Goal: Communication & Community: Answer question/provide support

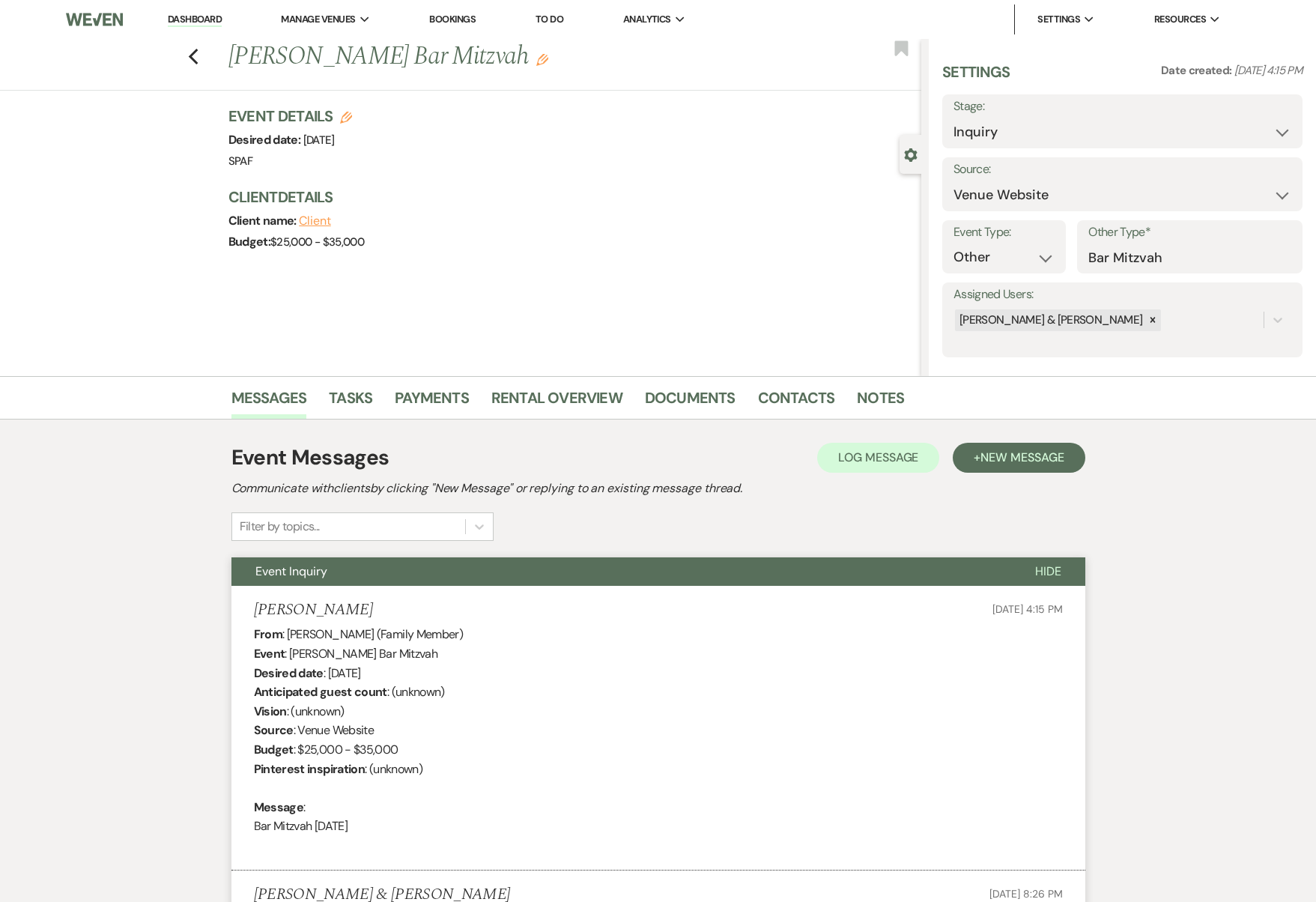
select select "5"
select select "13"
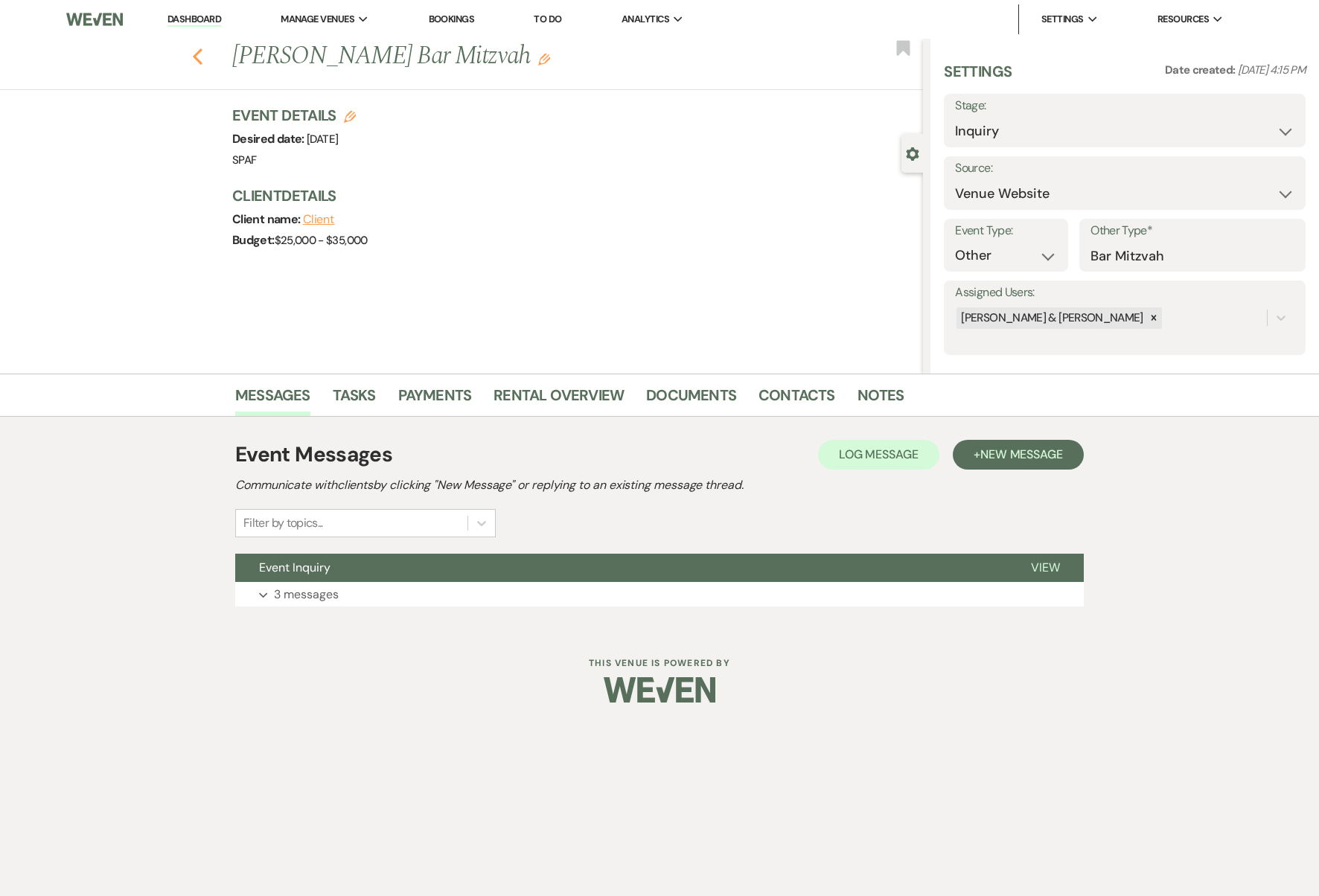
click at [194, 56] on use "button" at bounding box center [197, 56] width 9 height 16
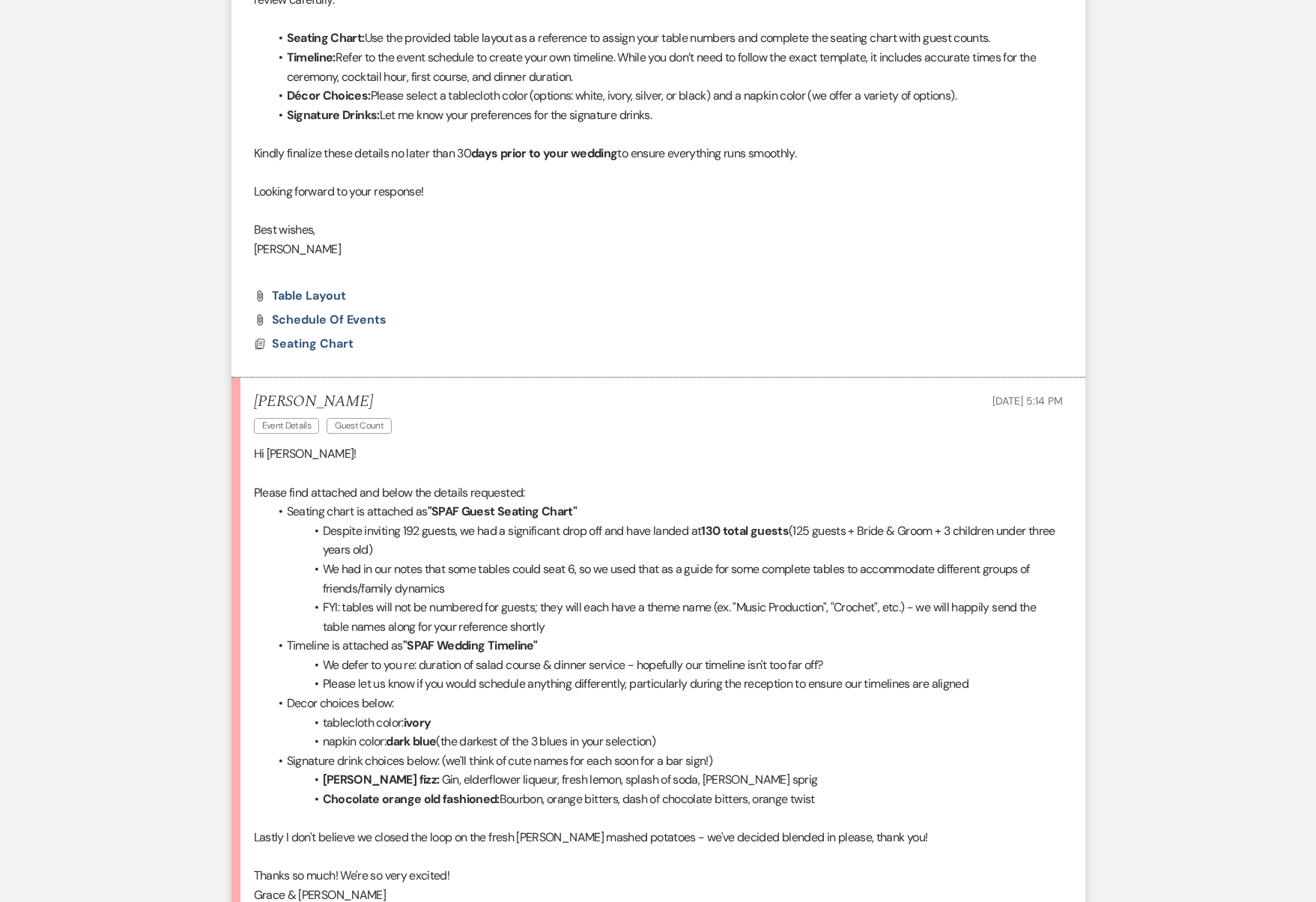
scroll to position [4217, 0]
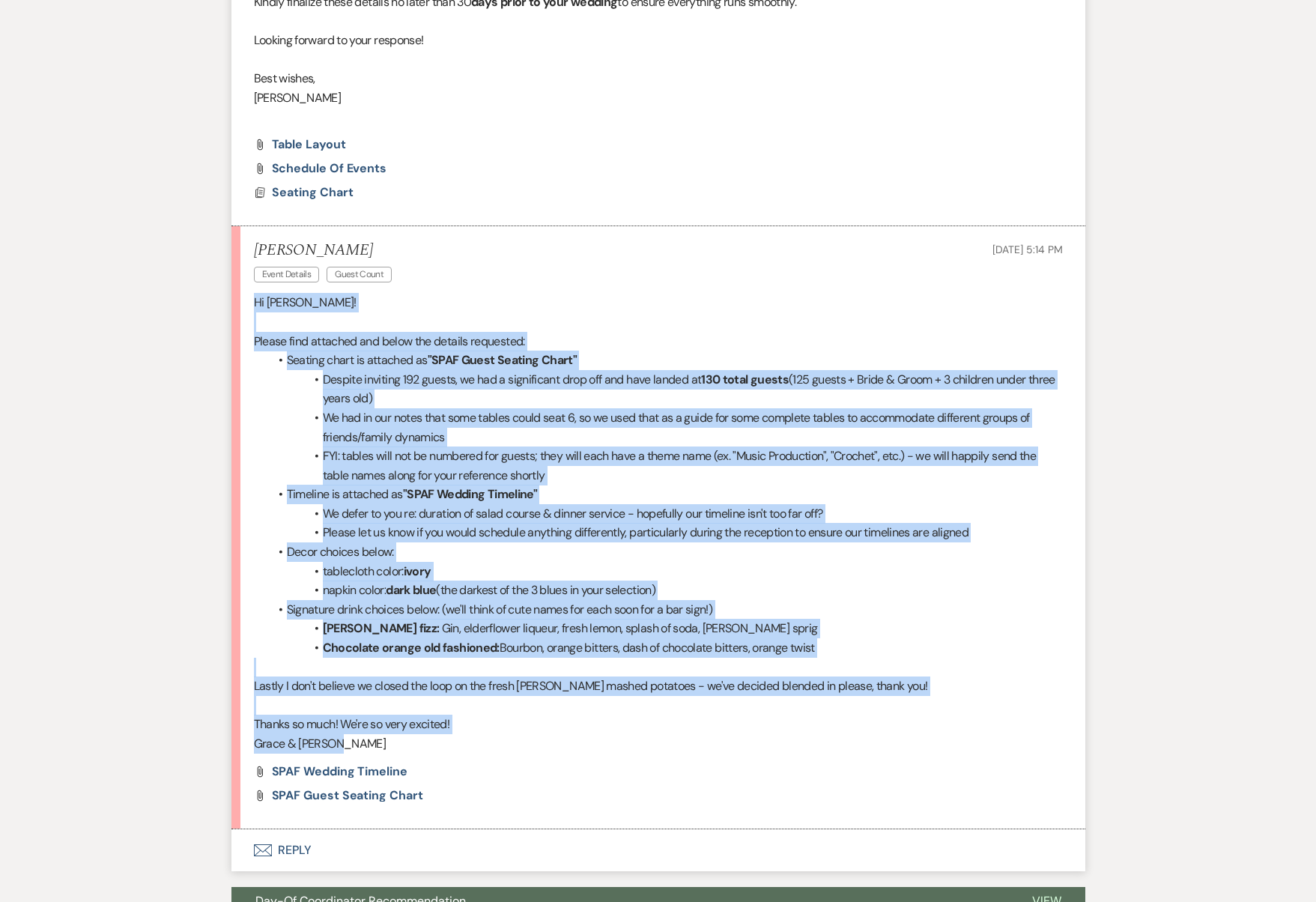
drag, startPoint x: 370, startPoint y: 660, endPoint x: 217, endPoint y: 220, distance: 465.8
copy div "Hi [PERSON_NAME]! Please find attached and below the details requested: Seating…"
click at [299, 788] on span "SPAF Guest Seating Chart" at bounding box center [347, 796] width 151 height 16
click at [363, 447] on li "FYI: tables will not be numbered for guests; they will each have a theme name (…" at bounding box center [665, 466] width 793 height 38
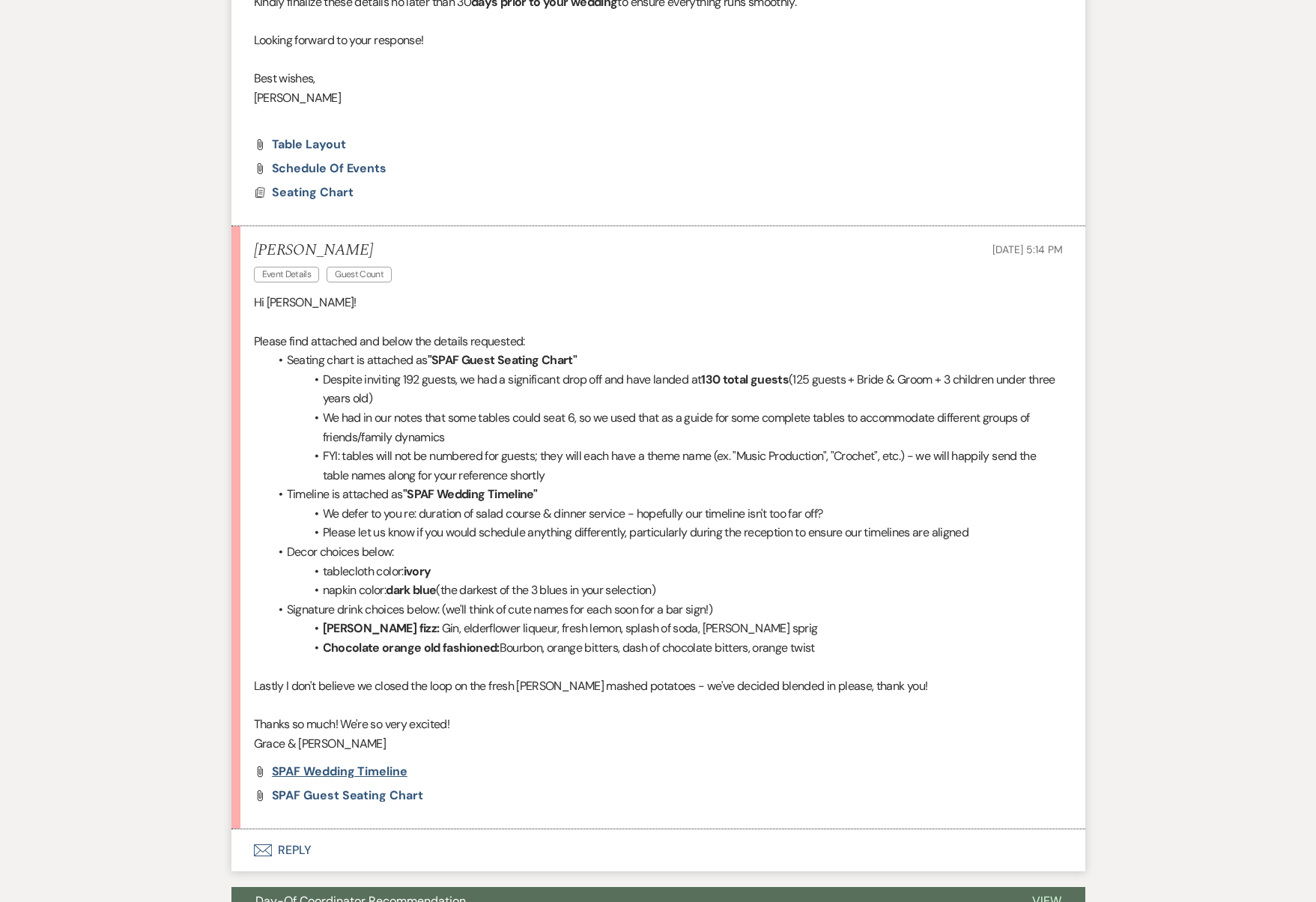
click at [348, 763] on span "SPAF Wedding Timeline" at bounding box center [339, 771] width 136 height 16
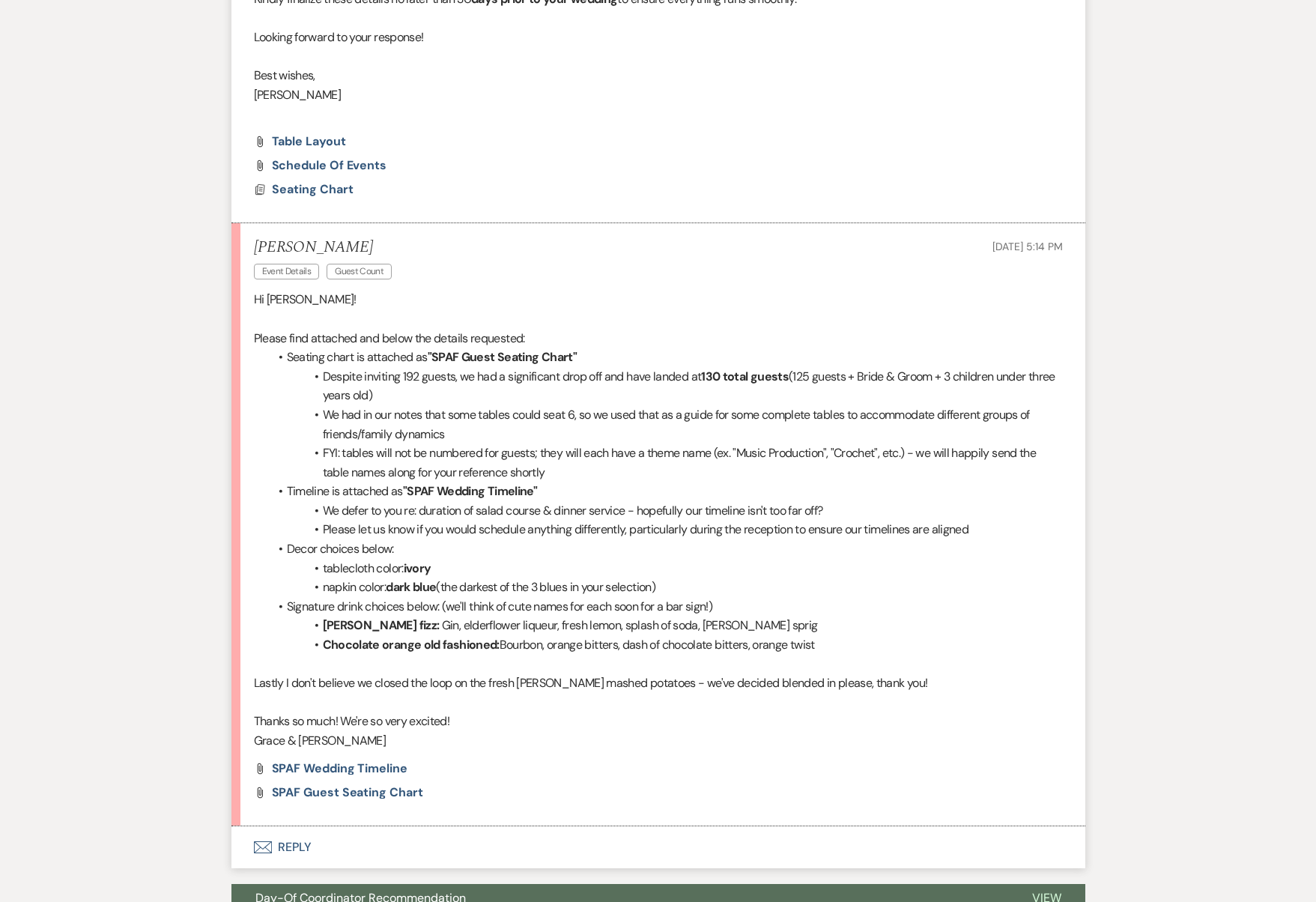
scroll to position [4223, 0]
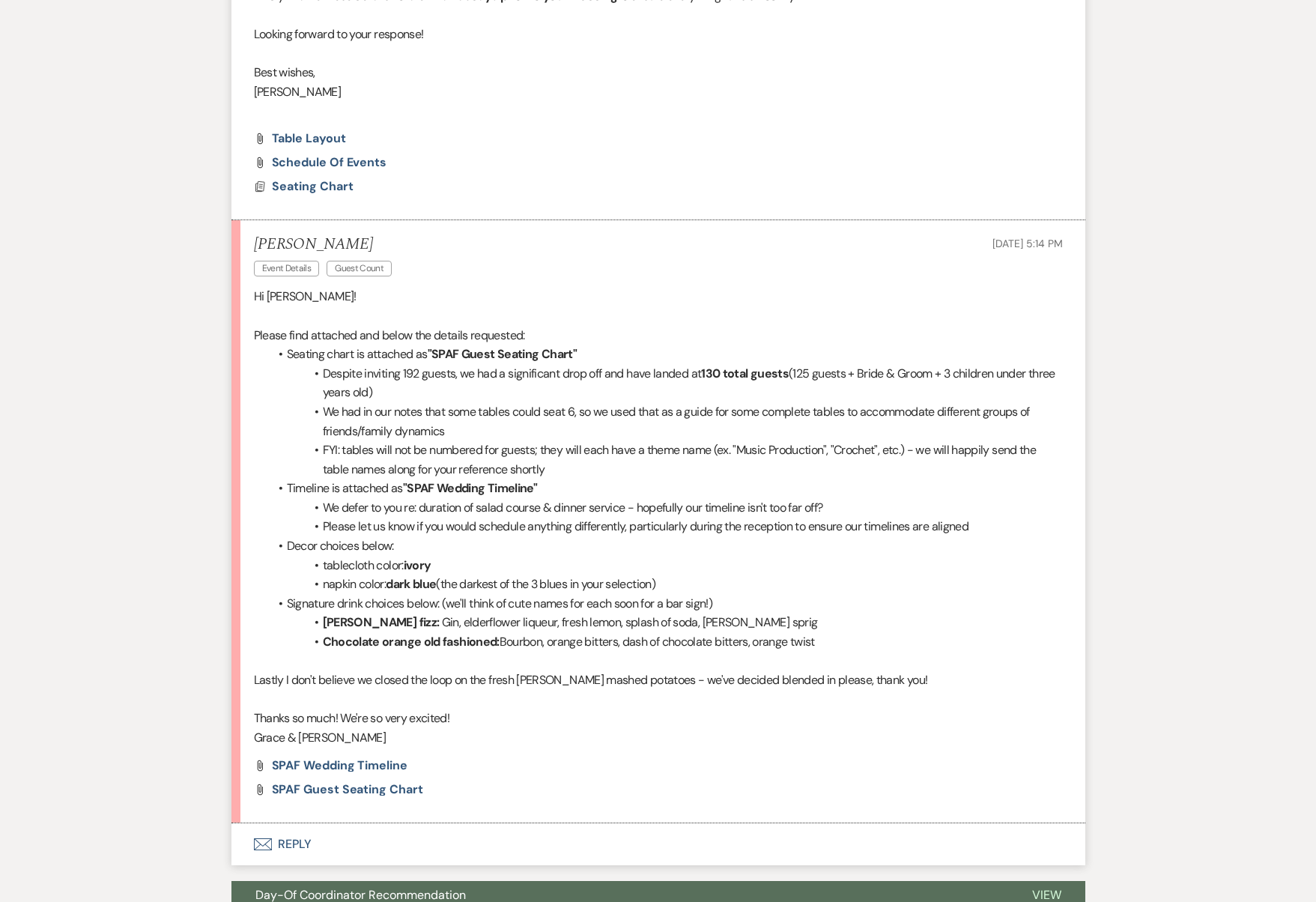
click at [283, 823] on button "Envelope Reply" at bounding box center [658, 844] width 854 height 42
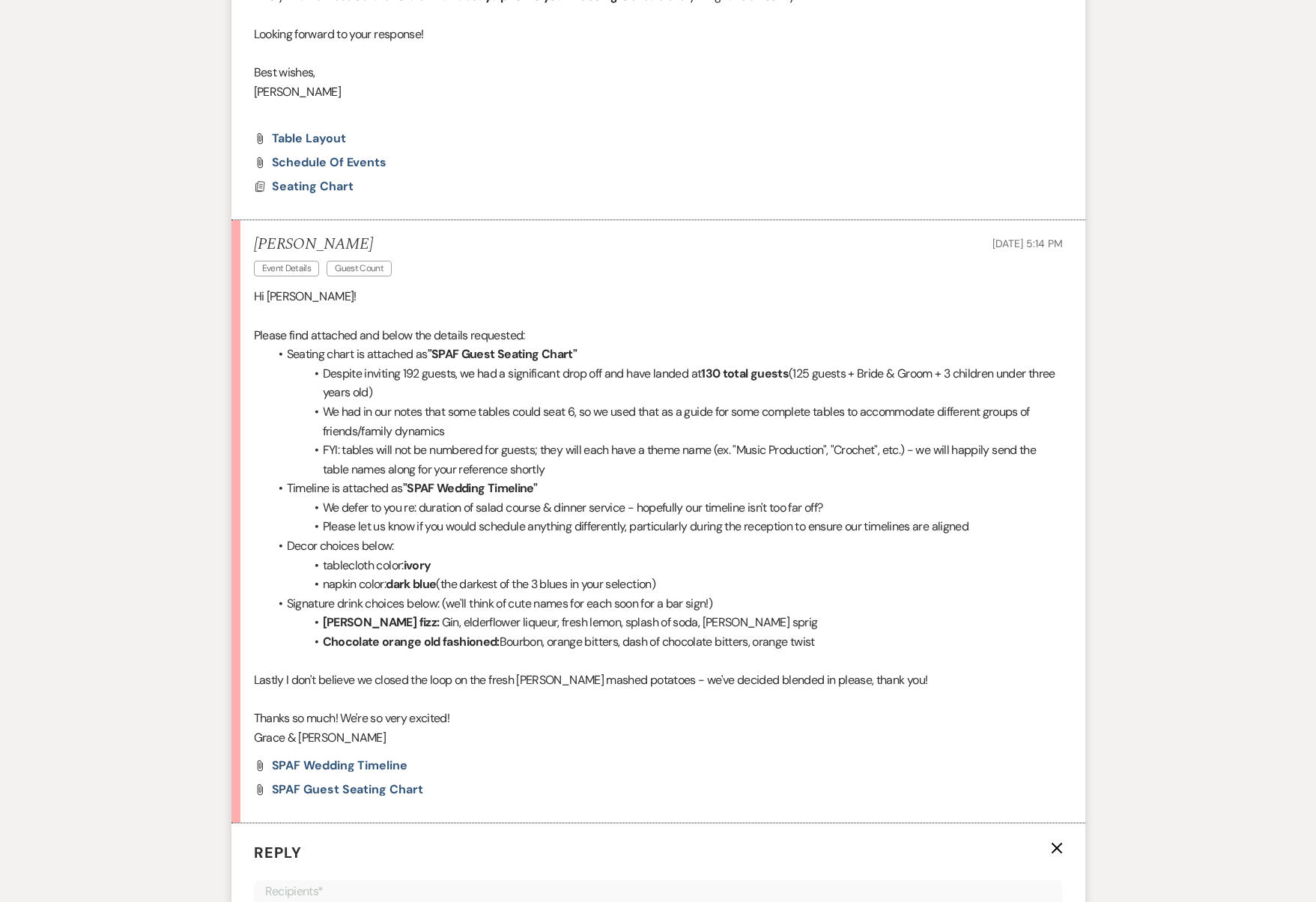
scroll to position [4903, 0]
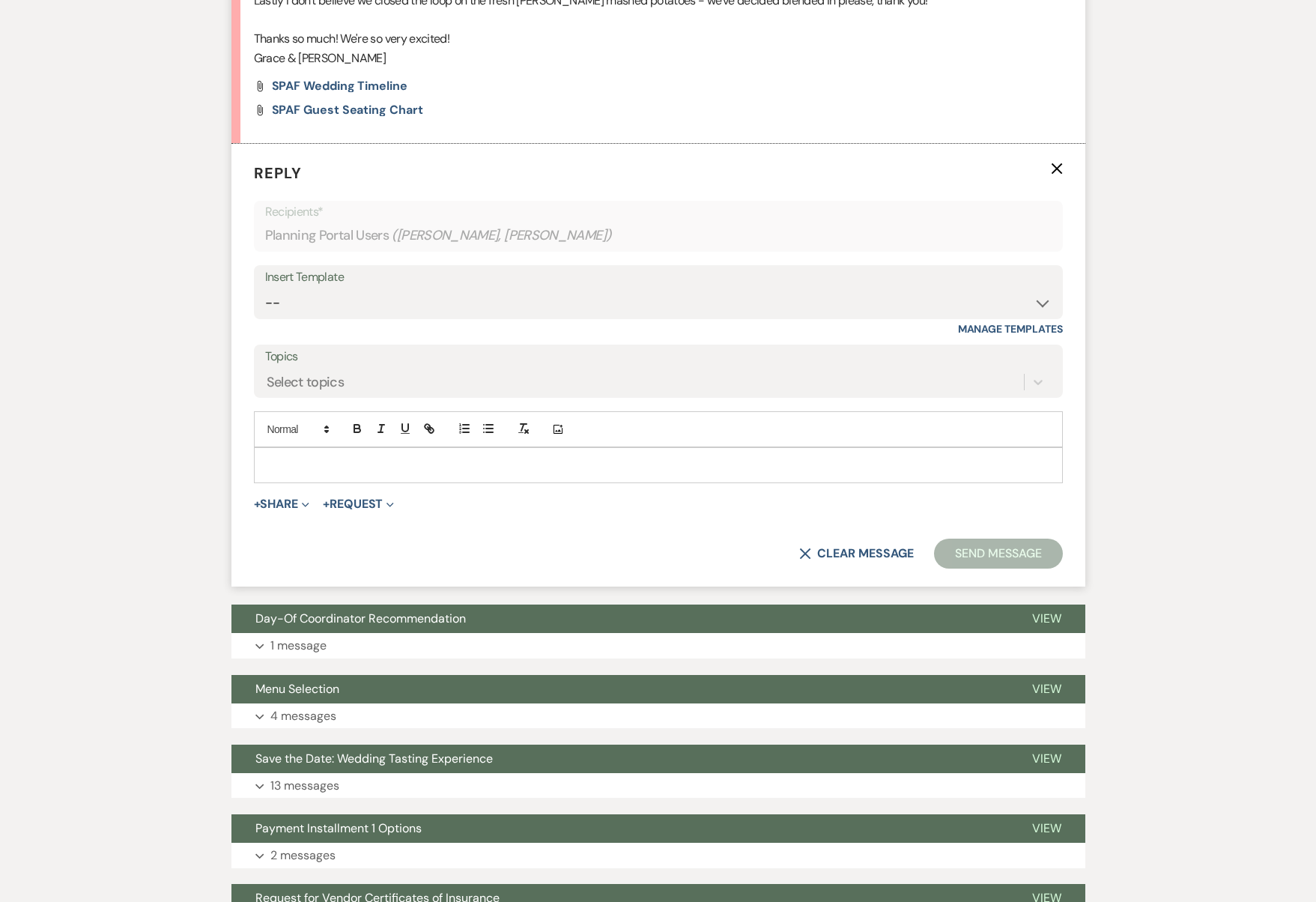
click at [358, 448] on div at bounding box center [658, 466] width 807 height 35
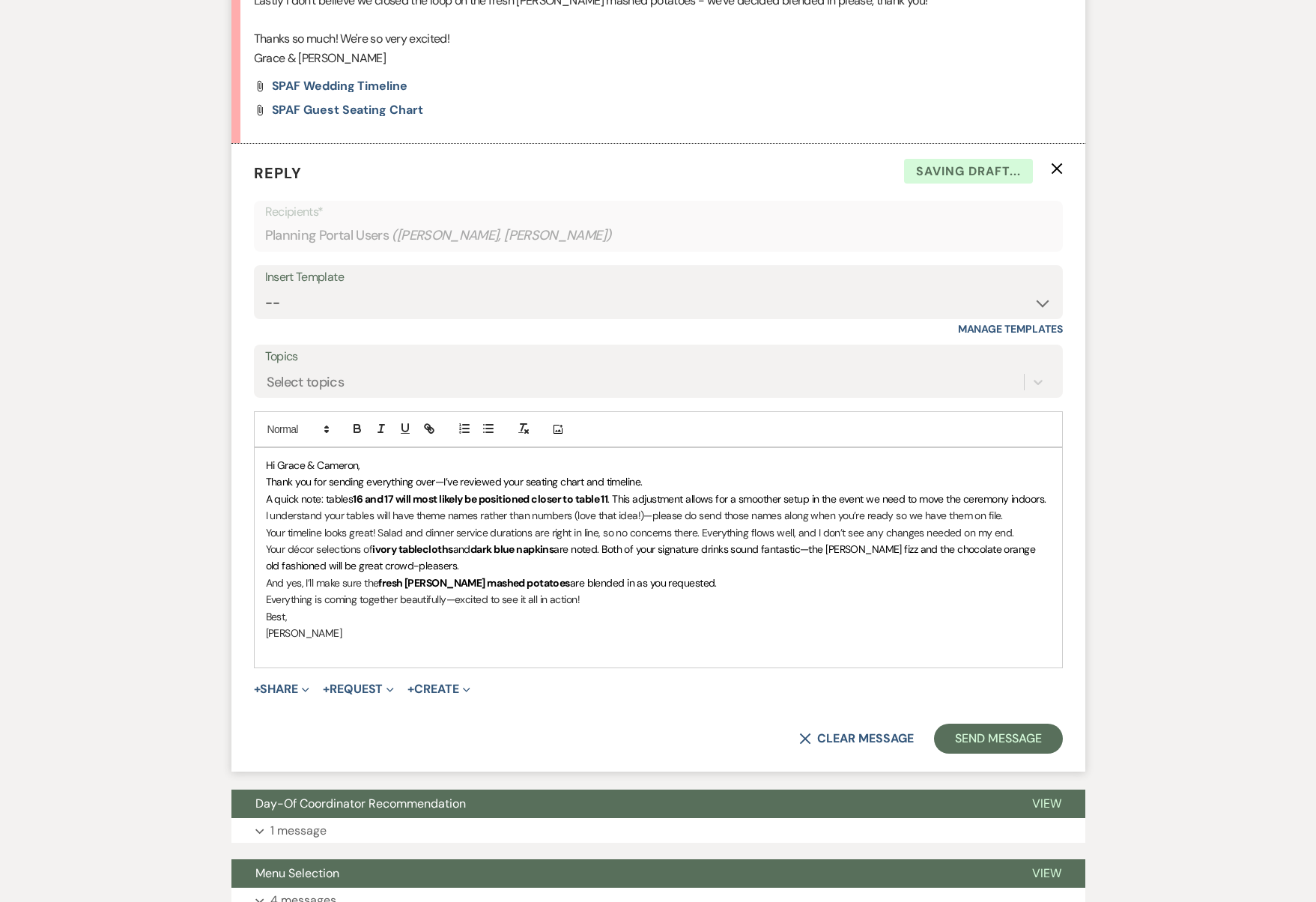
click at [370, 457] on p "Hi Grace & Cameron," at bounding box center [658, 465] width 785 height 16
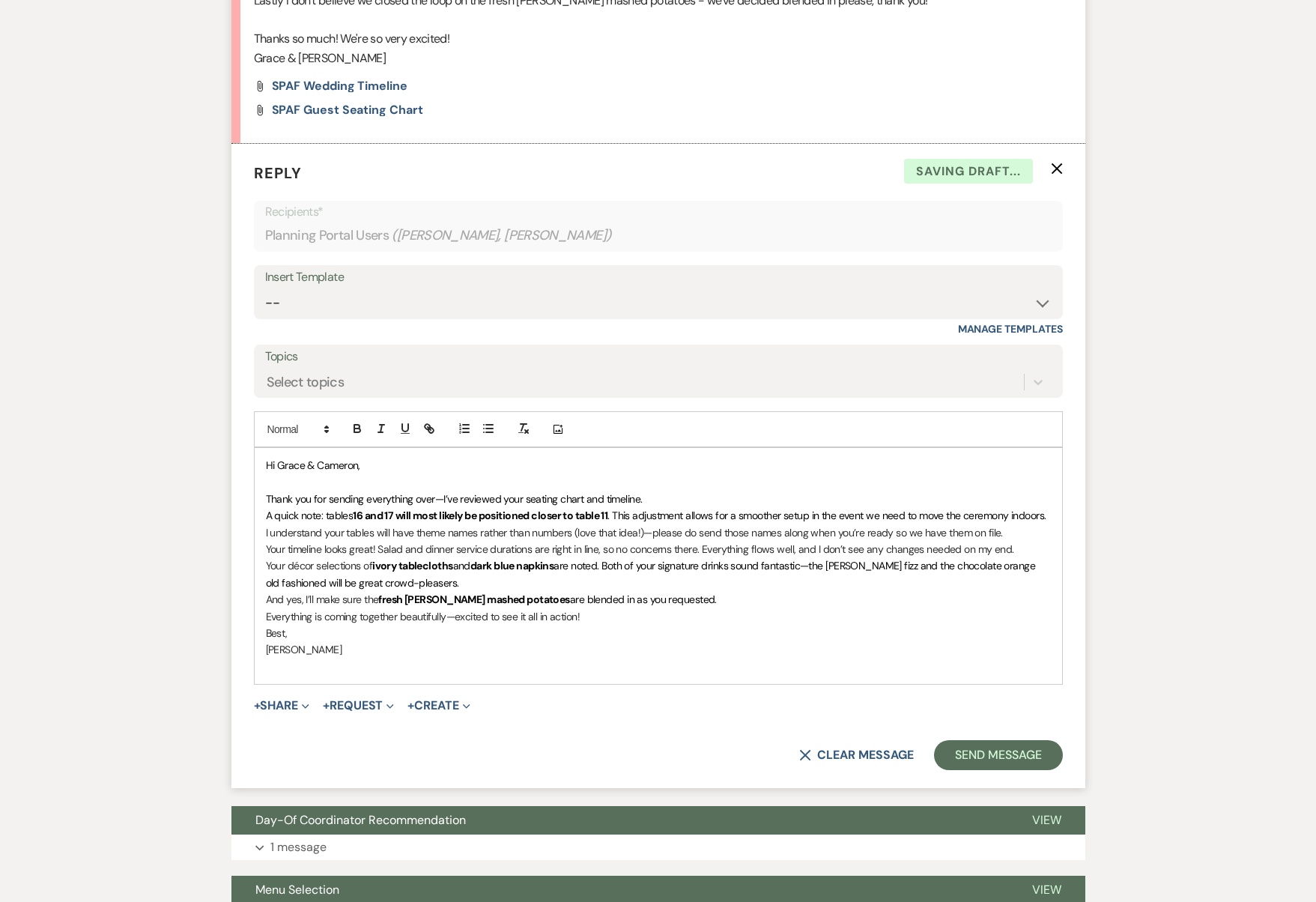
click at [682, 491] on p "Thank you for sending everything over—I’ve reviewed your seating chart and time…" at bounding box center [658, 499] width 785 height 16
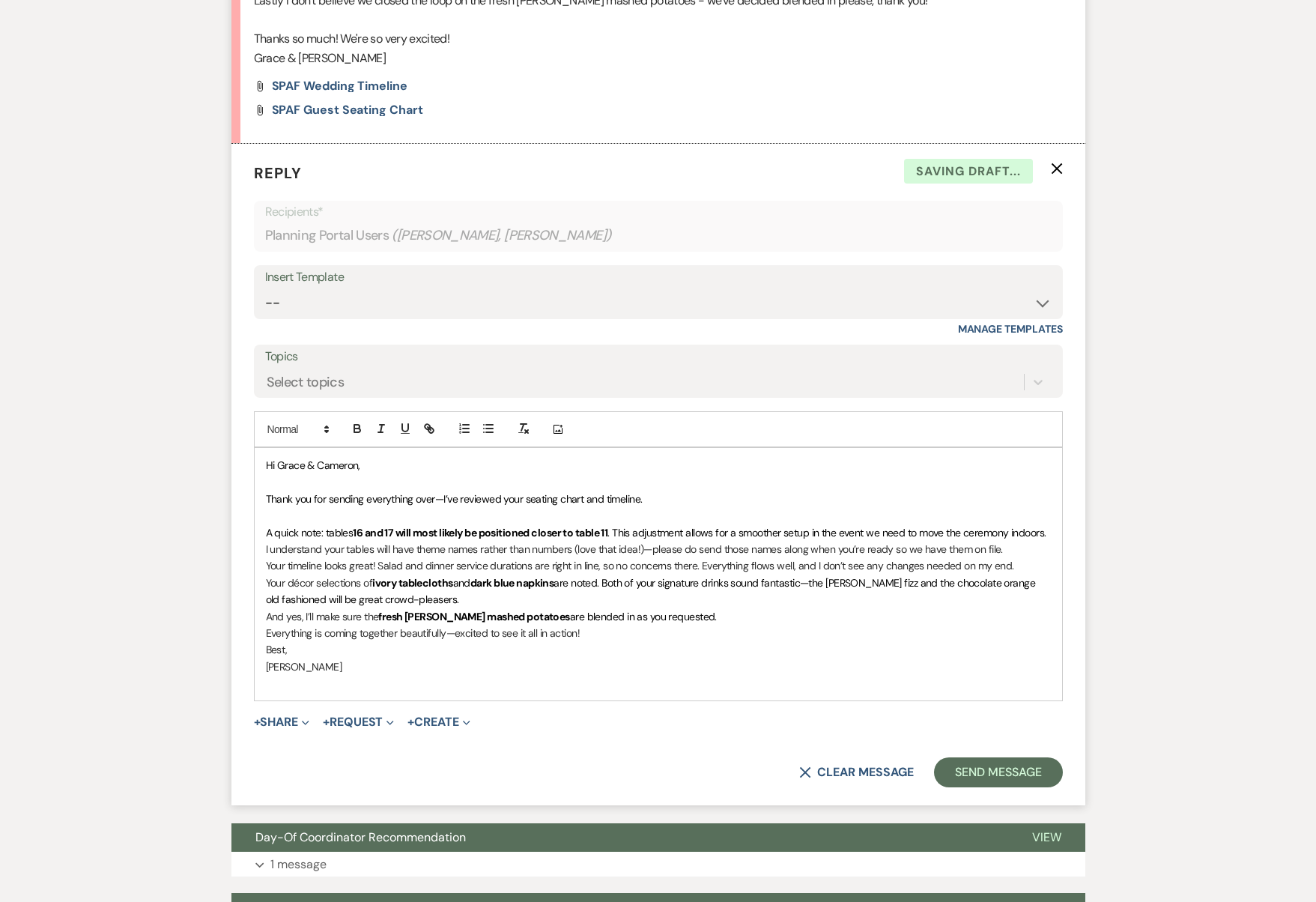
click at [1056, 448] on div "Hi [PERSON_NAME] & [PERSON_NAME], Thank you for sending everything over—I’ve re…" at bounding box center [658, 575] width 807 height 253
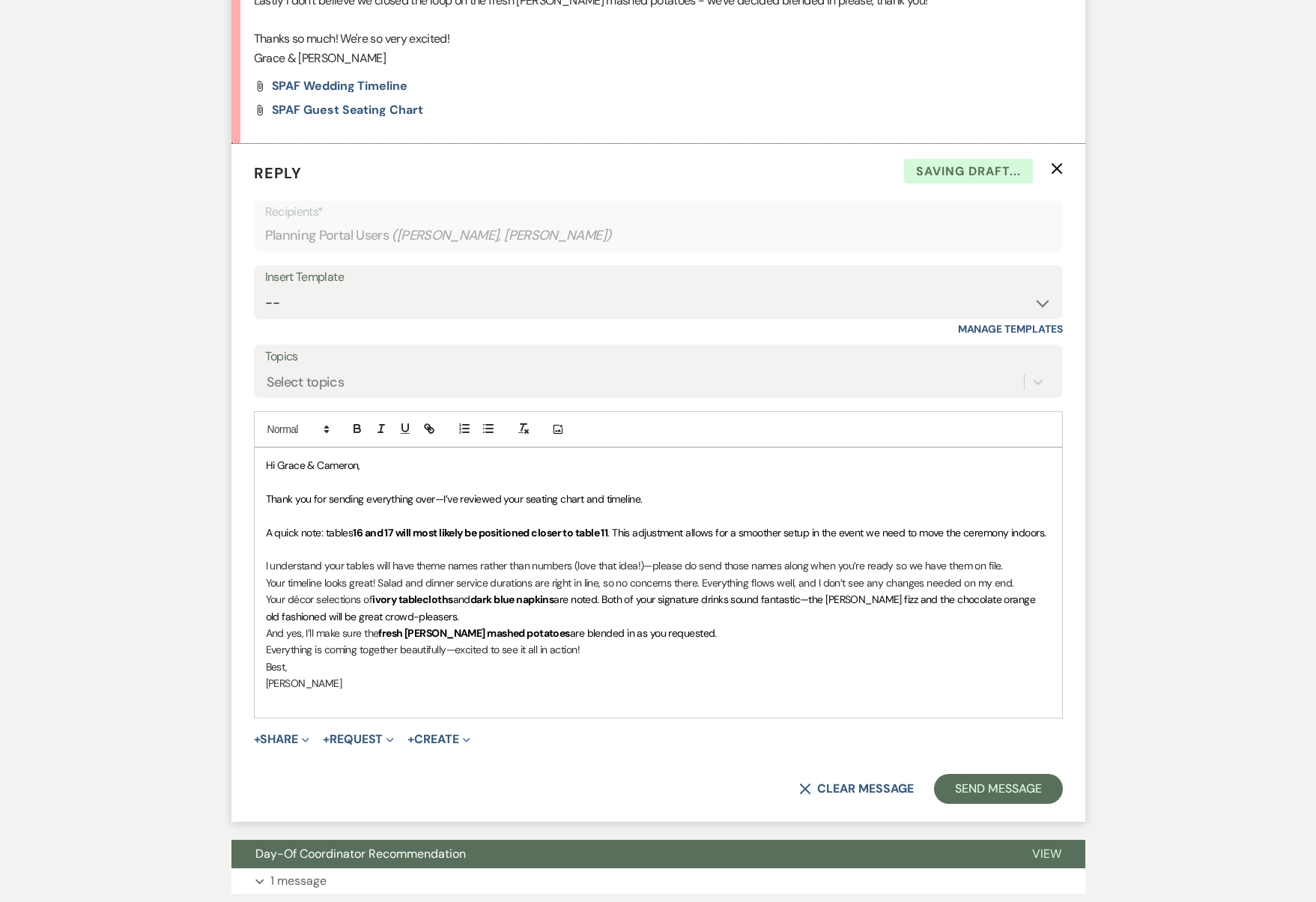
click at [1005, 557] on p "I understand your tables will have theme names rather than numbers (love that i…" at bounding box center [658, 565] width 785 height 16
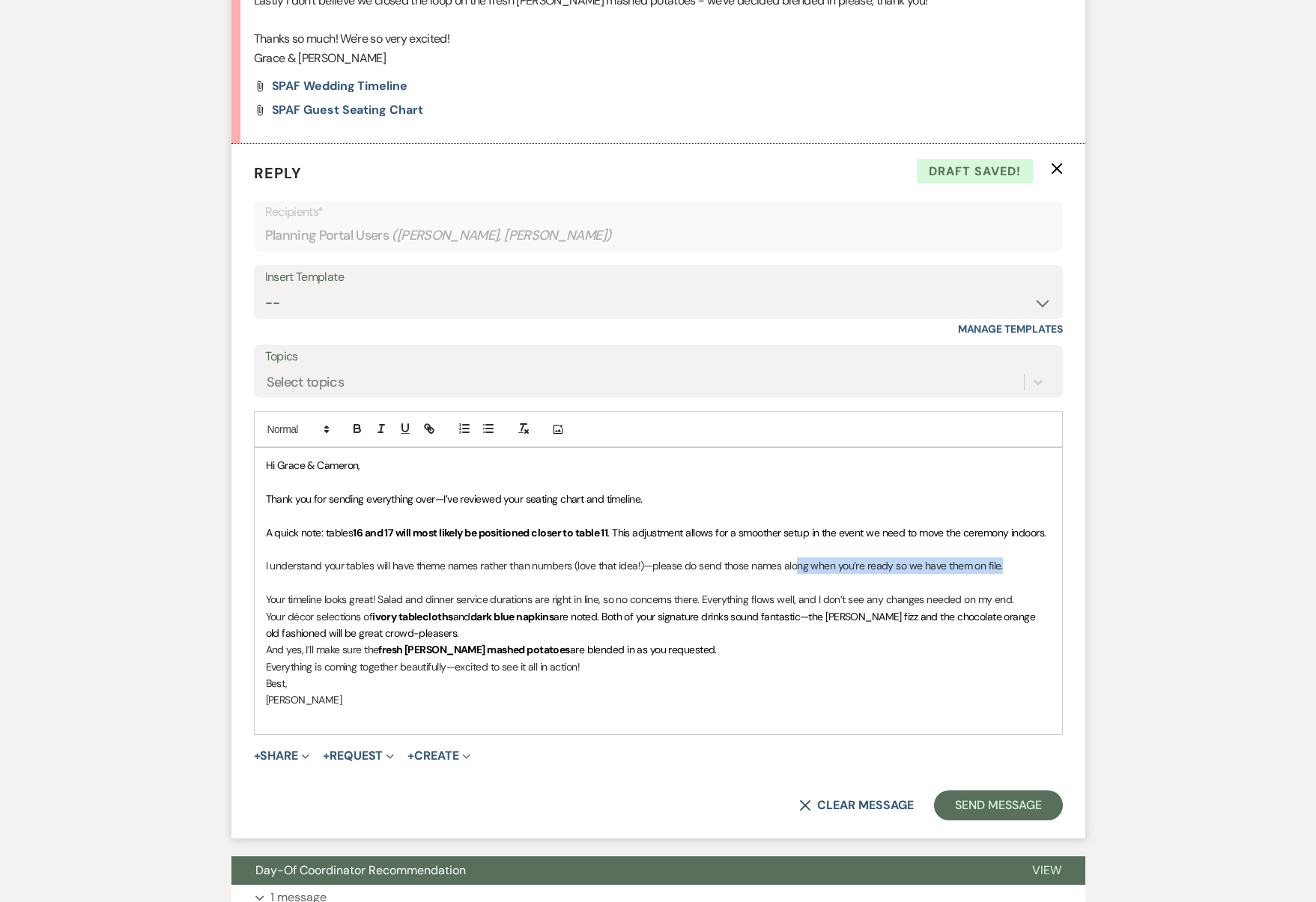
drag, startPoint x: 794, startPoint y: 471, endPoint x: 980, endPoint y: 479, distance: 186.2
click at [980, 557] on p "I understand your tables will have theme names rather than numbers (love that i…" at bounding box center [658, 565] width 785 height 16
click at [1021, 591] on p "Your timeline looks great! Salad and dinner service durations are right in line…" at bounding box center [658, 599] width 785 height 16
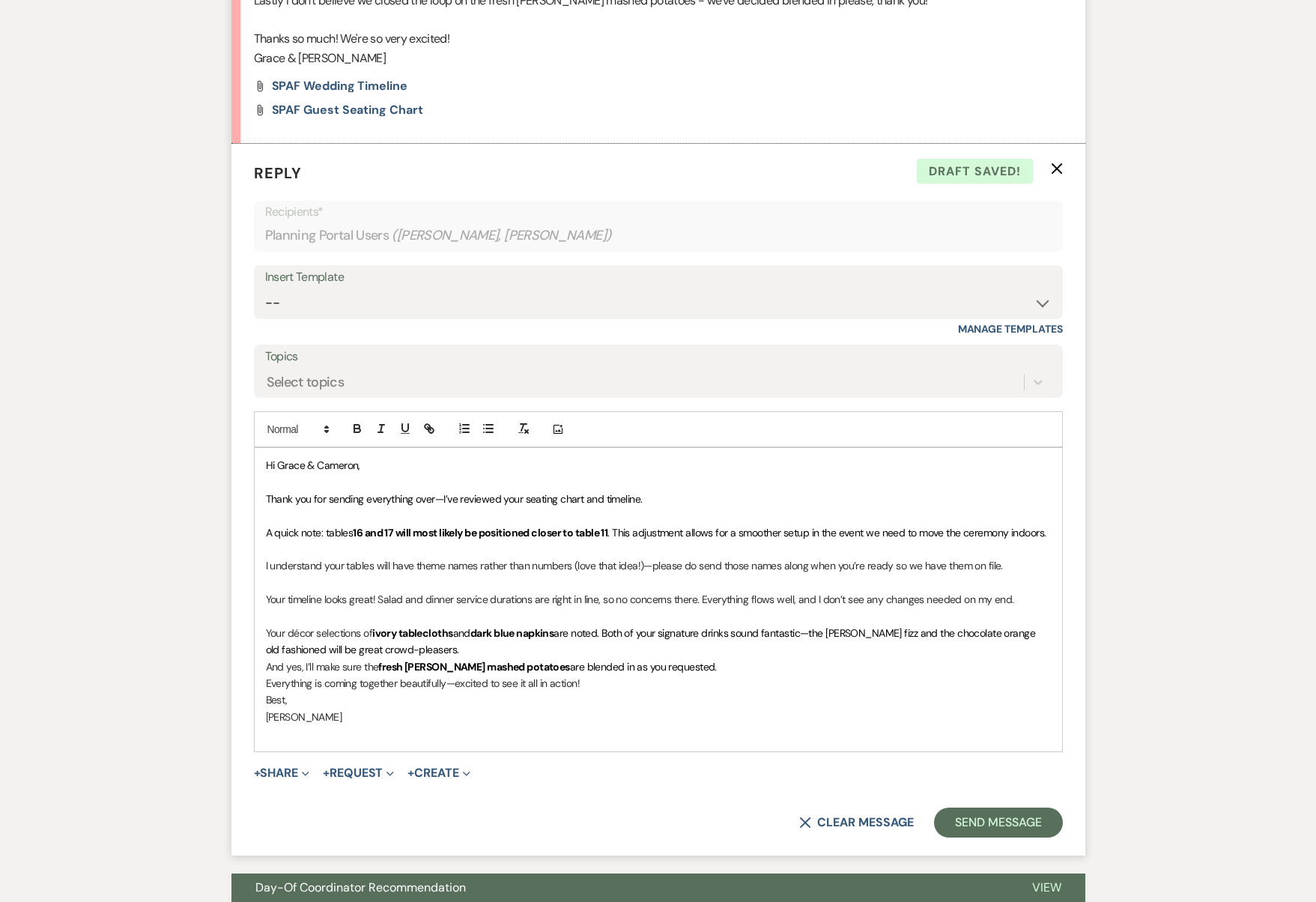
click at [587, 625] on p "Your décor selections of ivory tablecloths and dark blue napkins are noted. Bot…" at bounding box center [658, 641] width 785 height 34
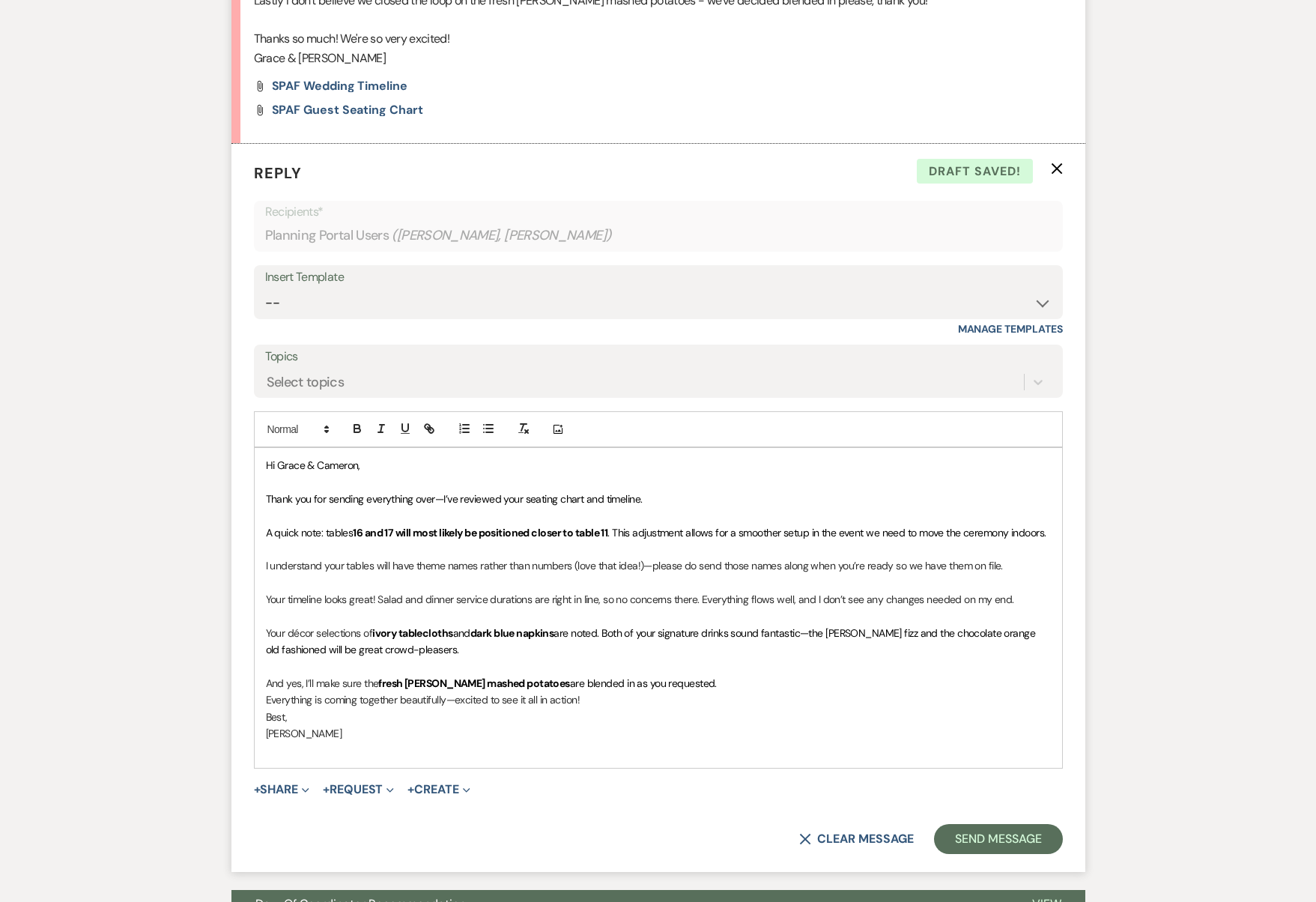
click at [690, 675] on p "And yes, I’ll make sure the fresh [PERSON_NAME] mashed potatoes are blended in …" at bounding box center [658, 683] width 785 height 16
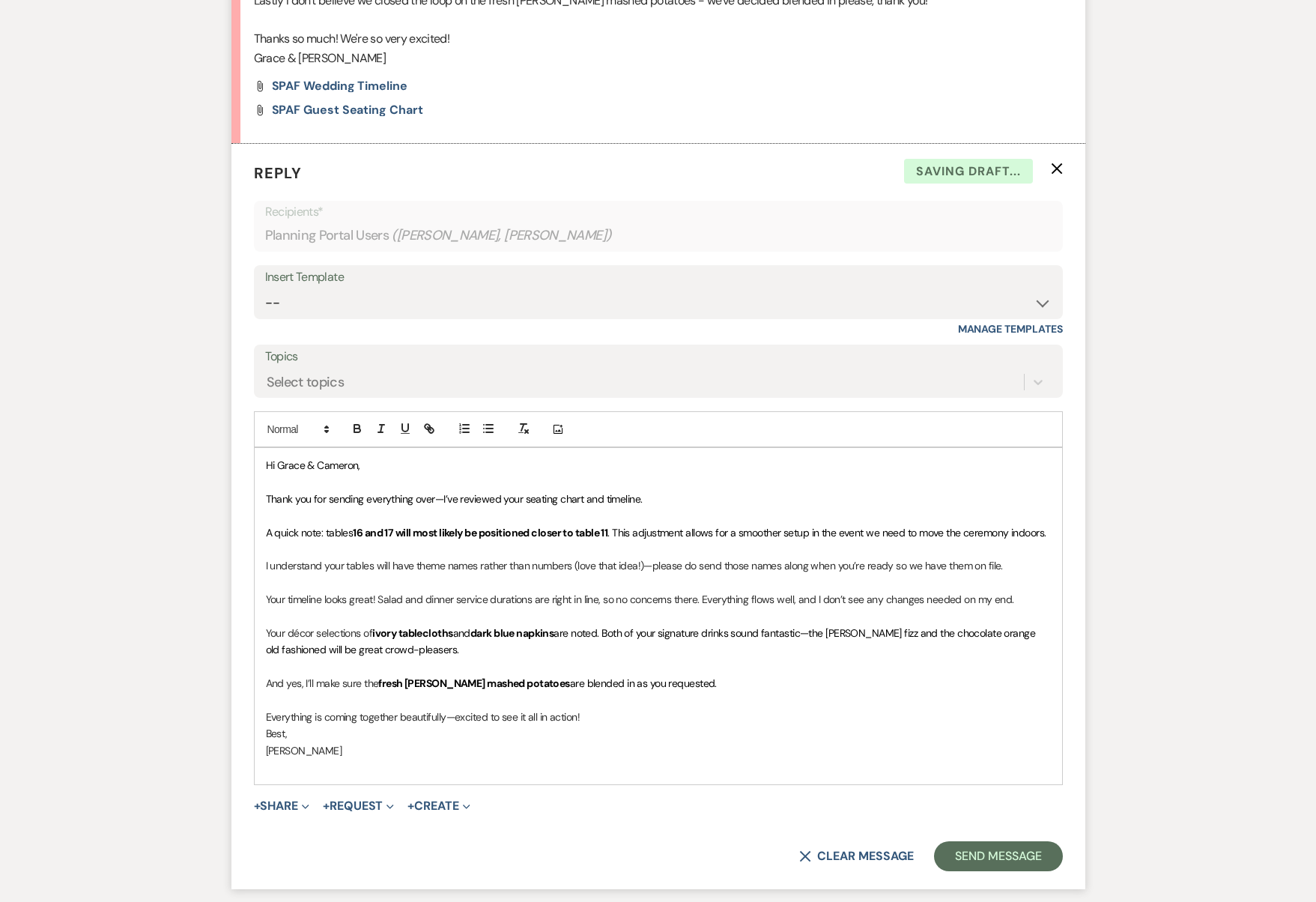
click at [670, 692] on p "﻿" at bounding box center [658, 699] width 785 height 16
click at [632, 709] on p "Everything is coming together beautifully—excited to see it all in action!" at bounding box center [658, 717] width 785 height 16
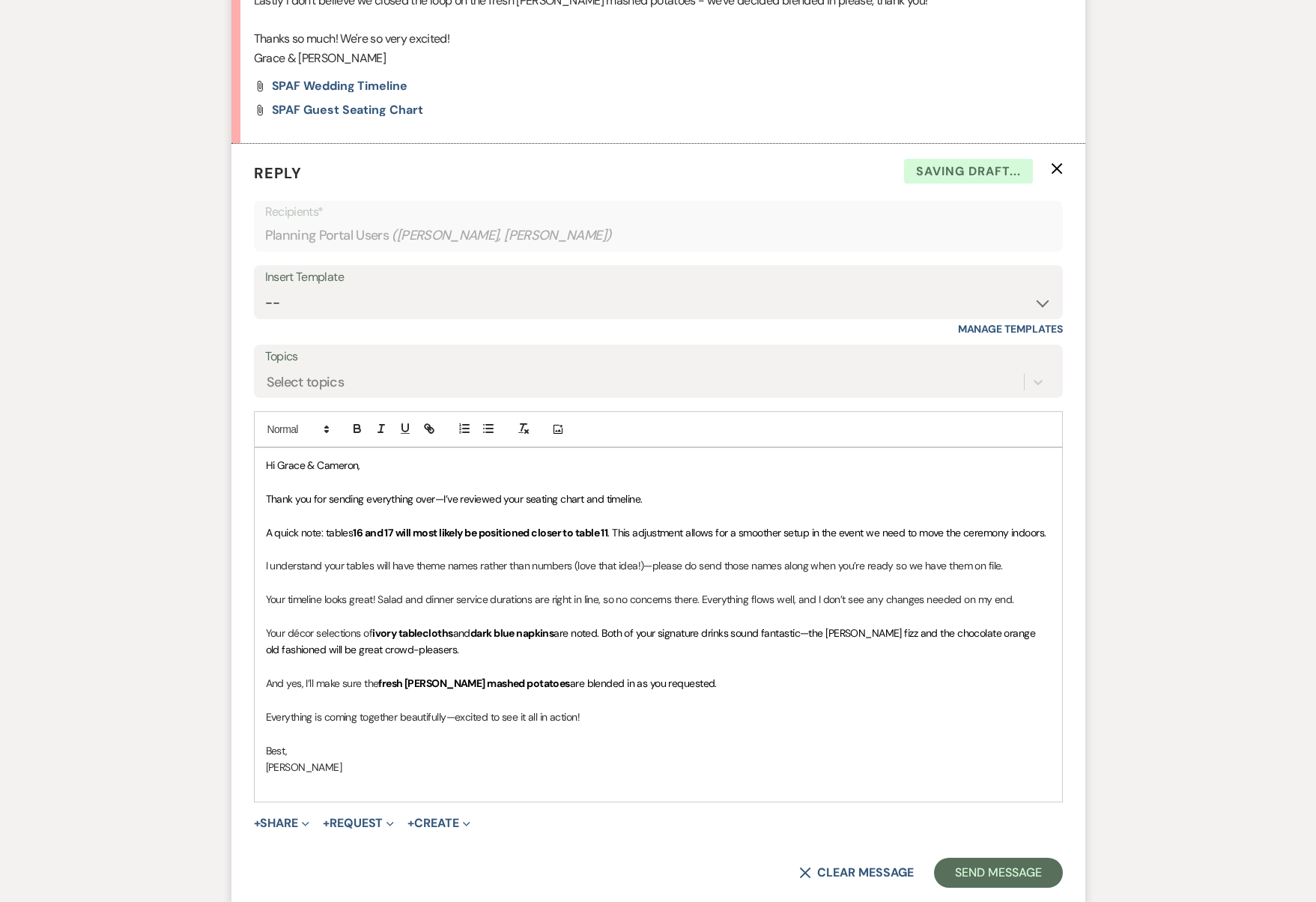
scroll to position [4900, 0]
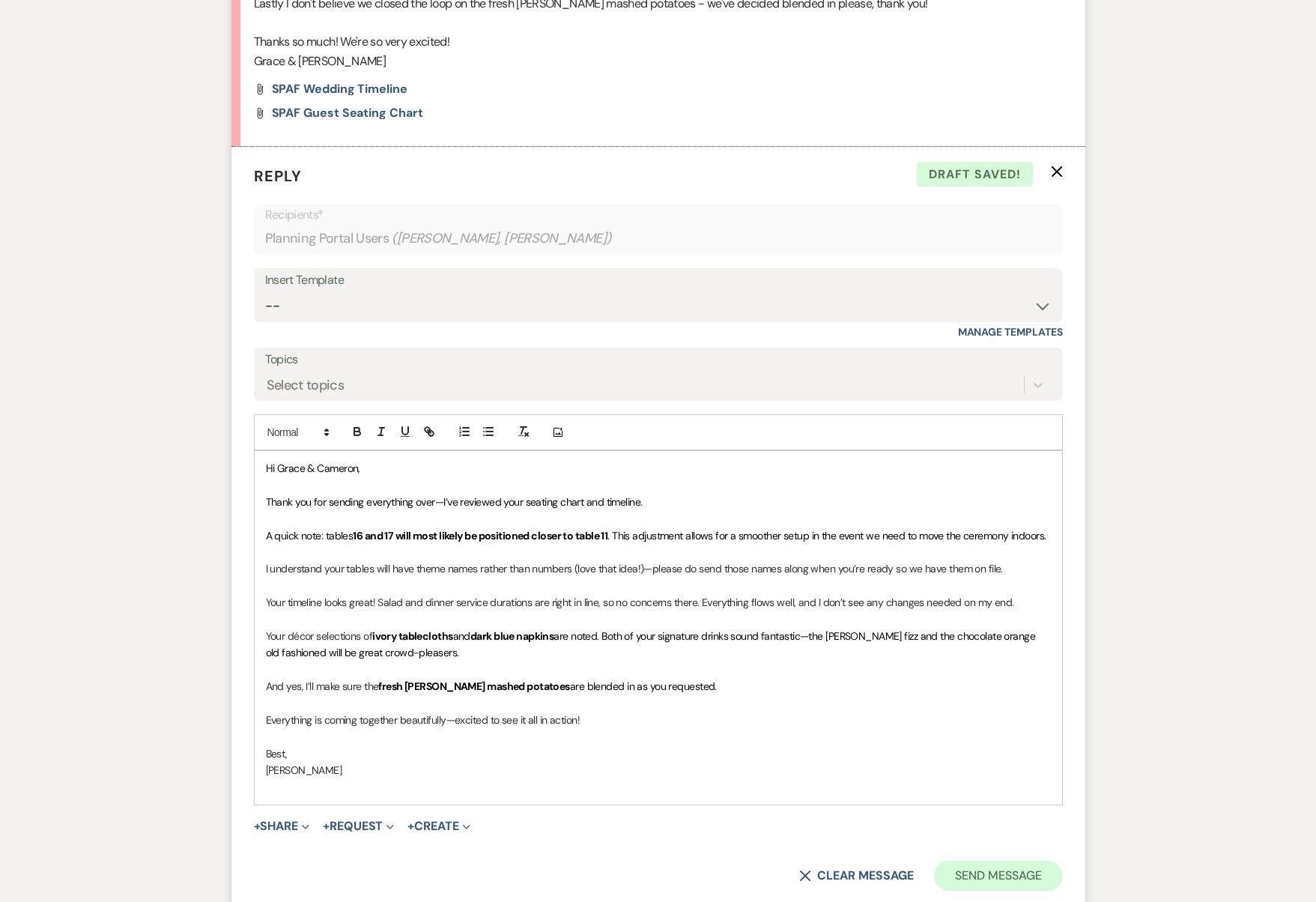
click at [1007, 860] on button "Send Message" at bounding box center [998, 875] width 128 height 30
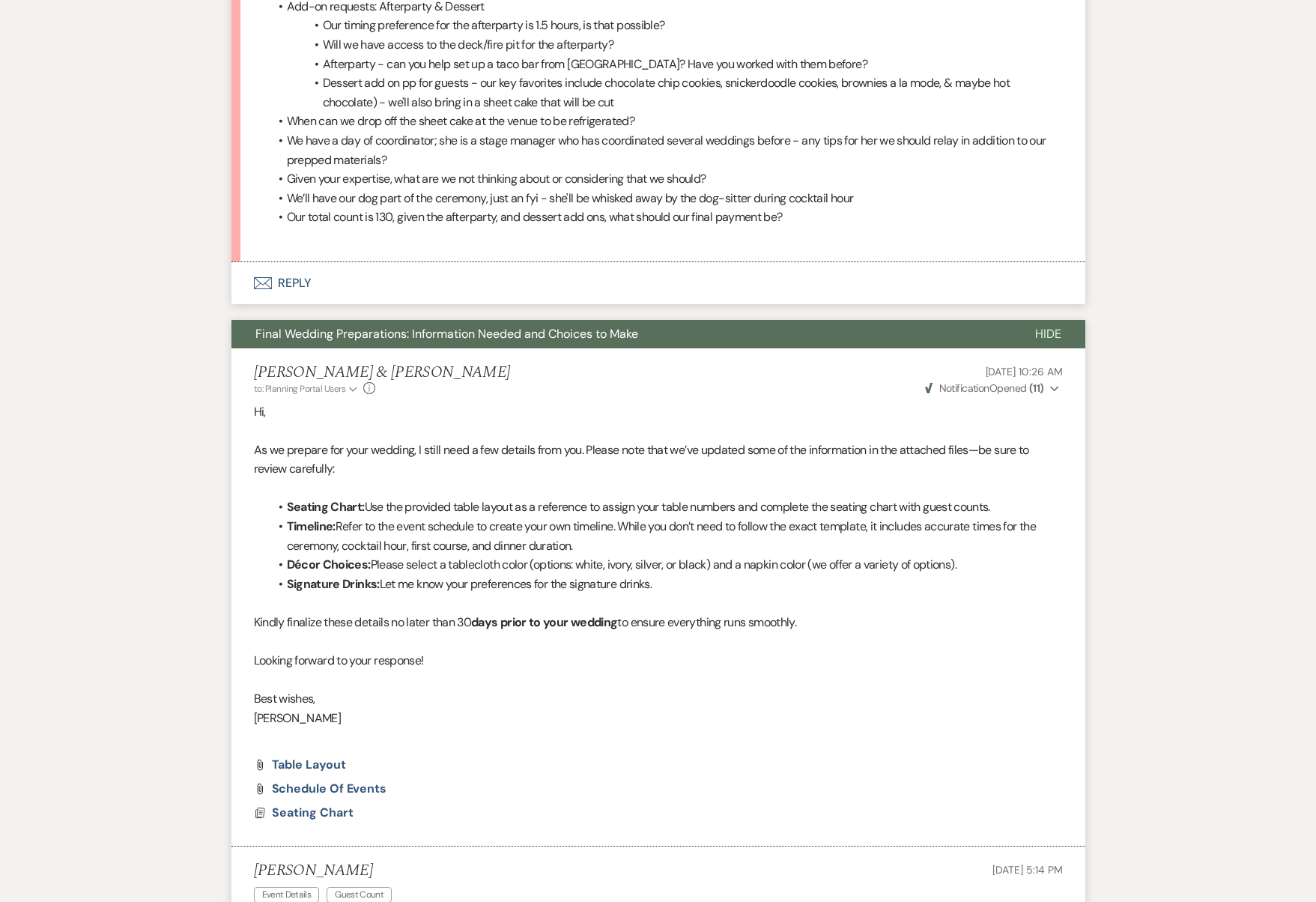
scroll to position [3446, 0]
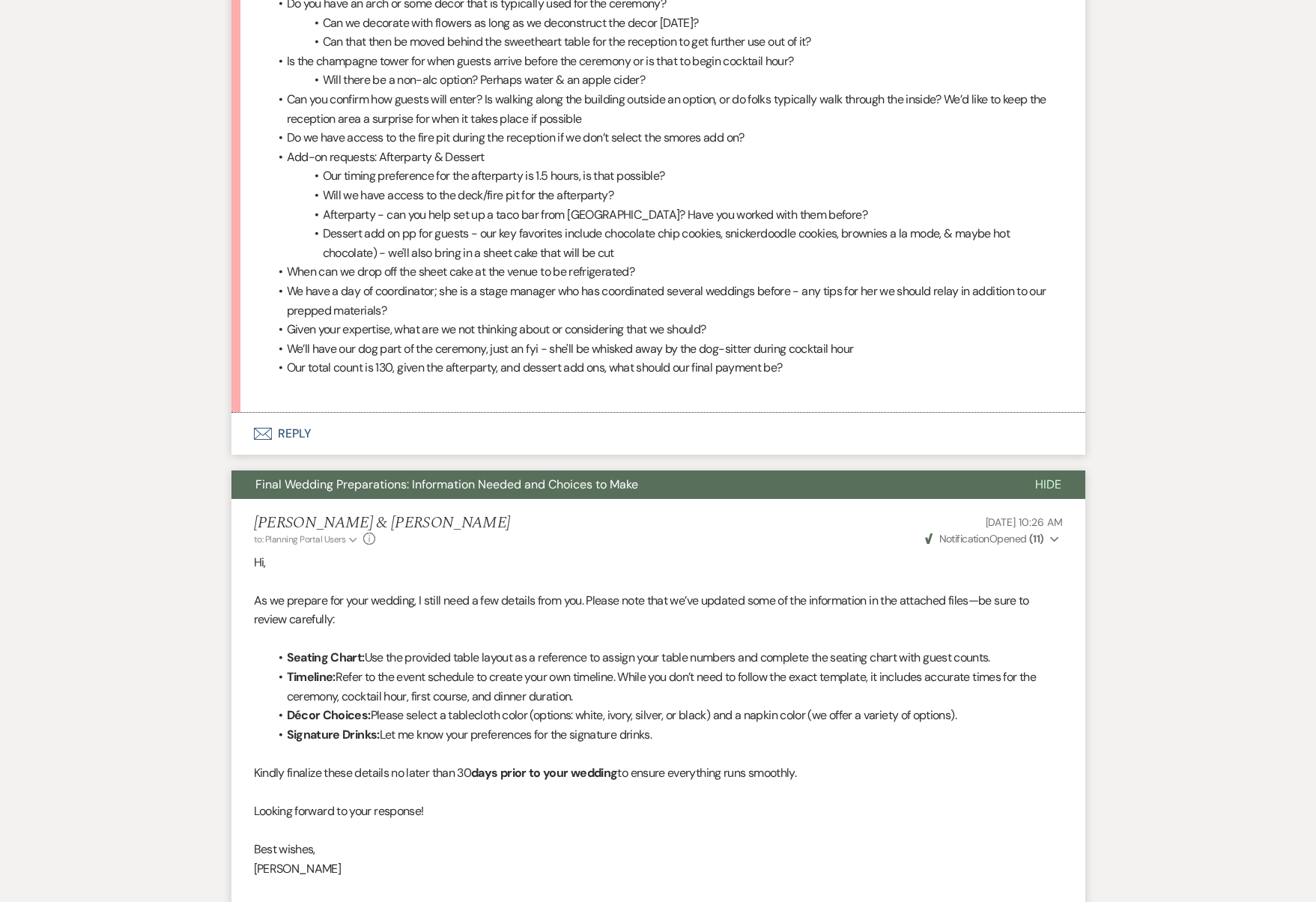
click at [408, 476] on span "Final Wedding Preparations: Information Needed and Choices to Make" at bounding box center [446, 484] width 382 height 16
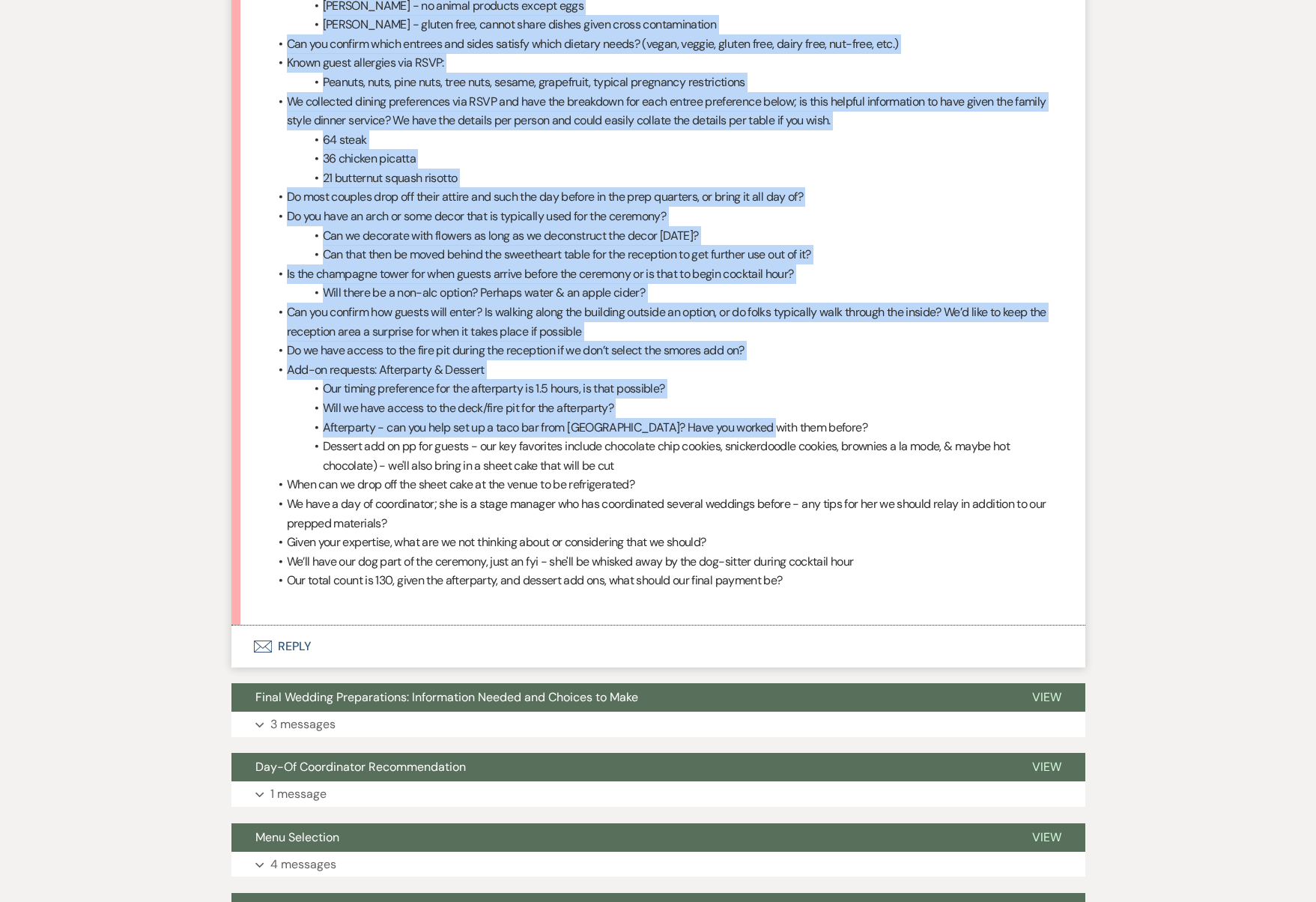
scroll to position [3269, 0]
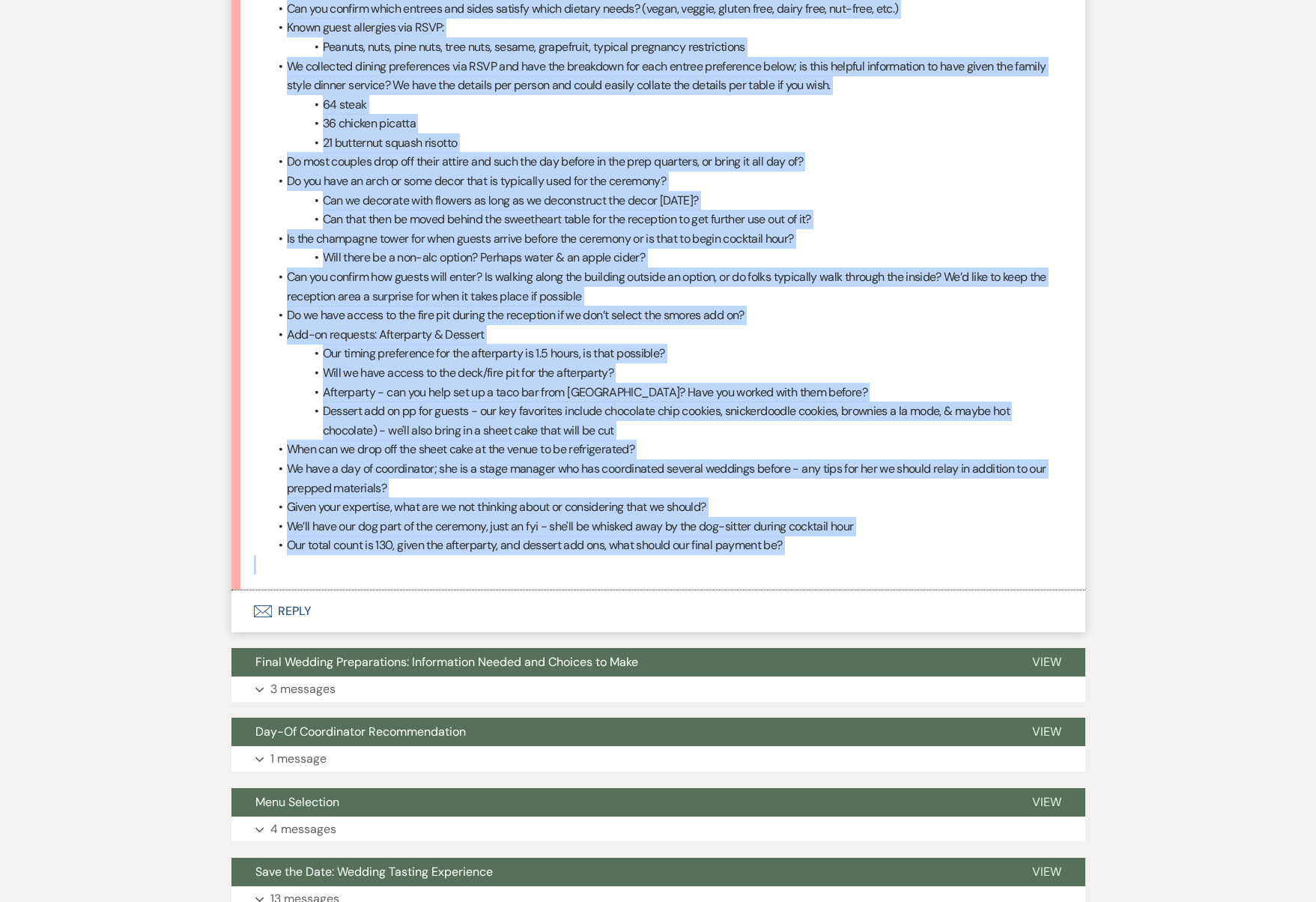
drag, startPoint x: 249, startPoint y: 91, endPoint x: 762, endPoint y: 517, distance: 666.8
click at [762, 517] on li "[PERSON_NAME] [DATE] 5:26 PM Hey [PERSON_NAME]! No worries at all, we're sure y…" at bounding box center [658, 131] width 854 height 918
copy div "Lor Ipsu! Do sitamet co adi, el'se doei tem'in utlab etdo. Ma'a enimadm ven qu …"
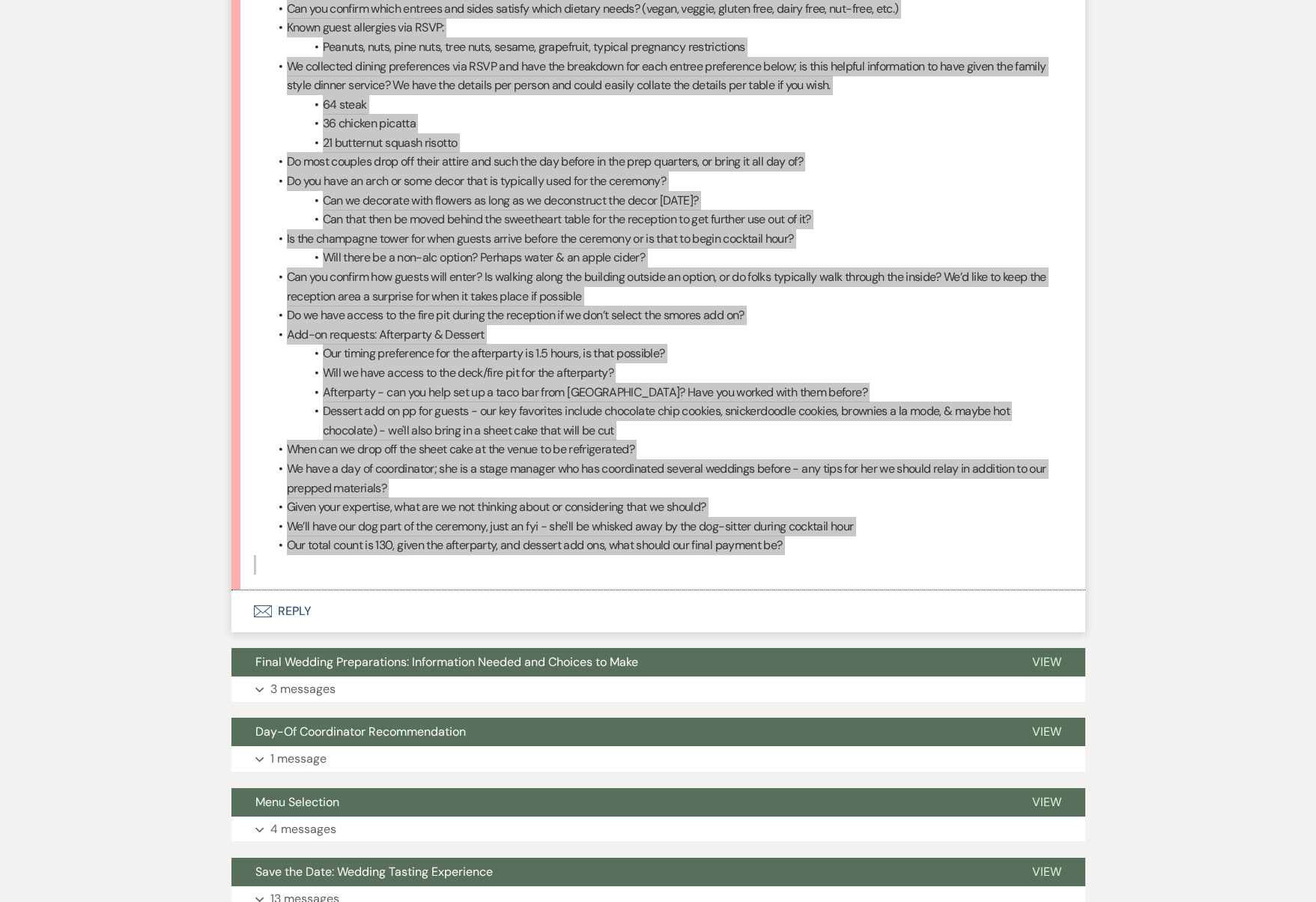
scroll to position [3602, 0]
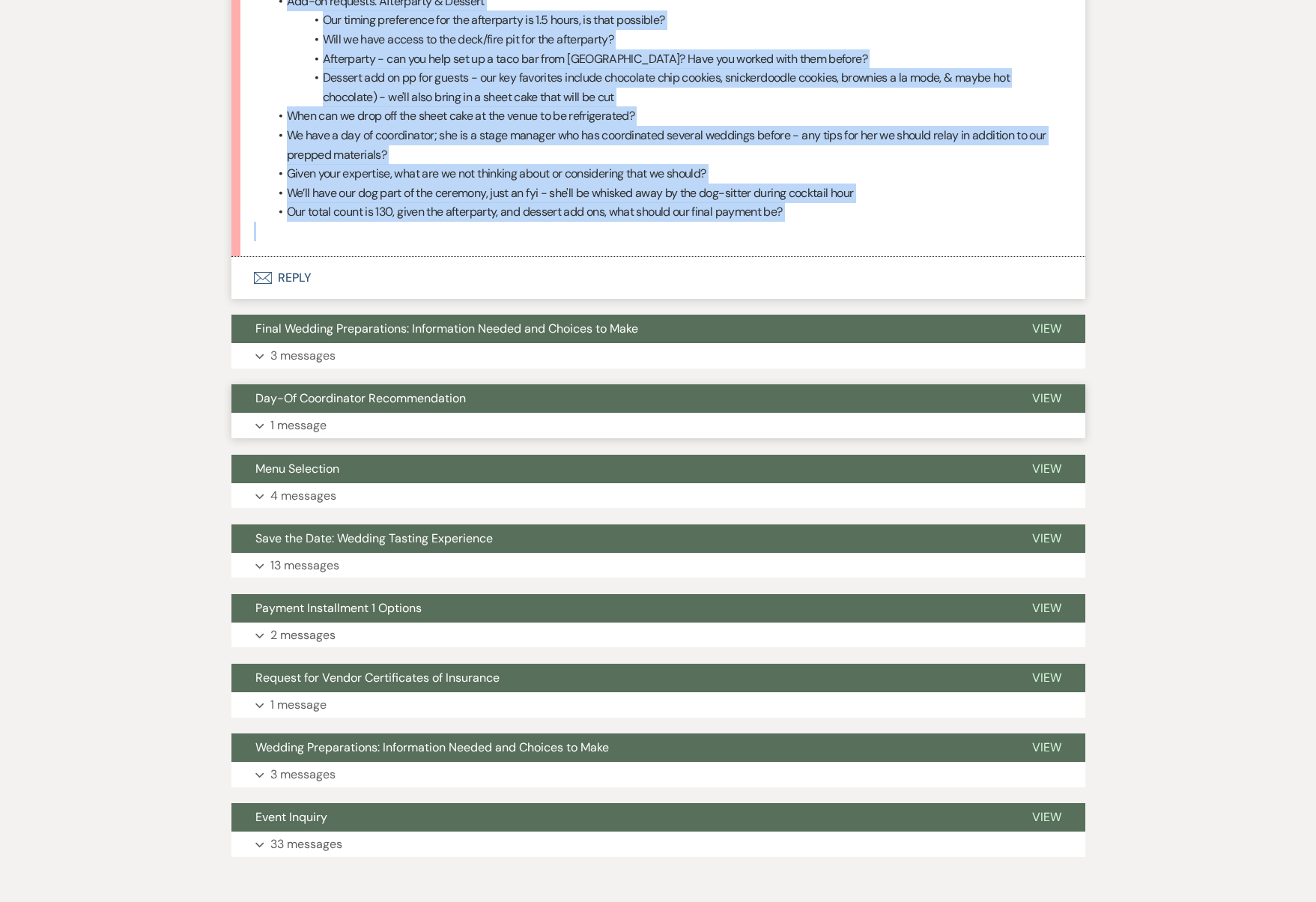
click at [406, 384] on button "Day-Of Coordinator Recommendation" at bounding box center [619, 398] width 777 height 29
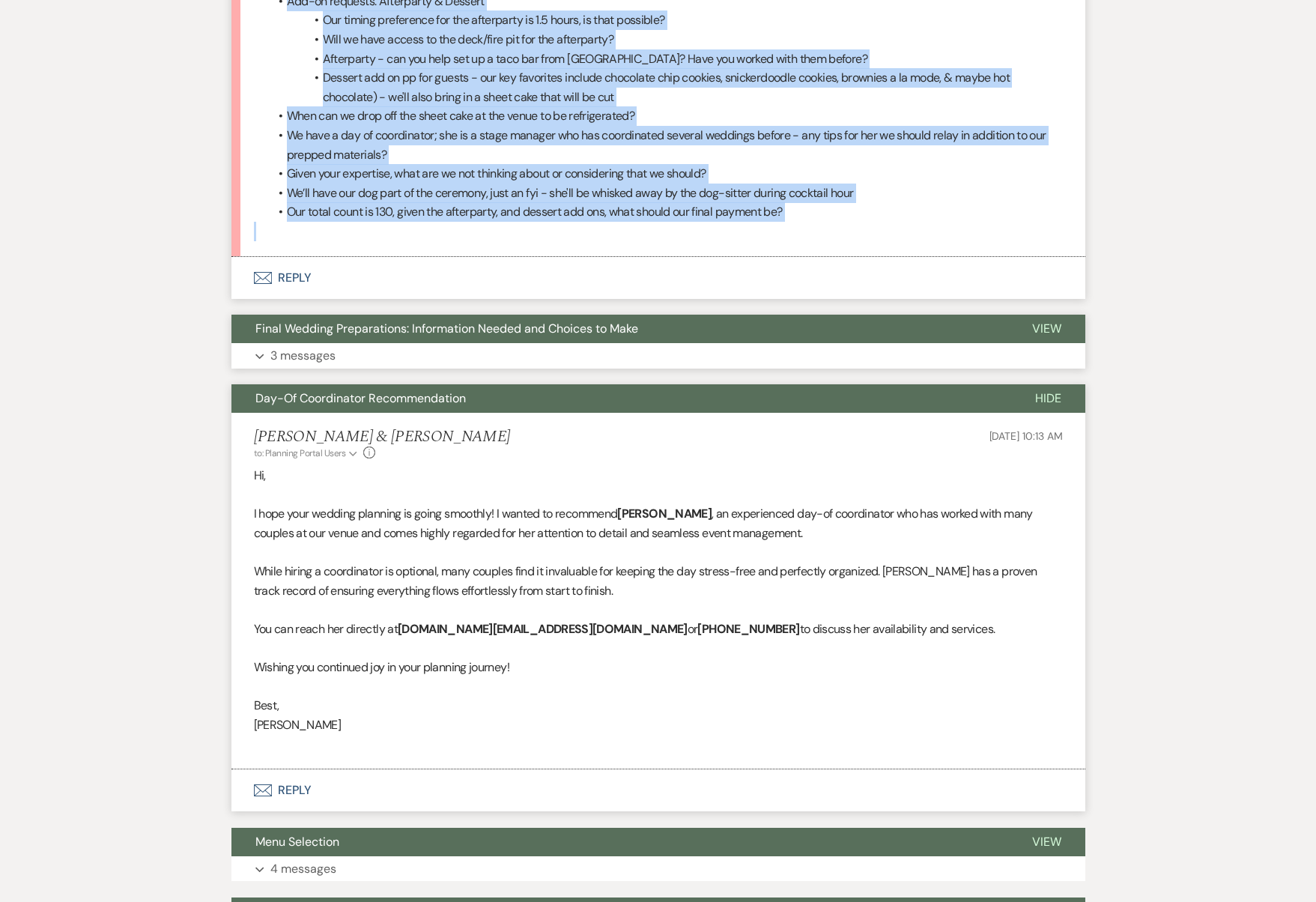
click at [424, 343] on button "Expand 3 messages" at bounding box center [658, 355] width 854 height 25
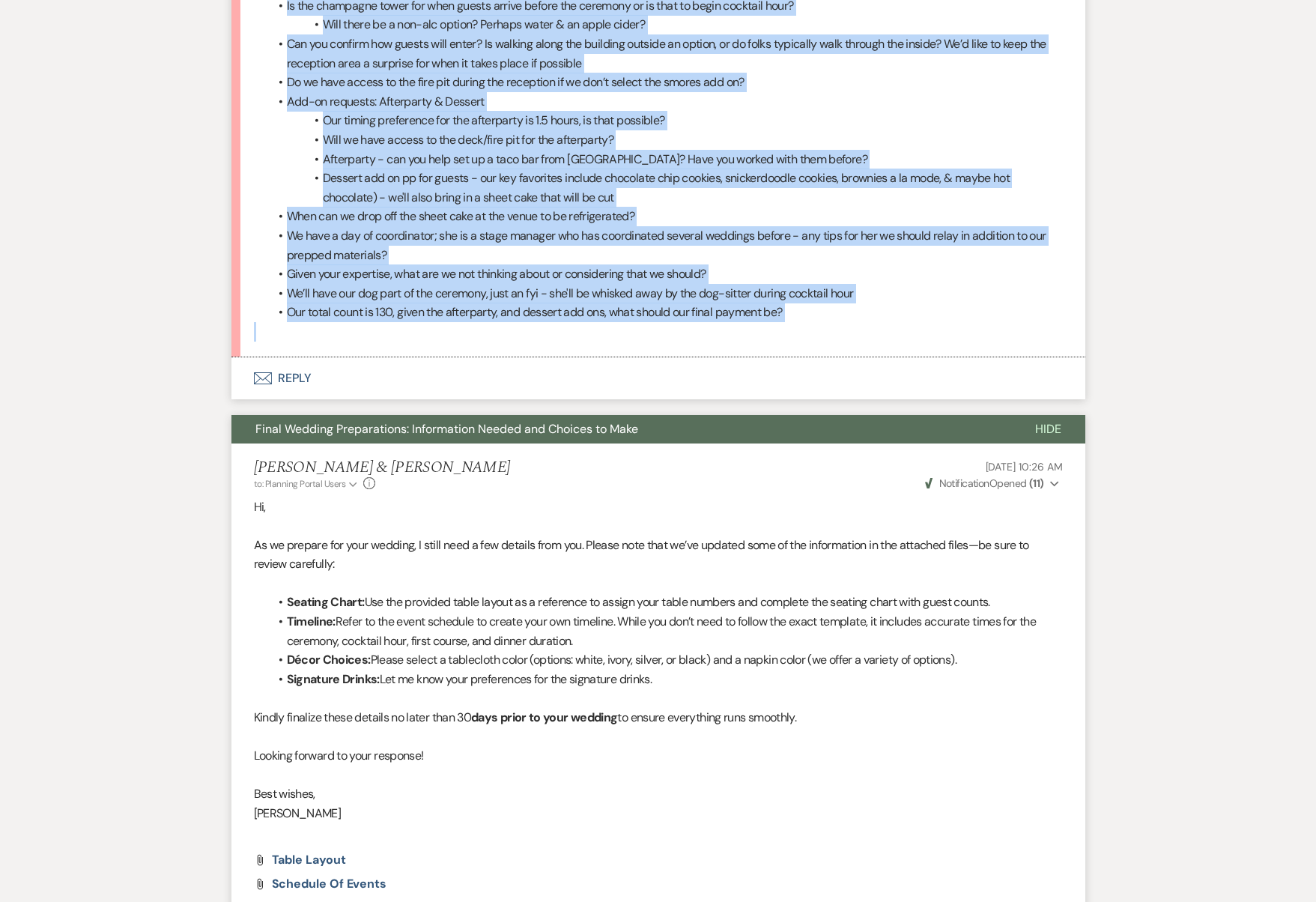
scroll to position [3232, 0]
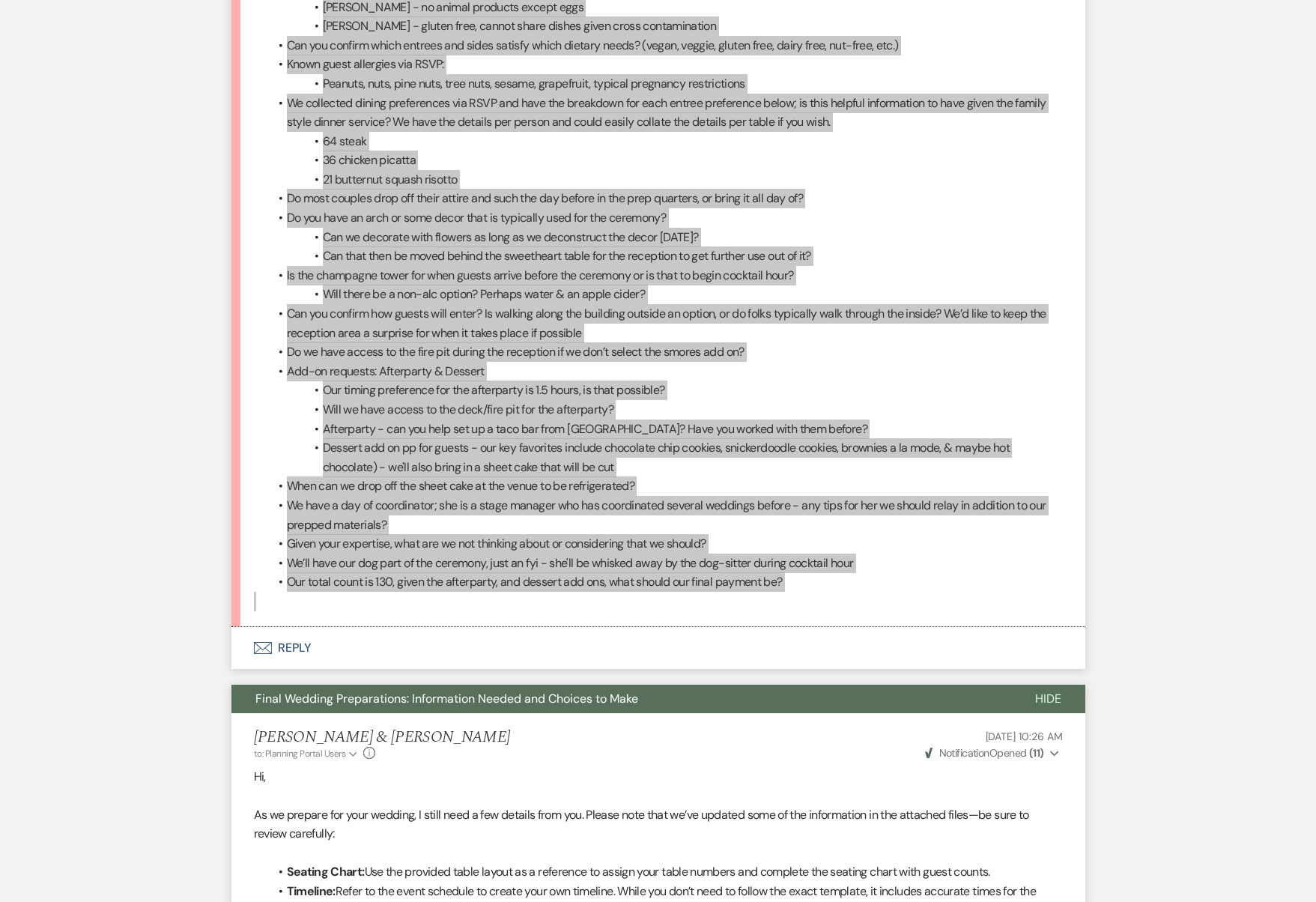
click at [833, 498] on span "We have a day of coordinator; she is a stage manager who has coordinated severa…" at bounding box center [666, 515] width 760 height 35
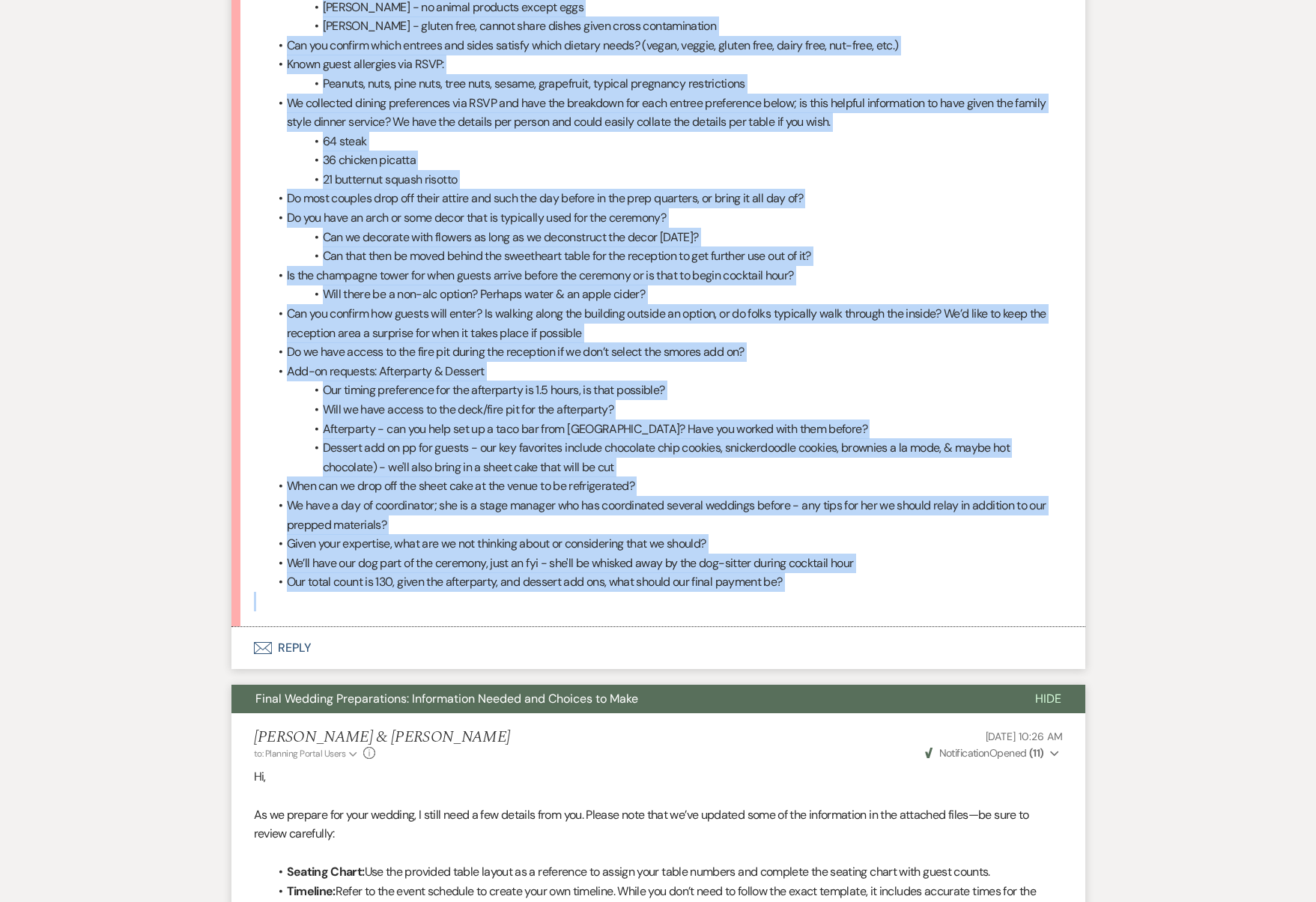
click at [754, 496] on li "We have a day of coordinator; she is a stage manager who has coordinated severa…" at bounding box center [665, 515] width 793 height 38
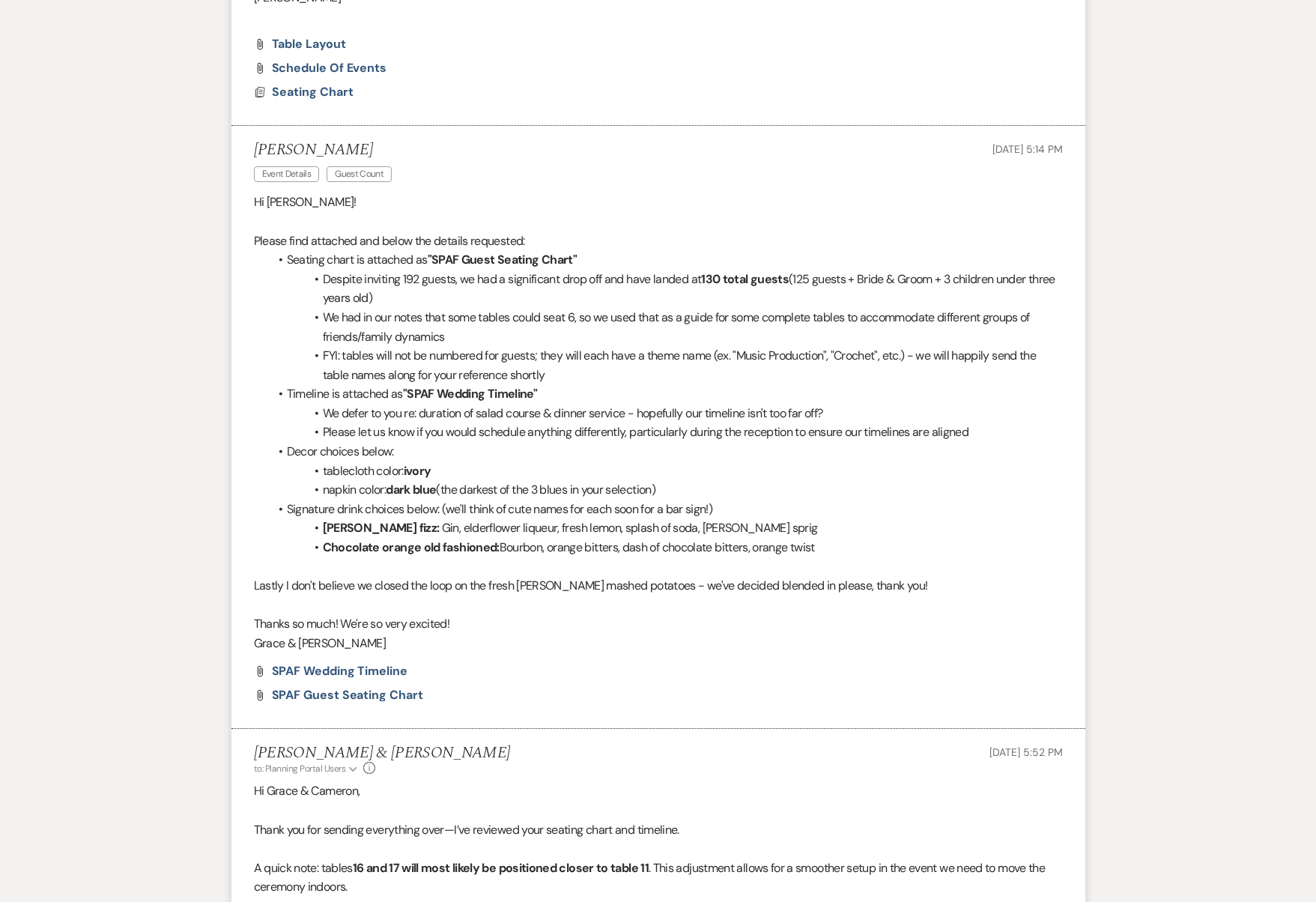
scroll to position [5567, 0]
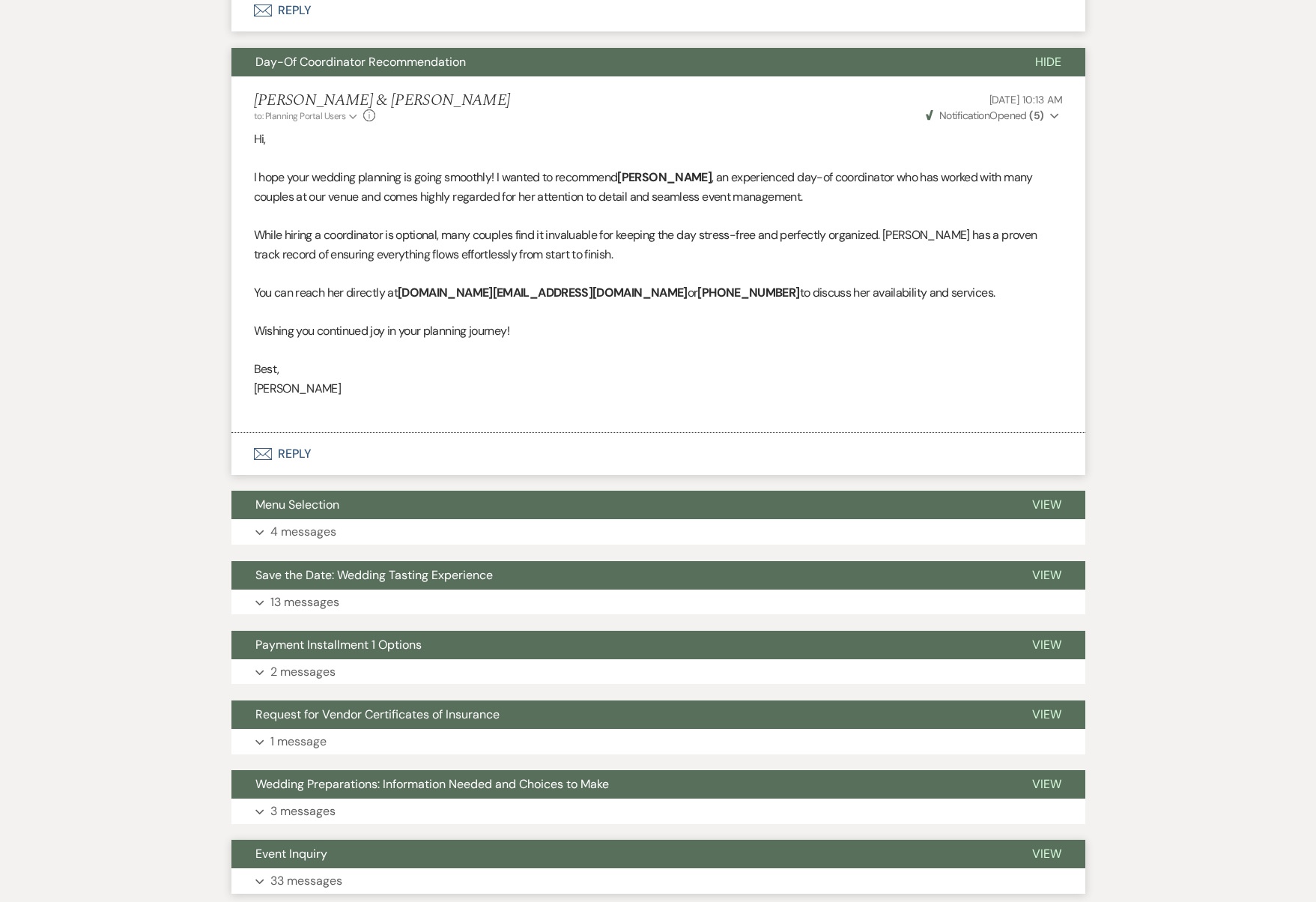
click at [320, 872] on p "33 messages" at bounding box center [305, 881] width 72 height 20
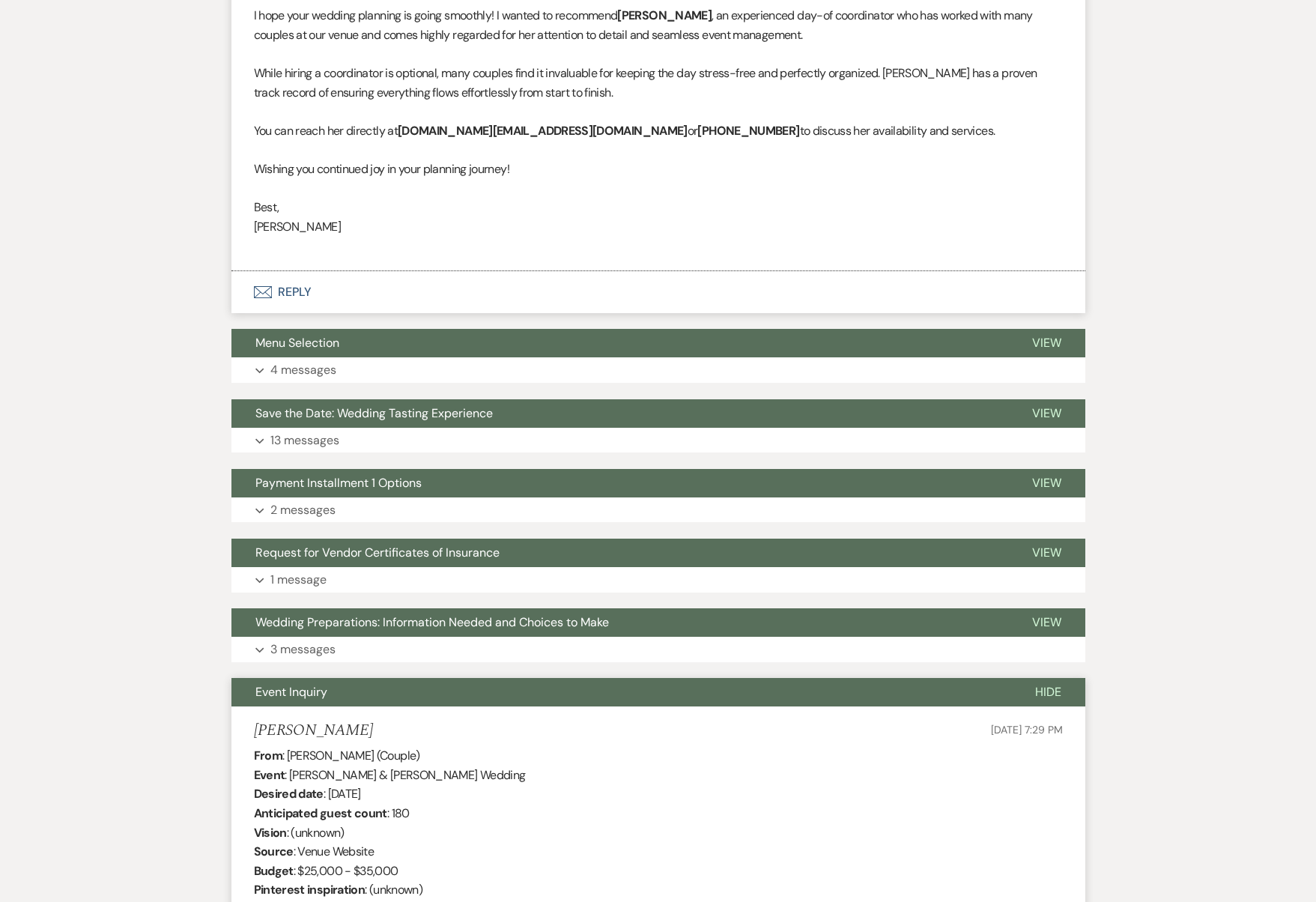
scroll to position [6787, 0]
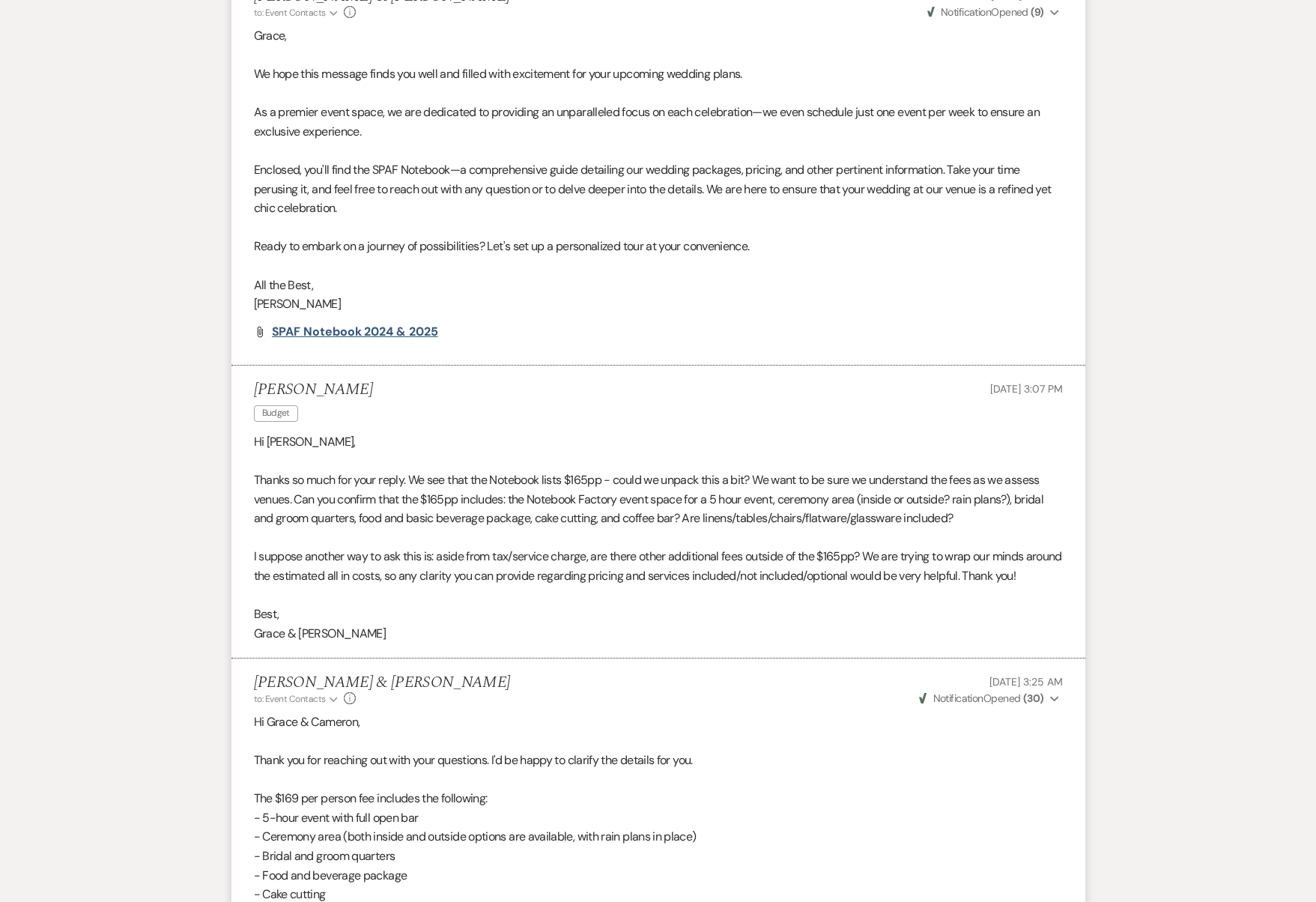
click at [407, 324] on span "SPAF Notebook 2024 & 2025" at bounding box center [355, 332] width 166 height 16
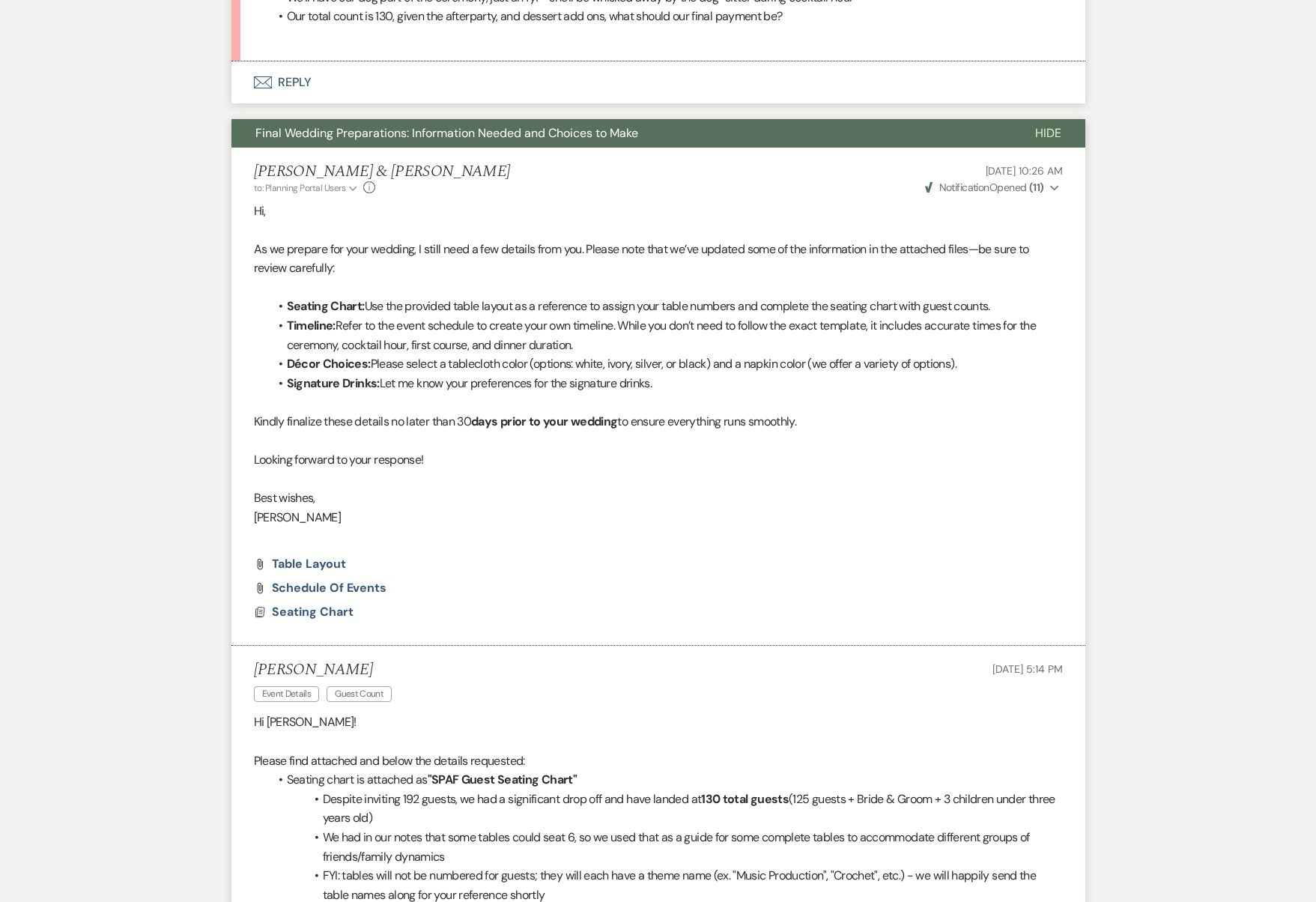
scroll to position [3374, 0]
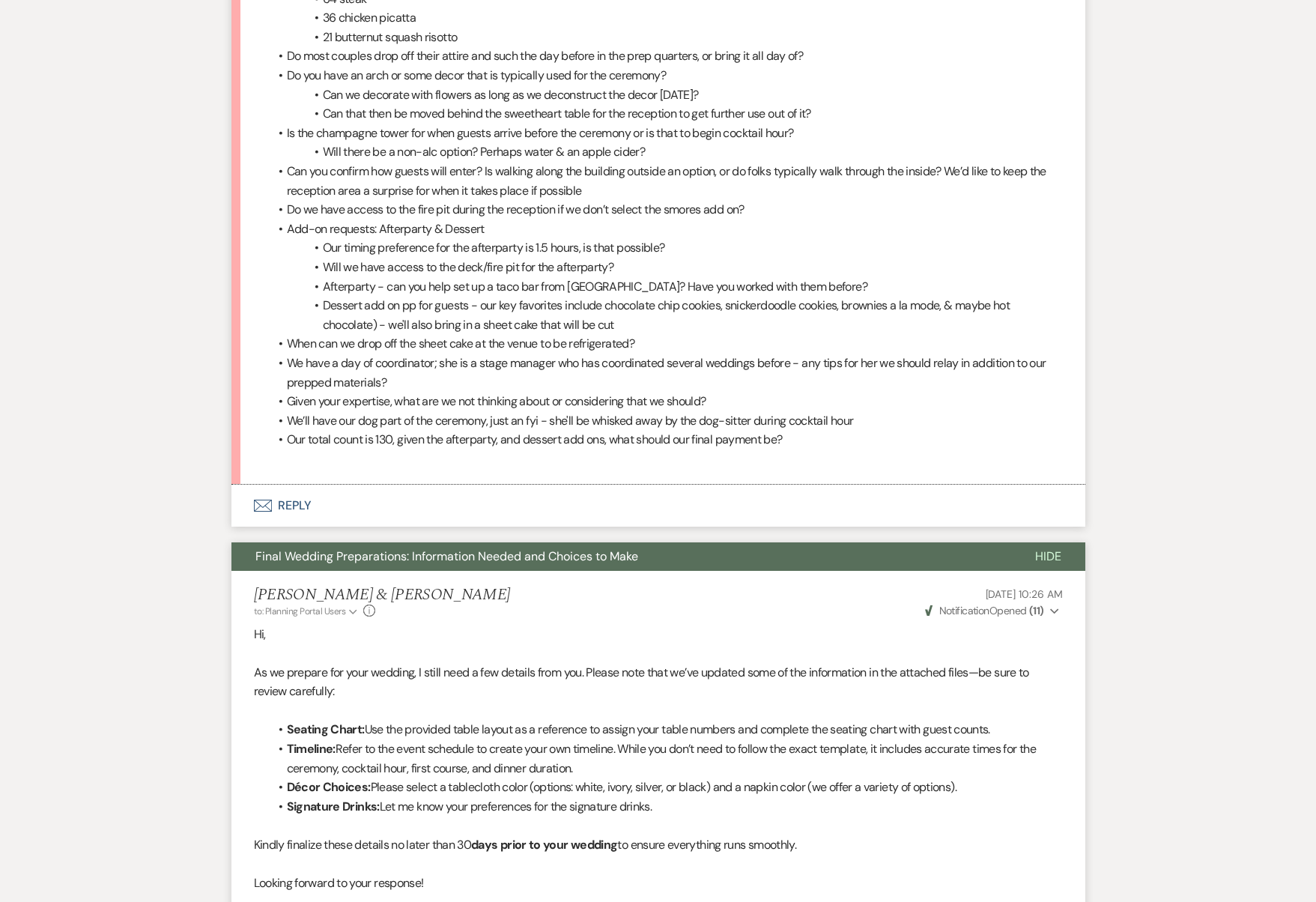
click at [290, 485] on button "Envelope Reply" at bounding box center [658, 506] width 854 height 42
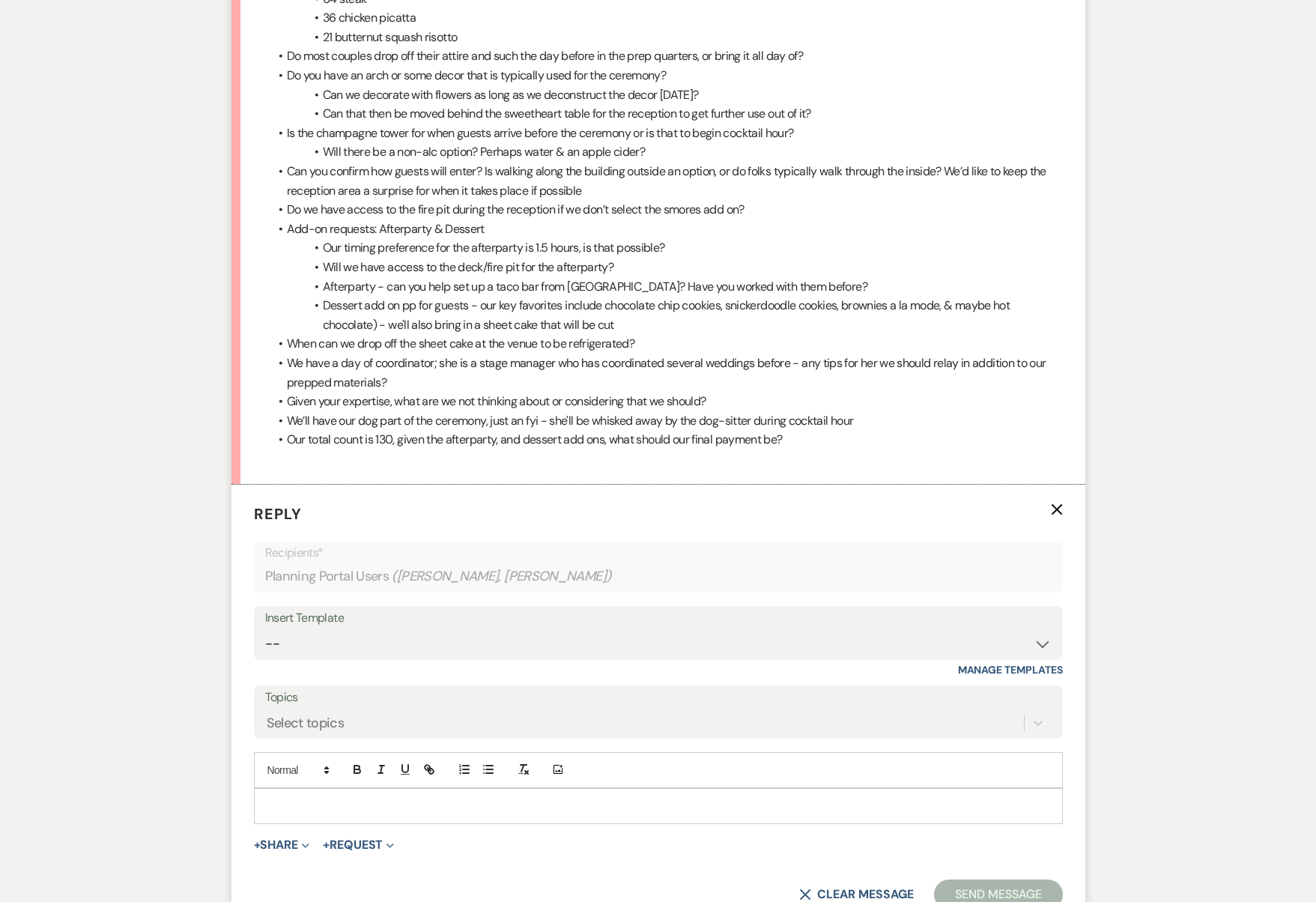
click at [344, 798] on p at bounding box center [658, 806] width 785 height 16
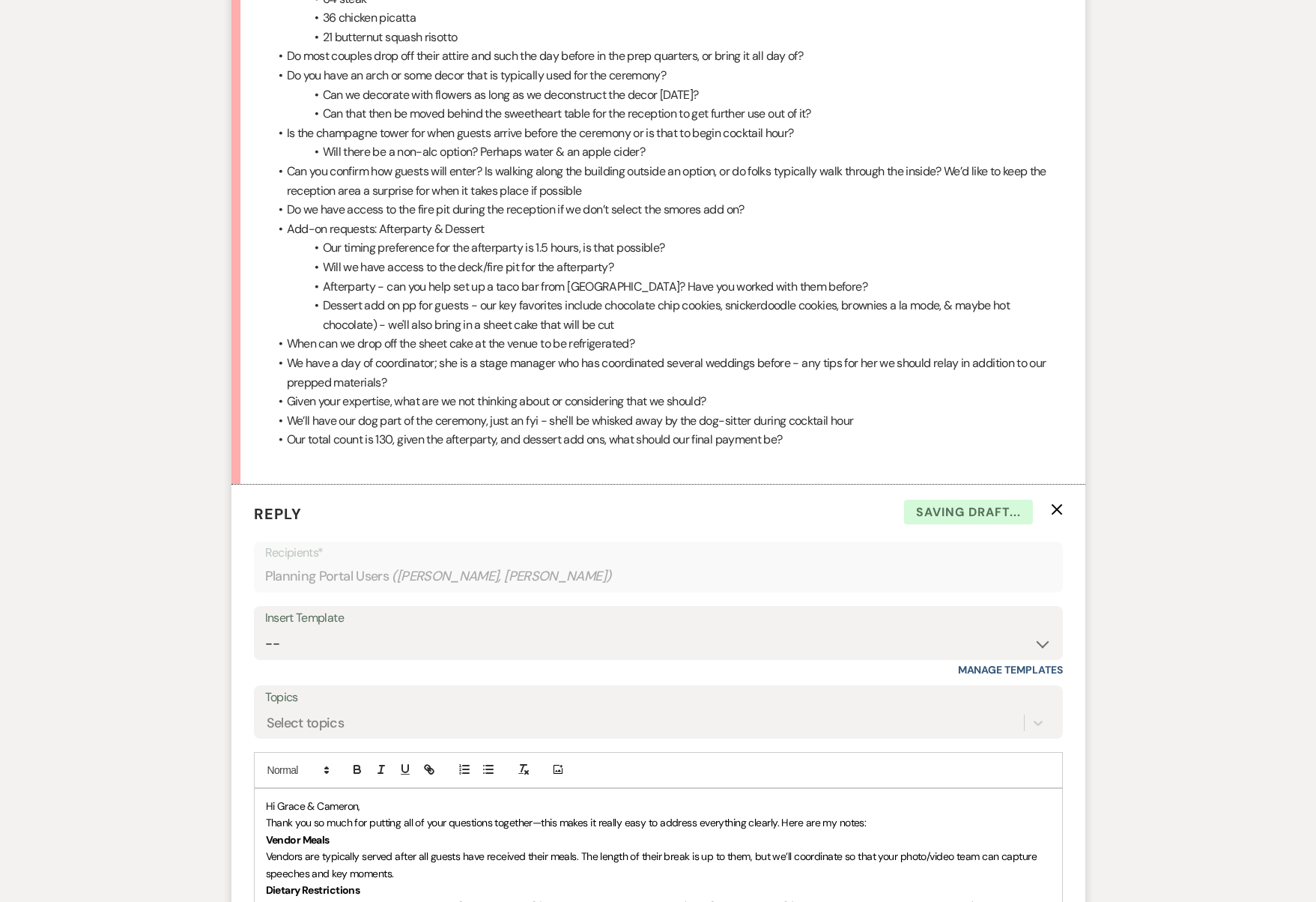
scroll to position [3780, 0]
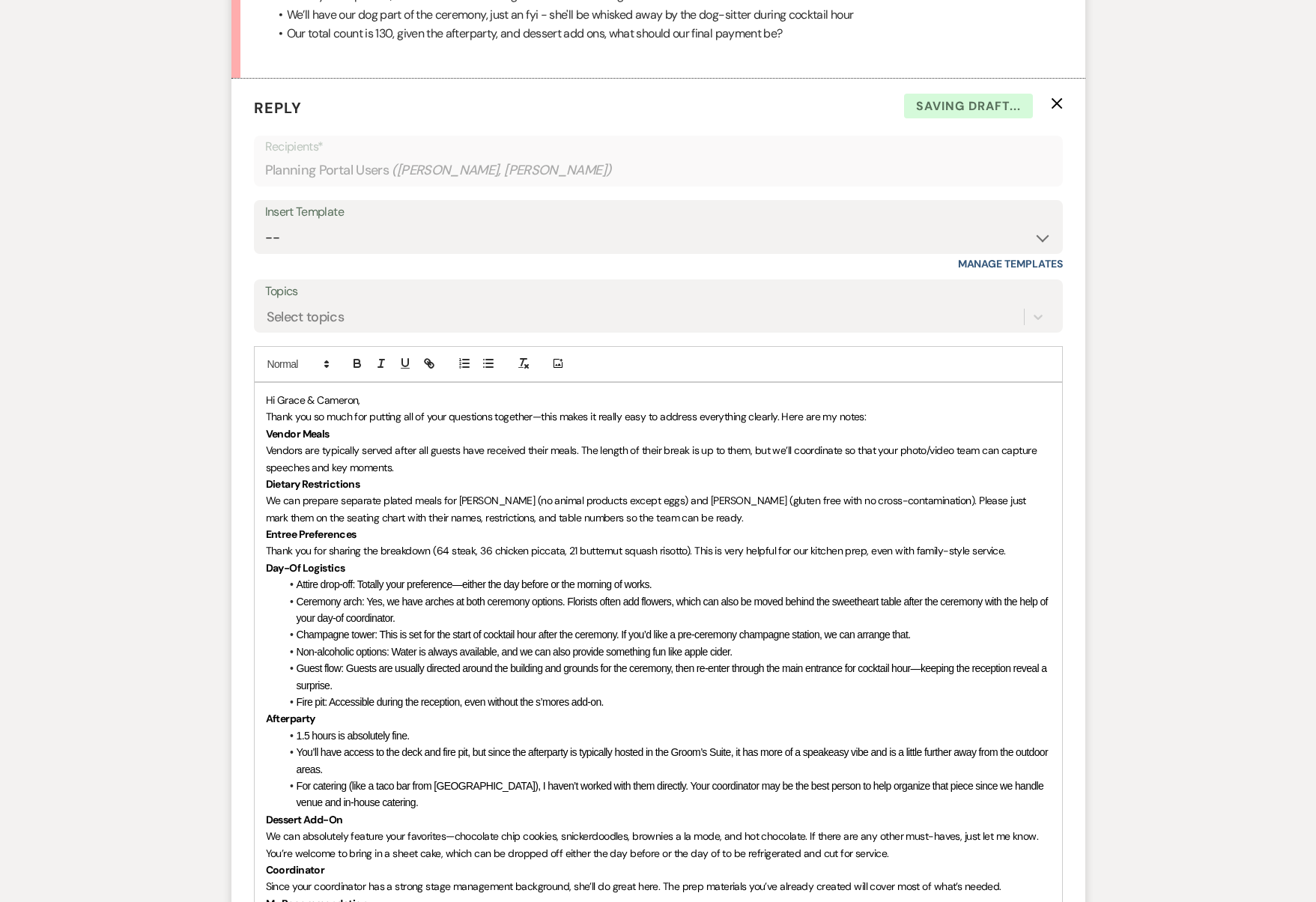
click at [365, 392] on p "Hi Grace & Cameron," at bounding box center [658, 400] width 785 height 16
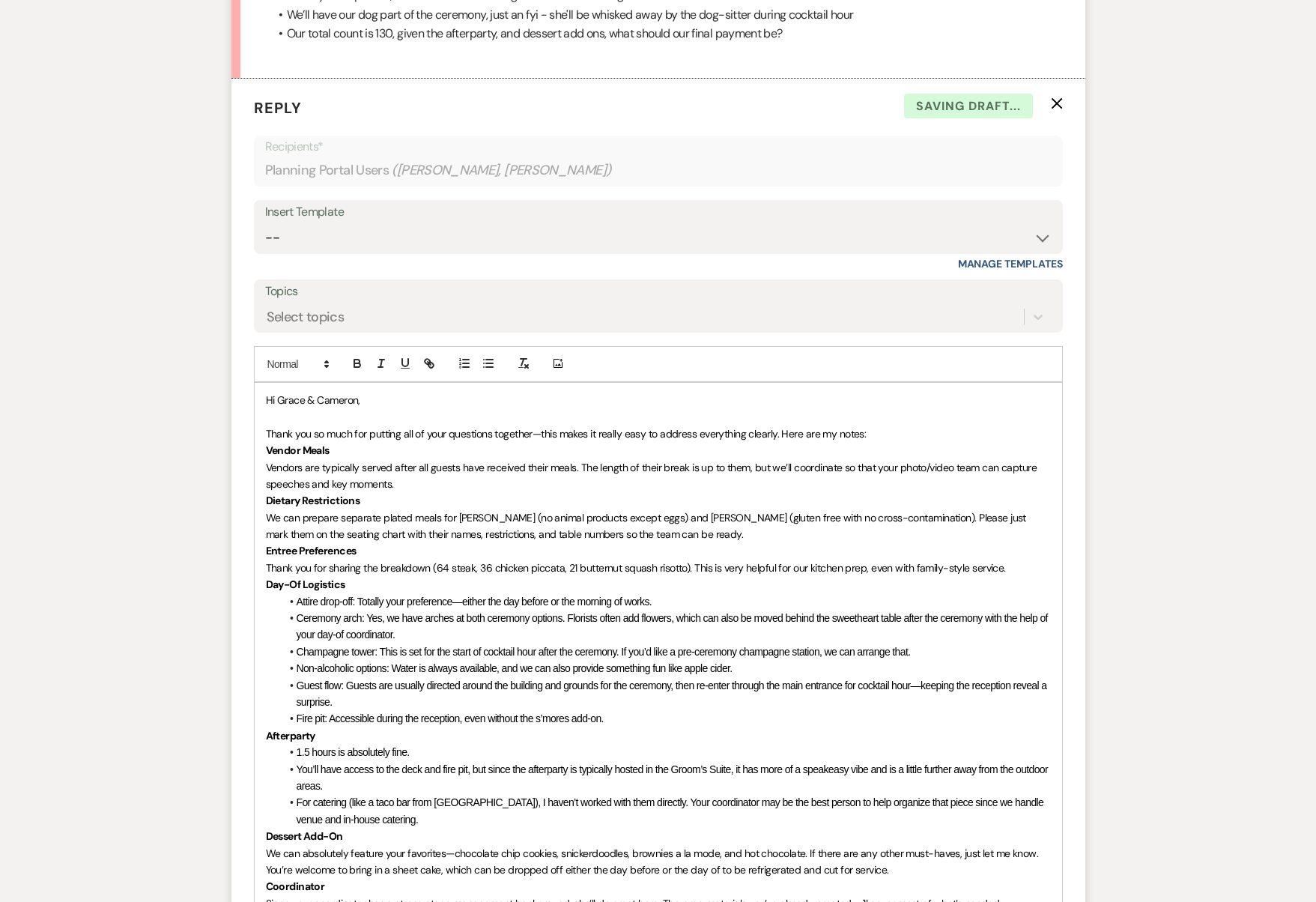
click at [890, 426] on p "Thank you so much for putting all of your questions together—this makes it real…" at bounding box center [658, 434] width 785 height 16
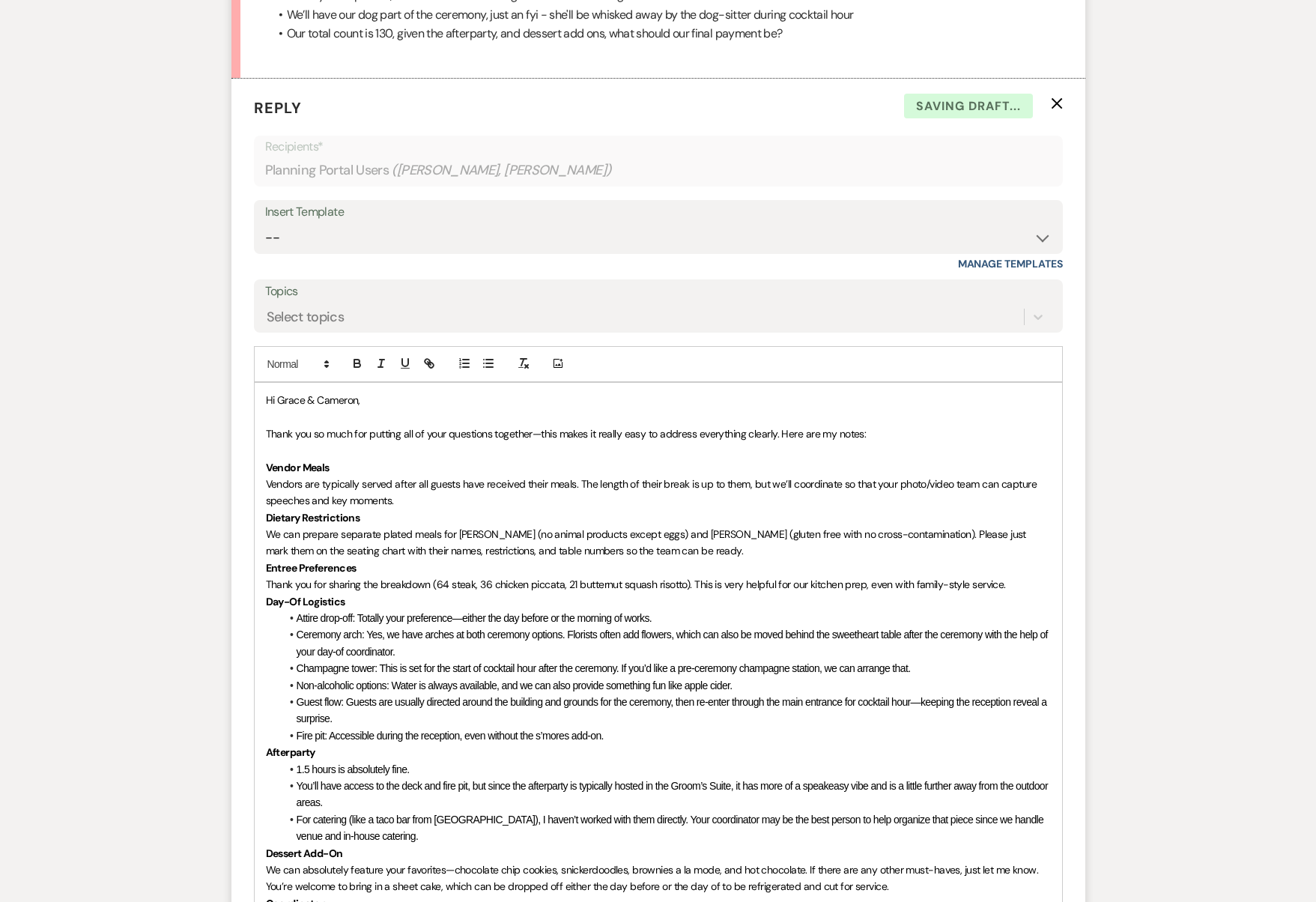
click at [448, 476] on p "Vendors are typically served after all guests have received their meals. The le…" at bounding box center [658, 493] width 785 height 34
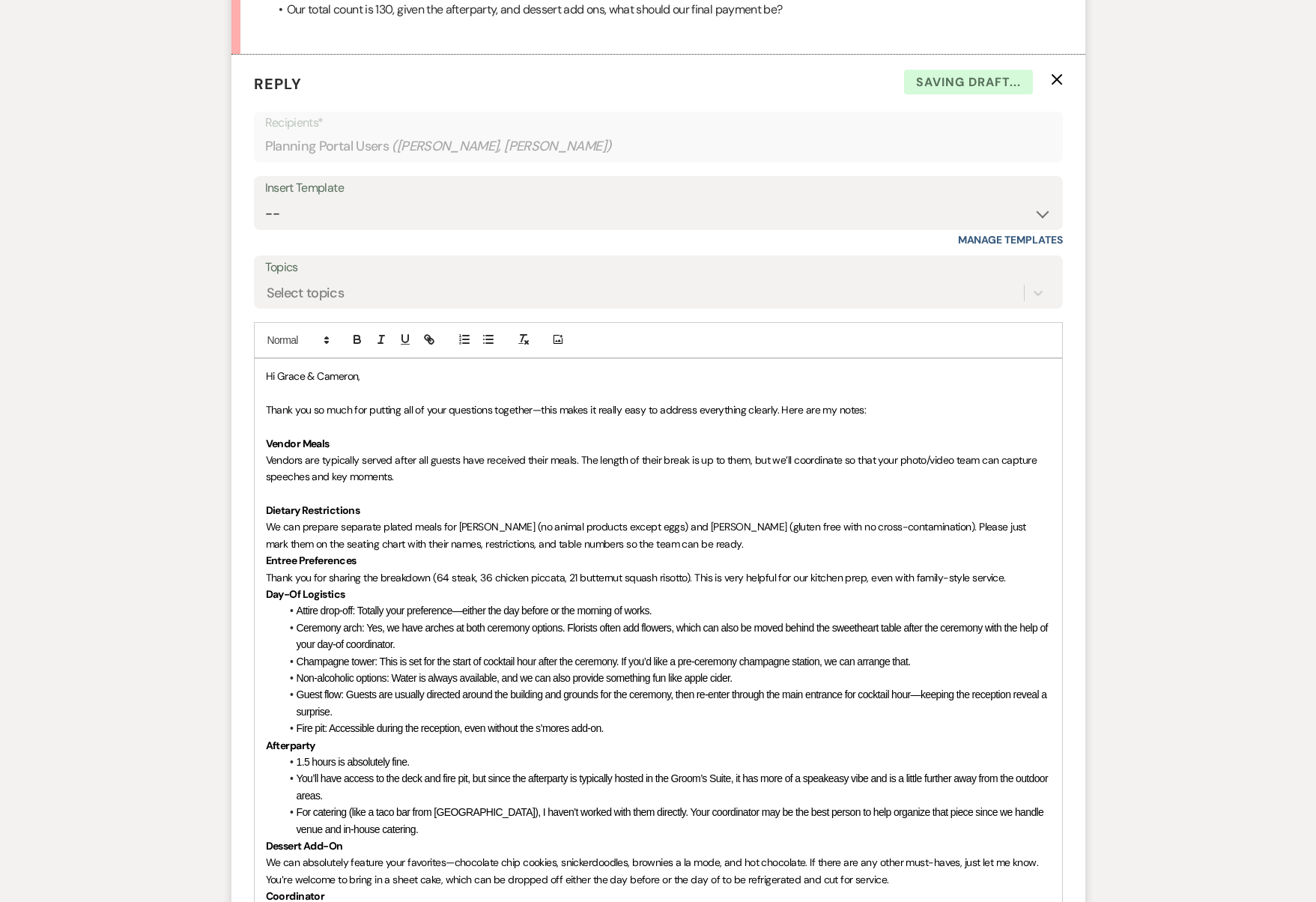
scroll to position [4014, 0]
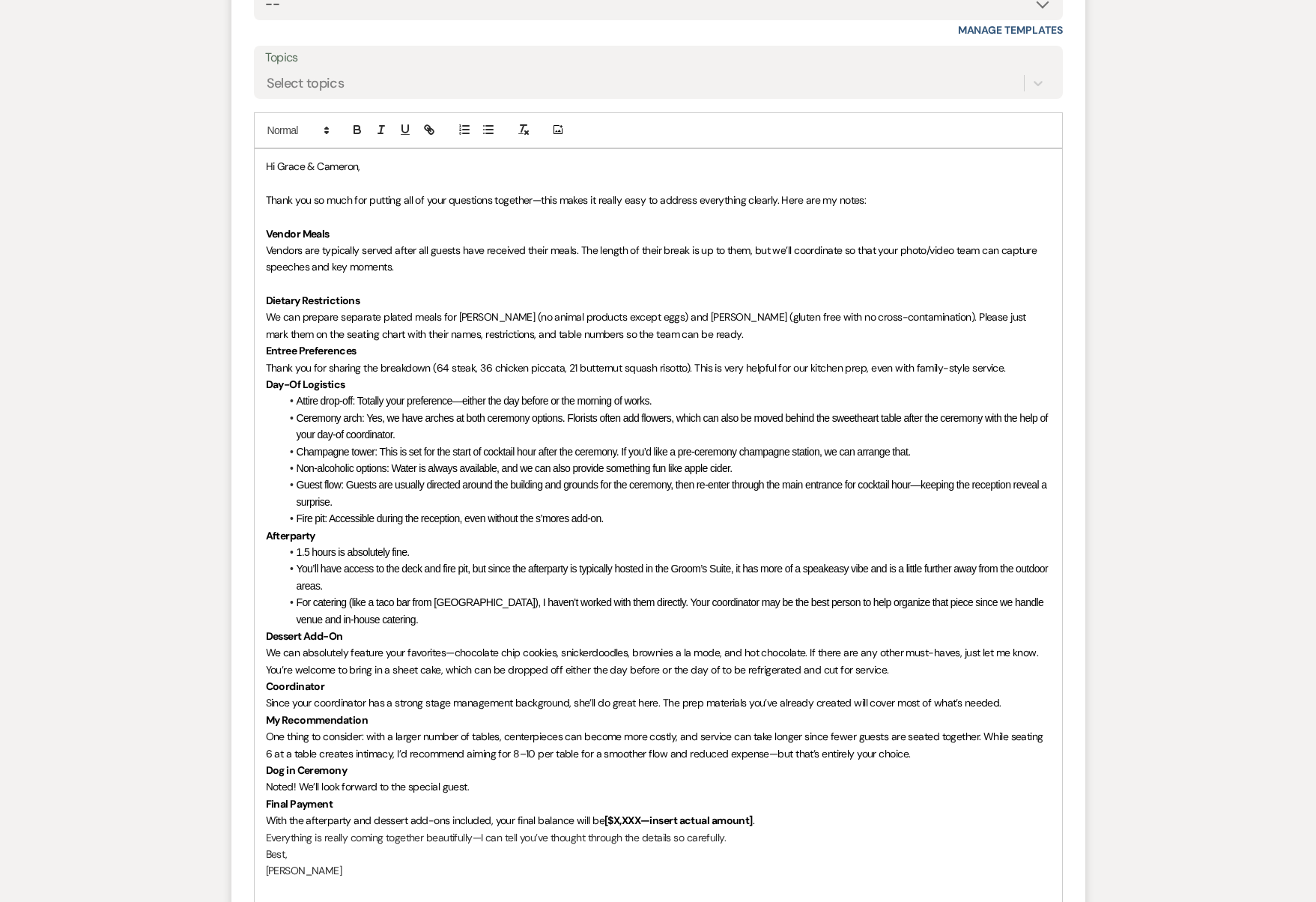
click at [782, 243] on span "Vendors are typically served after all guests have received their meals. The le…" at bounding box center [652, 258] width 774 height 30
click at [781, 243] on span "Vendors are typically served after all guests have received their meals. The le…" at bounding box center [652, 258] width 774 height 30
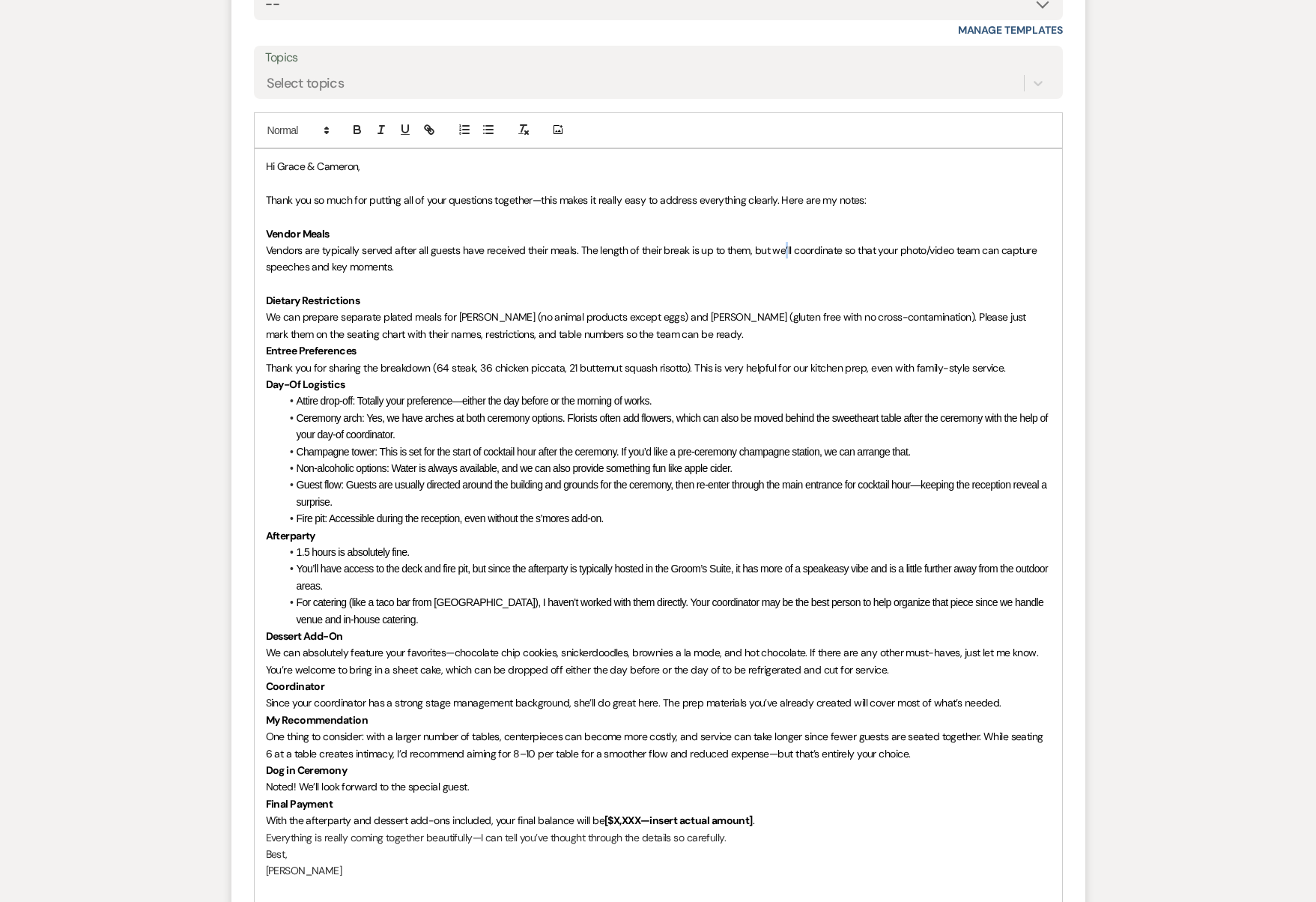
click at [781, 243] on span "Vendors are typically served after all guests have received their meals. The le…" at bounding box center [652, 258] width 774 height 30
click at [783, 243] on span "Vendors are typically served after all guests have received their meals. The le…" at bounding box center [651, 258] width 771 height 30
click at [654, 309] on p "We can prepare separate plated meals for [PERSON_NAME] (no animal products exce…" at bounding box center [658, 325] width 785 height 34
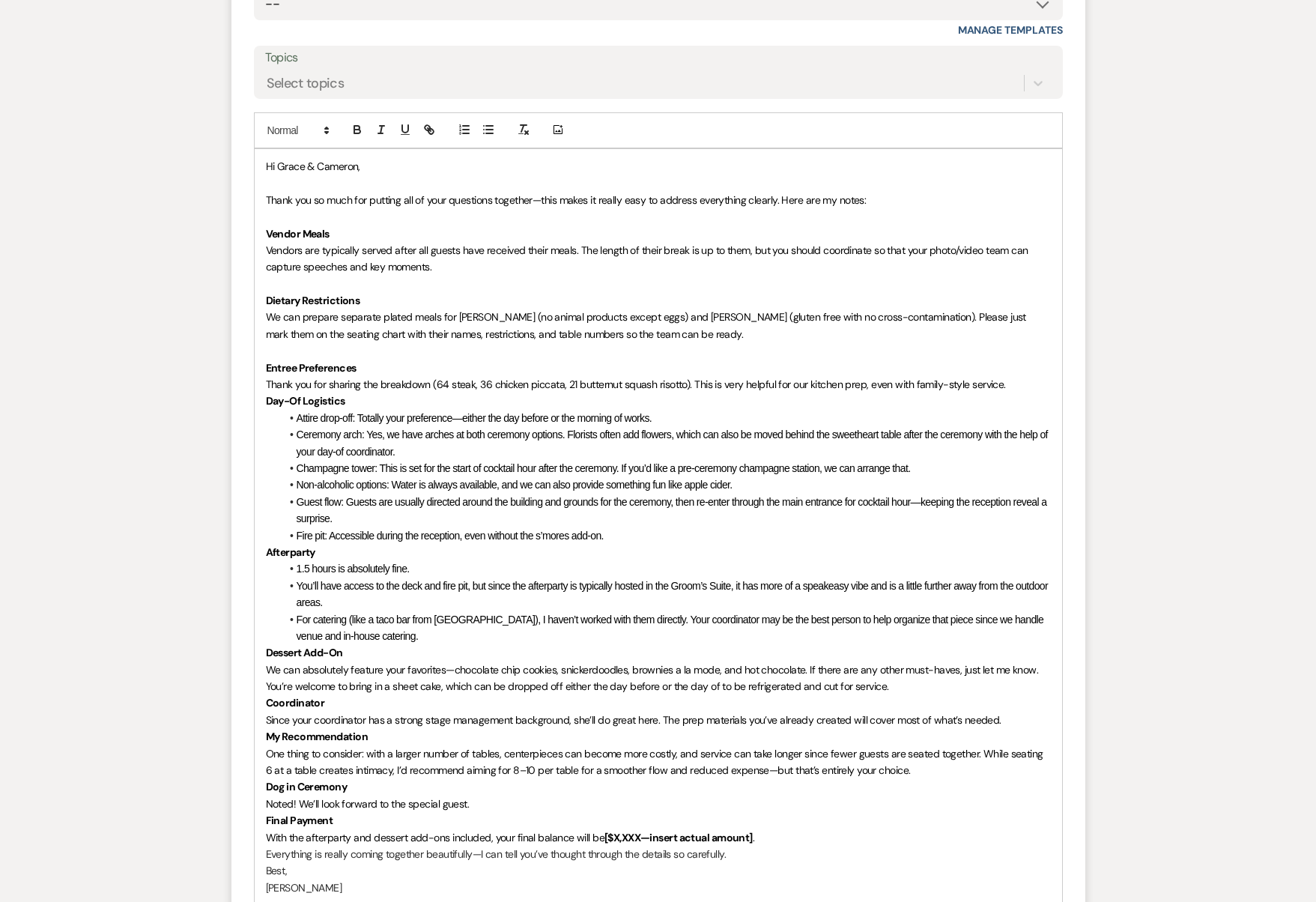
click at [1017, 376] on p "Thank you for sharing the breakdown (64 steak, 36 chicken piccata, 21 butternut…" at bounding box center [658, 383] width 785 height 16
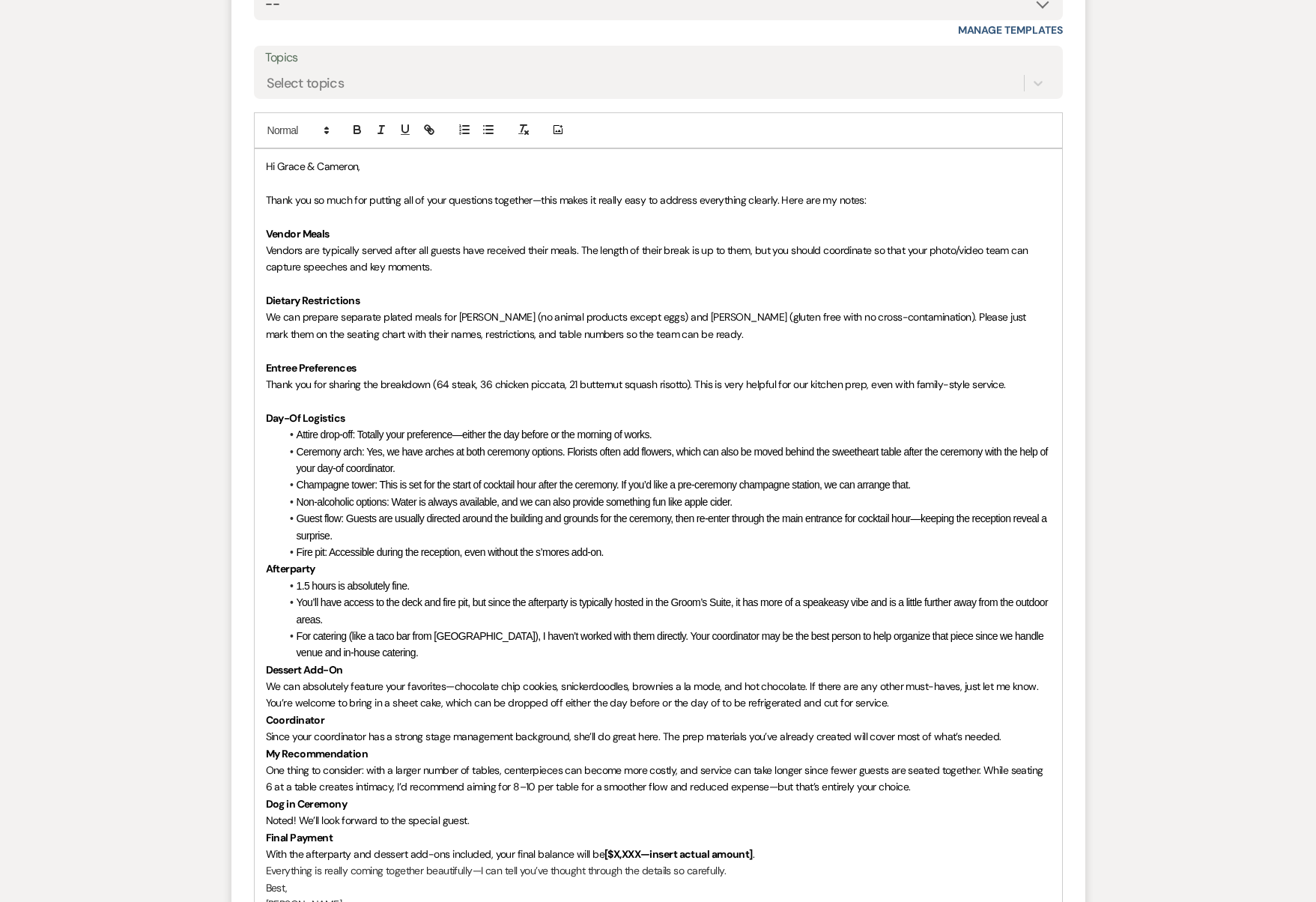
click at [910, 479] on span "Champagne tower: This is set for the start of cocktail hour after the ceremony.…" at bounding box center [604, 485] width 614 height 12
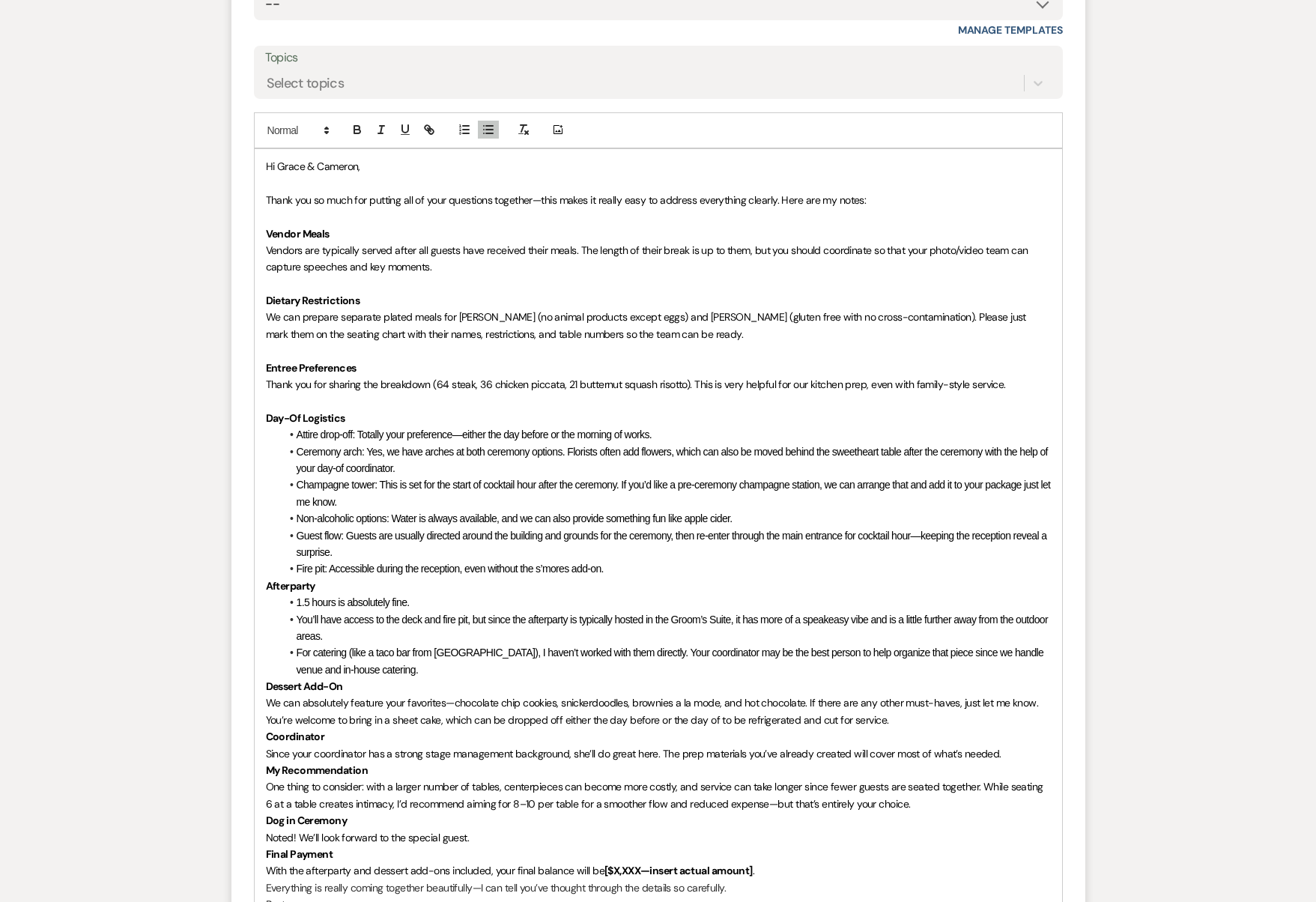
click at [595, 512] on span "Non-alcoholic options: Water is always available, and we can also provide somet…" at bounding box center [515, 519] width 436 height 12
drag, startPoint x: 599, startPoint y: 443, endPoint x: 605, endPoint y: 452, distance: 10.8
click at [605, 452] on ul "Attire drop-off: Totally your preference—either the day before or the morning o…" at bounding box center [666, 501] width 770 height 151
click at [605, 530] on span "Guest flow: Guests are usually directed around the building and grounds for the…" at bounding box center [673, 544] width 753 height 29
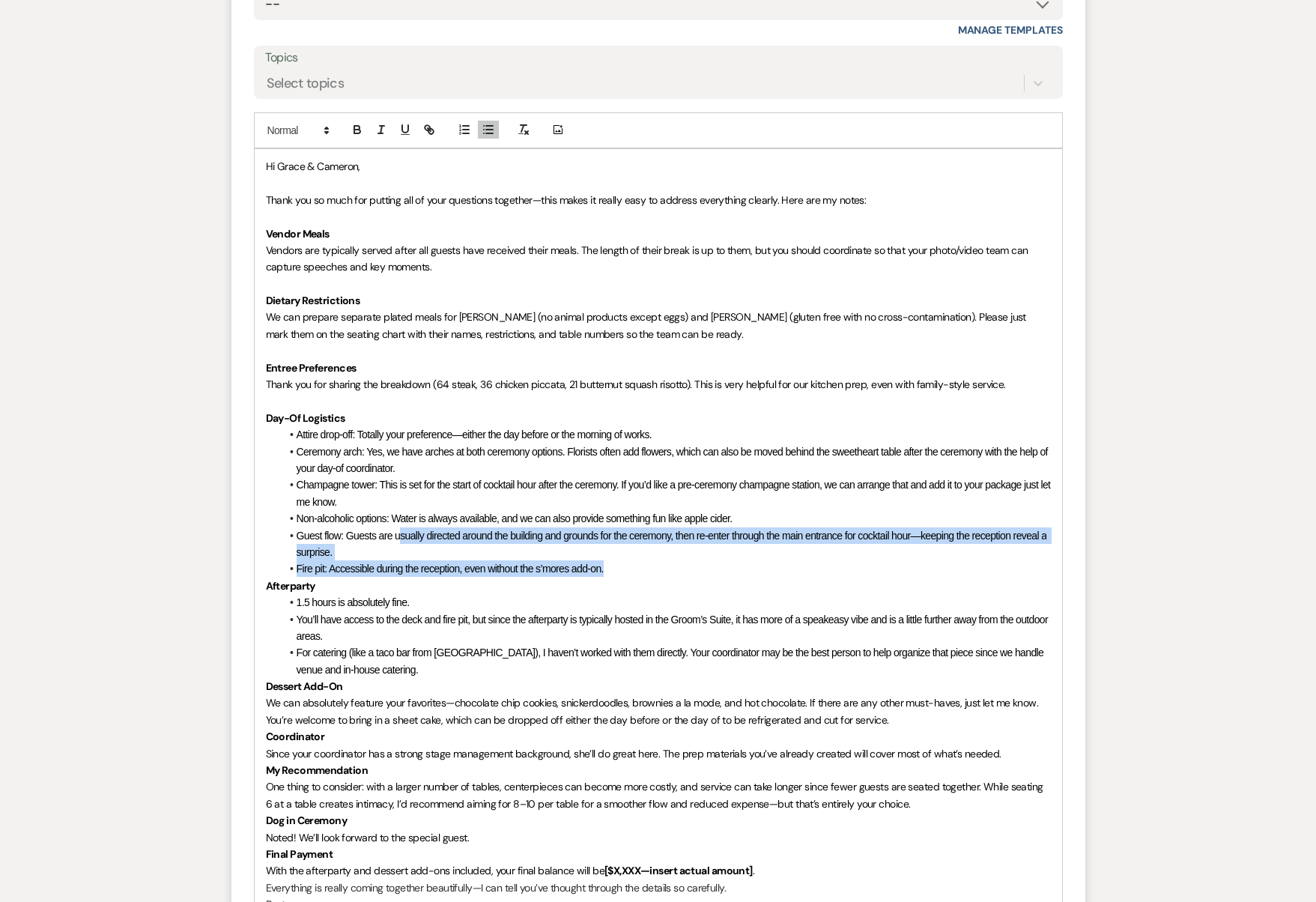
drag, startPoint x: 400, startPoint y: 454, endPoint x: 682, endPoint y: 486, distance: 283.8
click at [682, 486] on ul "Attire drop-off: Totally your preference—either the day before or the morning o…" at bounding box center [666, 501] width 770 height 151
click at [682, 560] on li "Fire pit: Accessible during the reception, even without the s’mores add-on." at bounding box center [666, 568] width 770 height 16
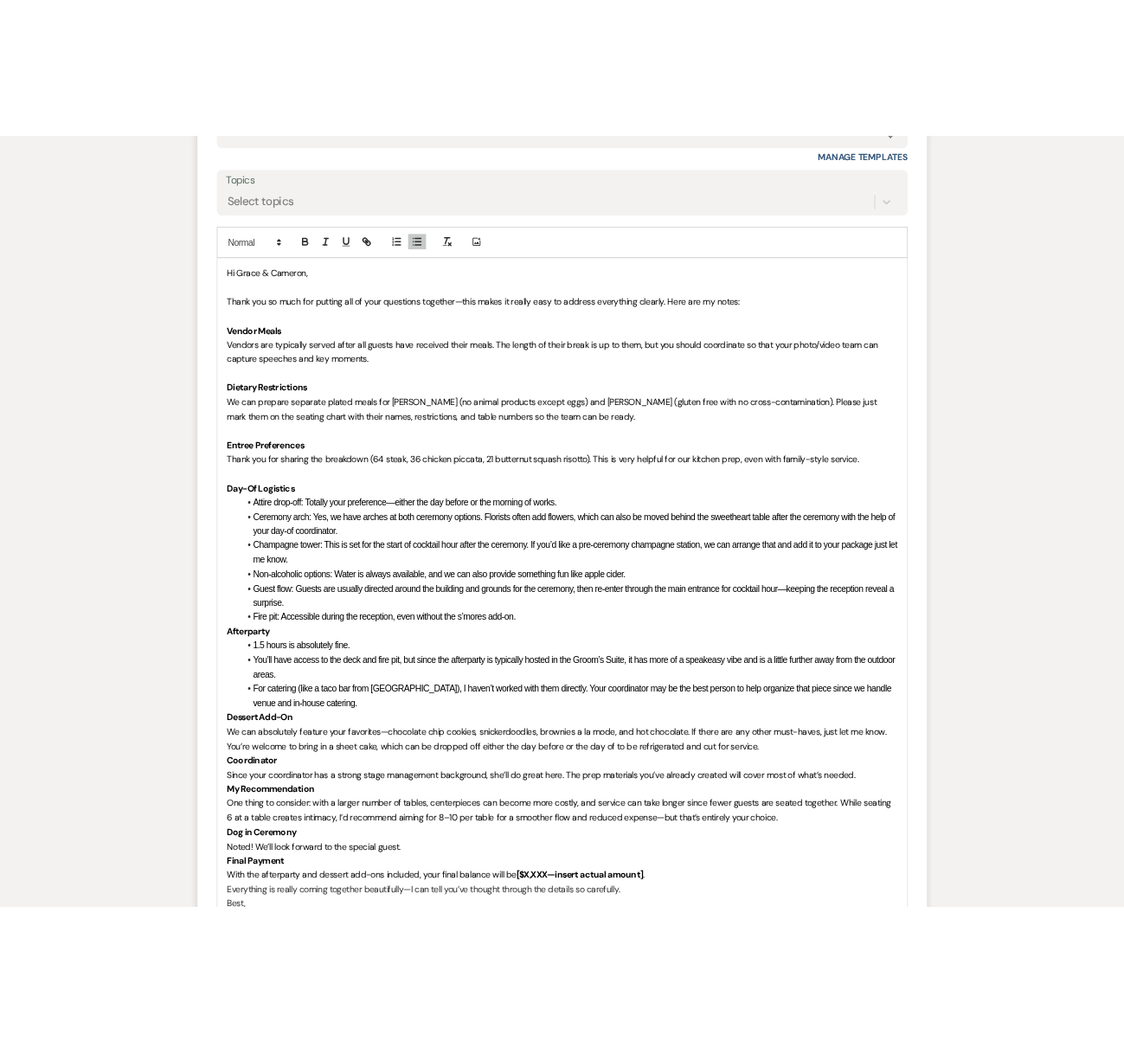
scroll to position [4676, 0]
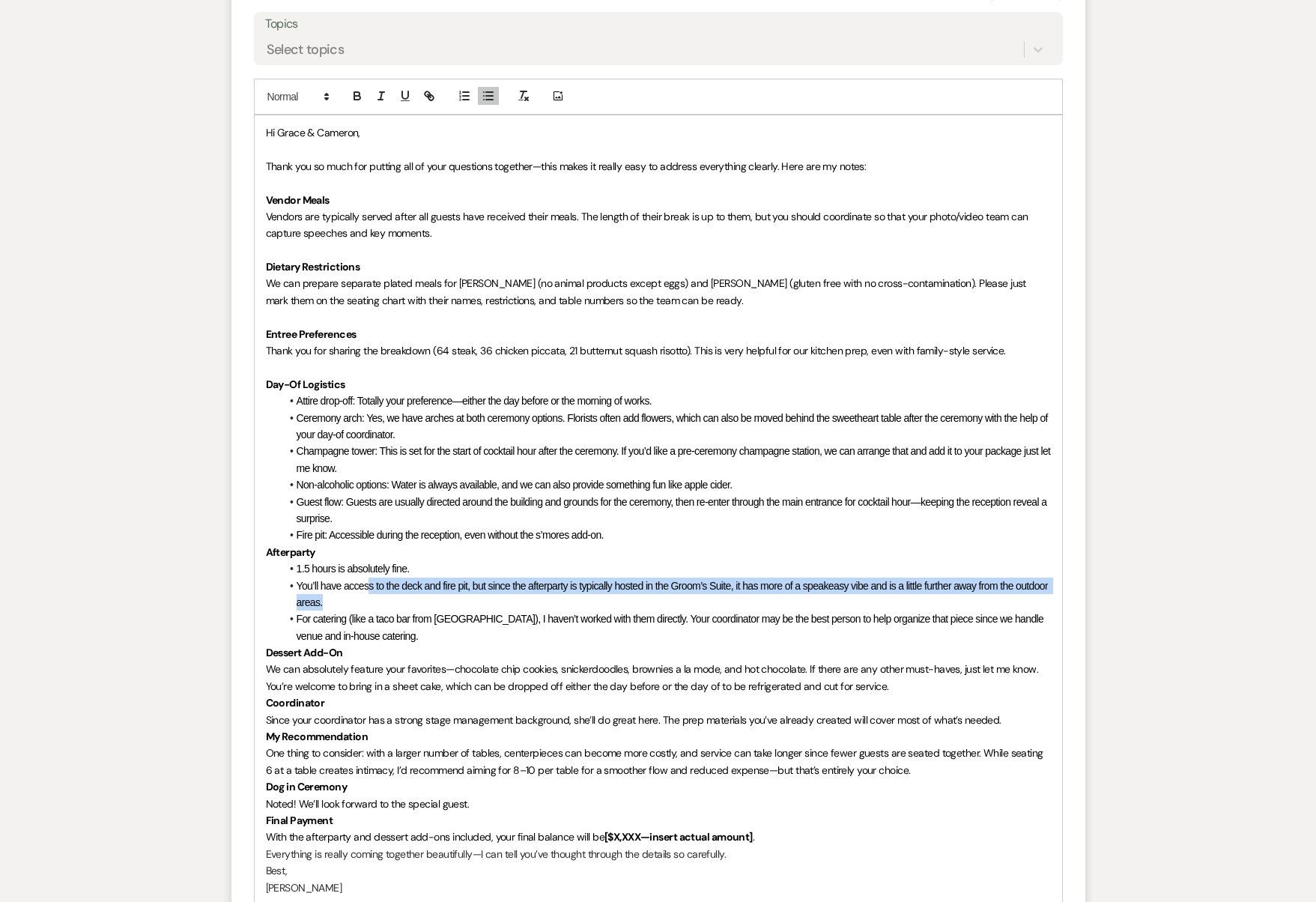
drag, startPoint x: 369, startPoint y: 508, endPoint x: 537, endPoint y: 519, distance: 168.4
click at [537, 577] on li "You’ll have access to the deck and fire pit, but since the afterparty is typica…" at bounding box center [666, 594] width 770 height 34
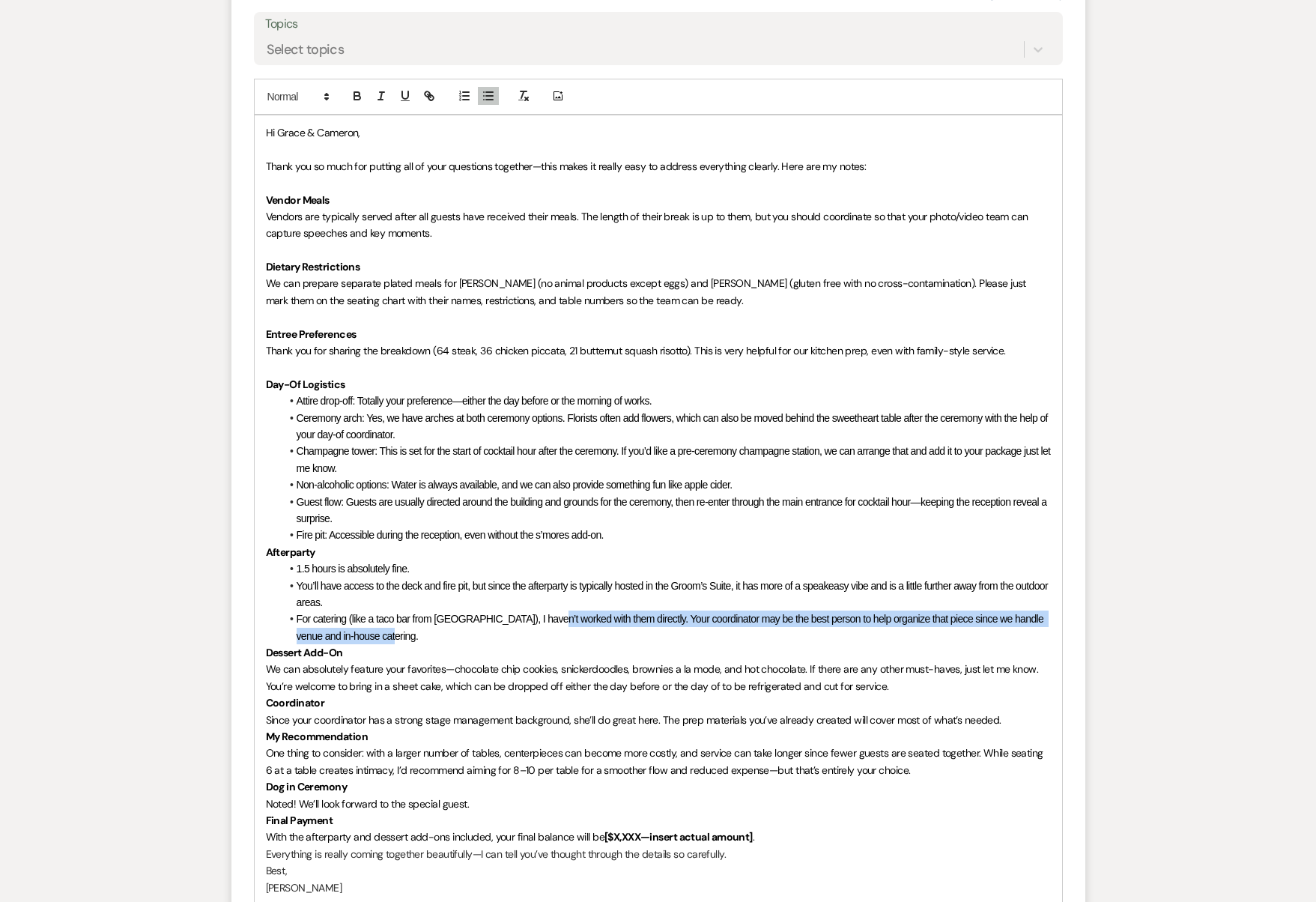
drag, startPoint x: 540, startPoint y: 538, endPoint x: 393, endPoint y: 558, distance: 148.4
click at [393, 610] on li "For catering (like a taco bar from [GEOGRAPHIC_DATA]), I haven’t worked with th…" at bounding box center [666, 627] width 770 height 34
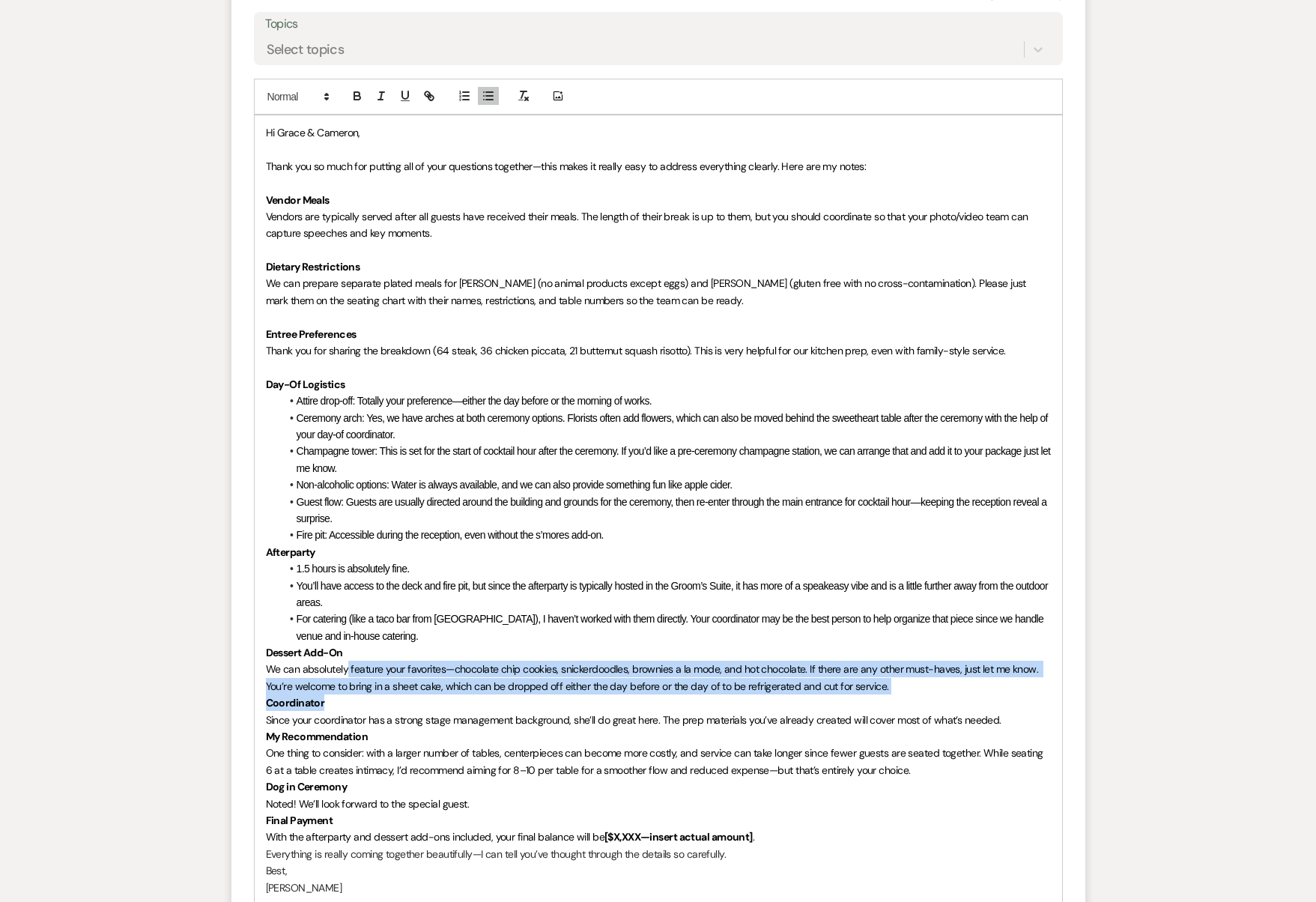
drag, startPoint x: 348, startPoint y: 588, endPoint x: 508, endPoint y: 618, distance: 162.8
click at [507, 618] on div "Hi [PERSON_NAME] & [PERSON_NAME], Thank you so much for putting all of your que…" at bounding box center [658, 518] width 807 height 806
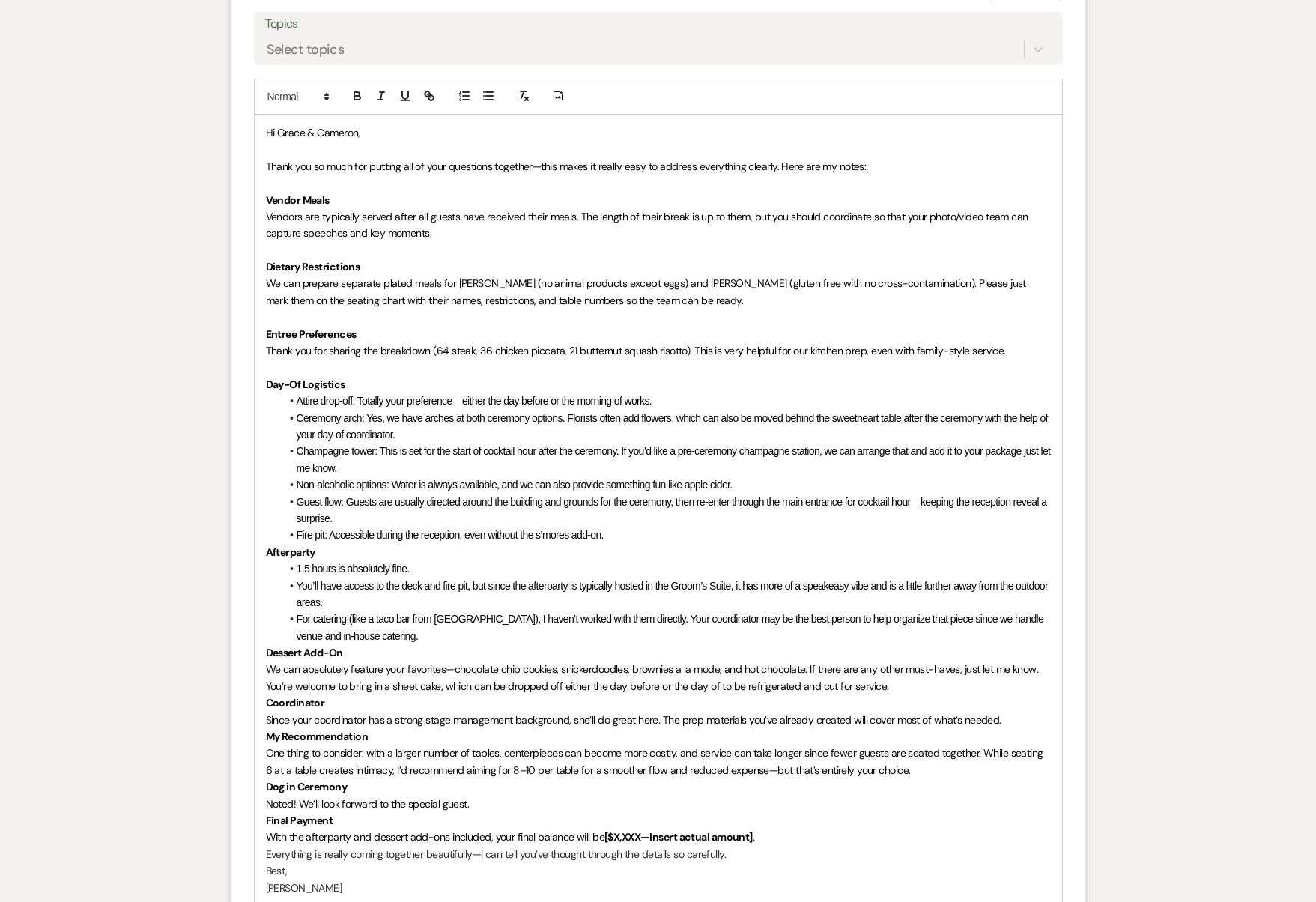
click at [481, 713] on span "Since your coordinator has a strong stage management background, she’ll do grea…" at bounding box center [633, 720] width 735 height 14
drag, startPoint x: 734, startPoint y: 641, endPoint x: 957, endPoint y: 638, distance: 223.0
click at [957, 713] on span "Since your coordinator has a strong stage management background, she’ll do grea…" at bounding box center [633, 720] width 735 height 14
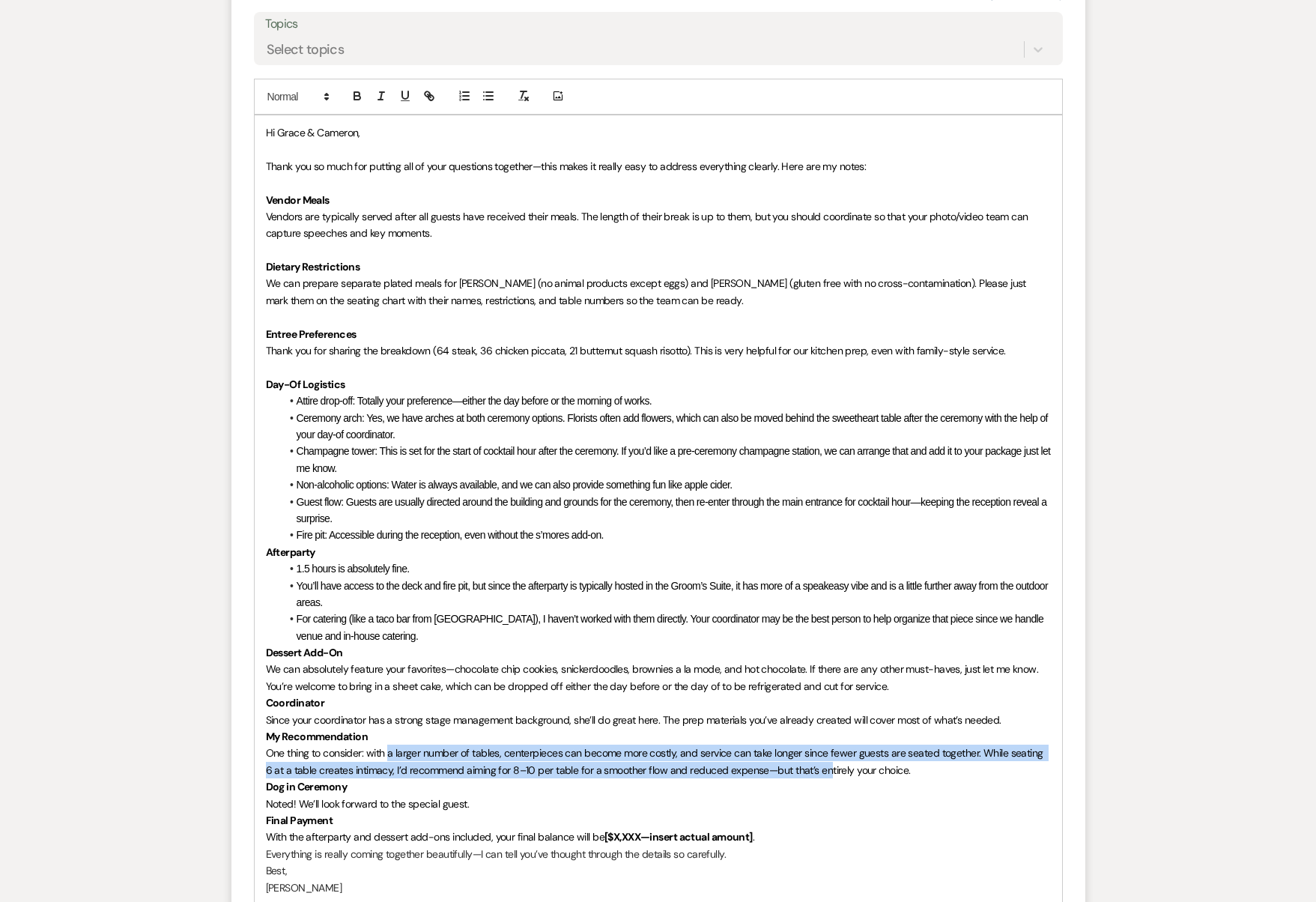
drag, startPoint x: 389, startPoint y: 662, endPoint x: 818, endPoint y: 686, distance: 429.7
click at [818, 744] on p "One thing to consider: with a larger number of tables, centerpieces can become …" at bounding box center [658, 761] width 785 height 34
click at [818, 746] on span "One thing to consider: with a larger number of tables, centerpieces can become …" at bounding box center [656, 761] width 780 height 30
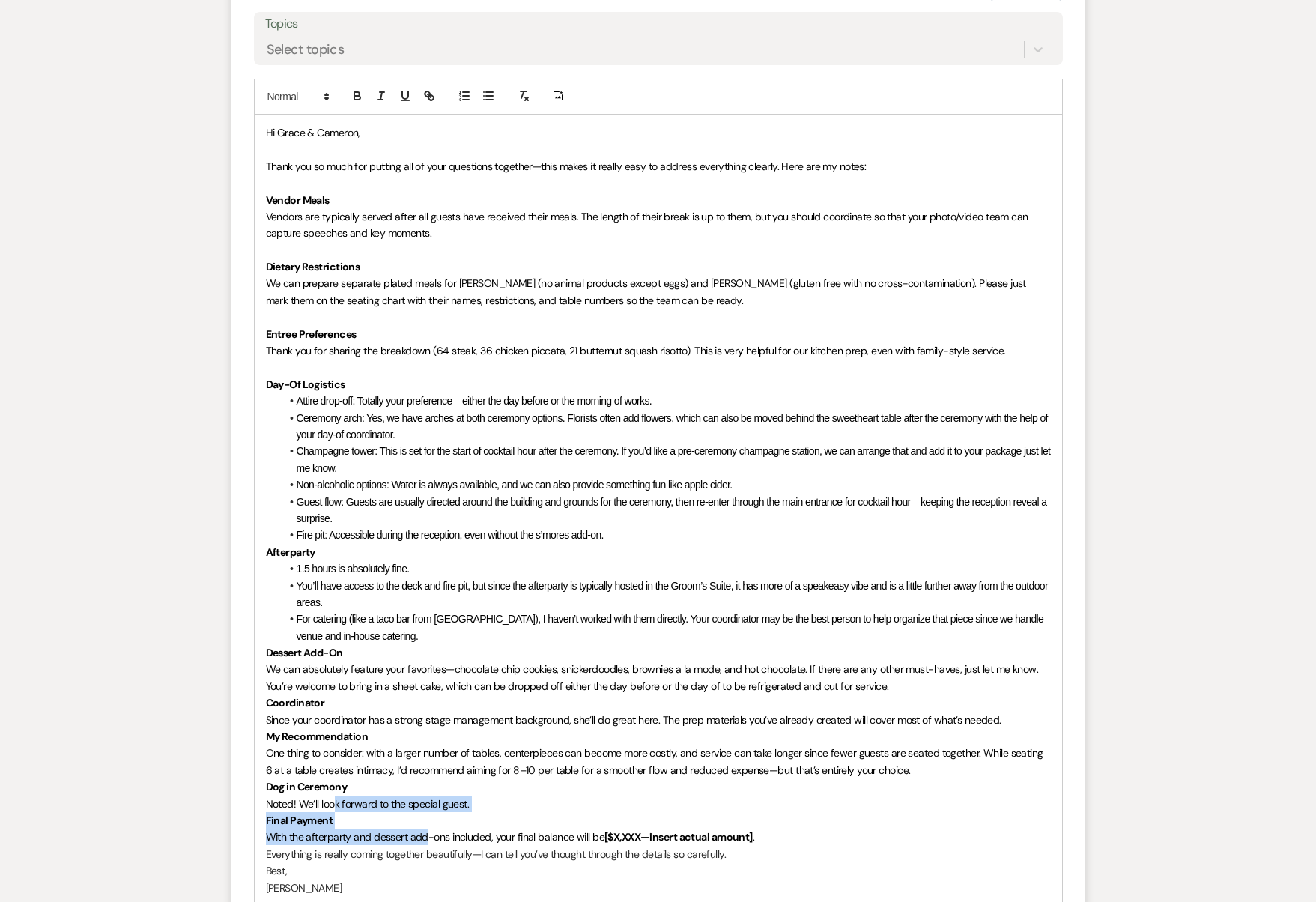
drag, startPoint x: 337, startPoint y: 716, endPoint x: 426, endPoint y: 758, distance: 98.4
click at [426, 758] on div "Hi [PERSON_NAME] & [PERSON_NAME], Thank you so much for putting all of your que…" at bounding box center [658, 518] width 807 height 806
click at [426, 830] on span "With the afterparty and dessert add-ons included, your final balance will be" at bounding box center [434, 837] width 338 height 14
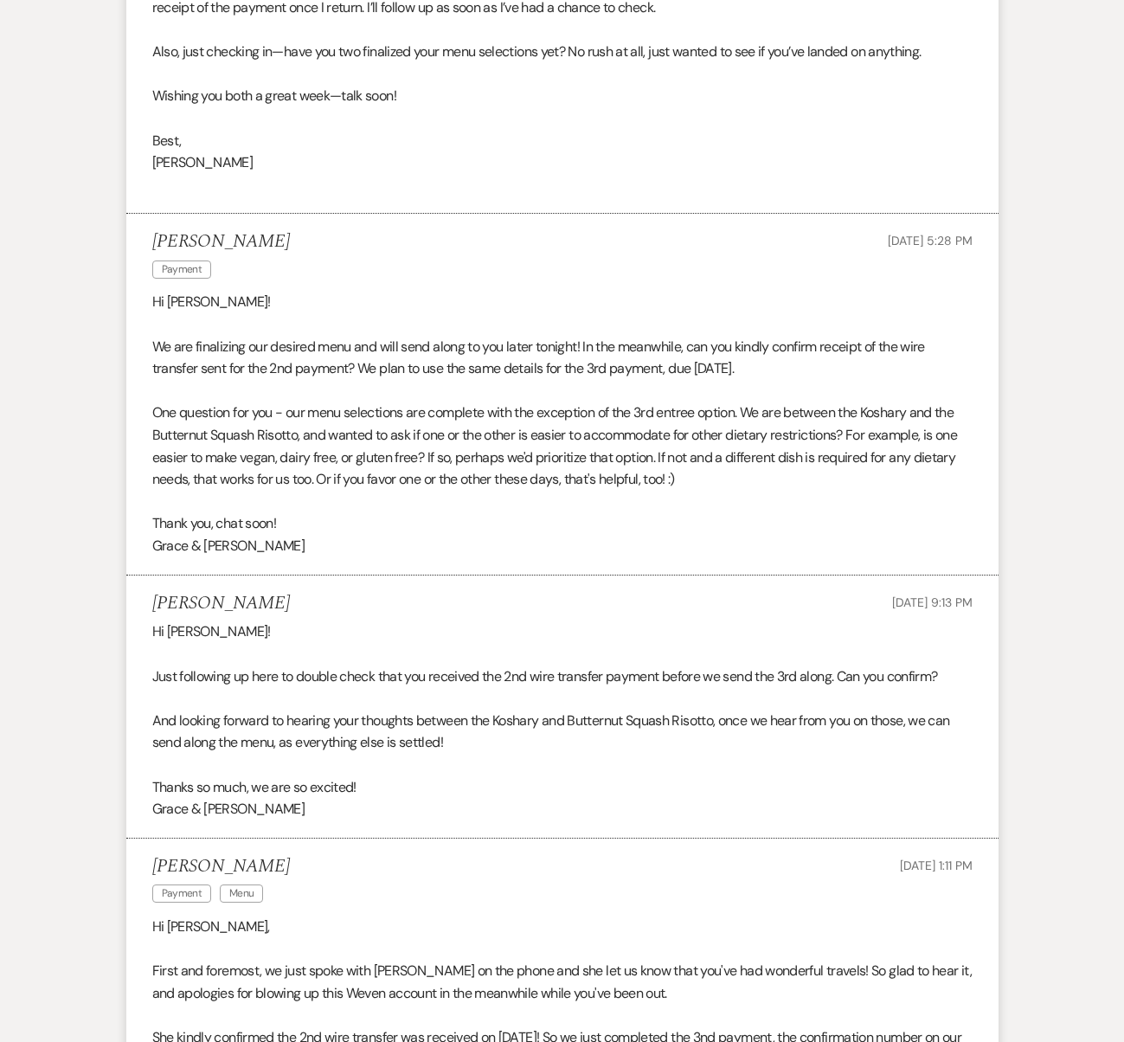
scroll to position [0, 0]
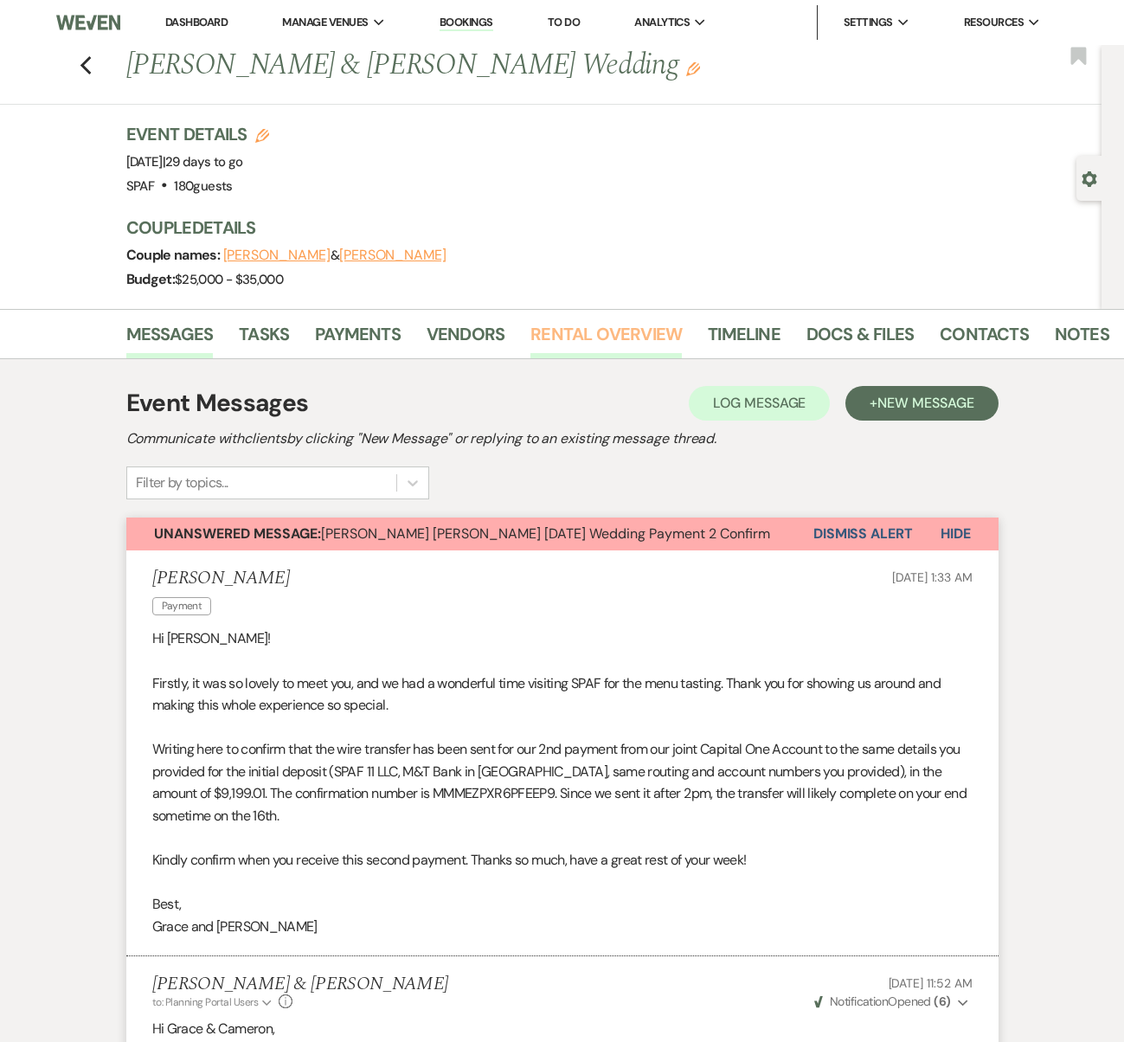
click at [626, 335] on link "Rental Overview" at bounding box center [606, 339] width 151 height 38
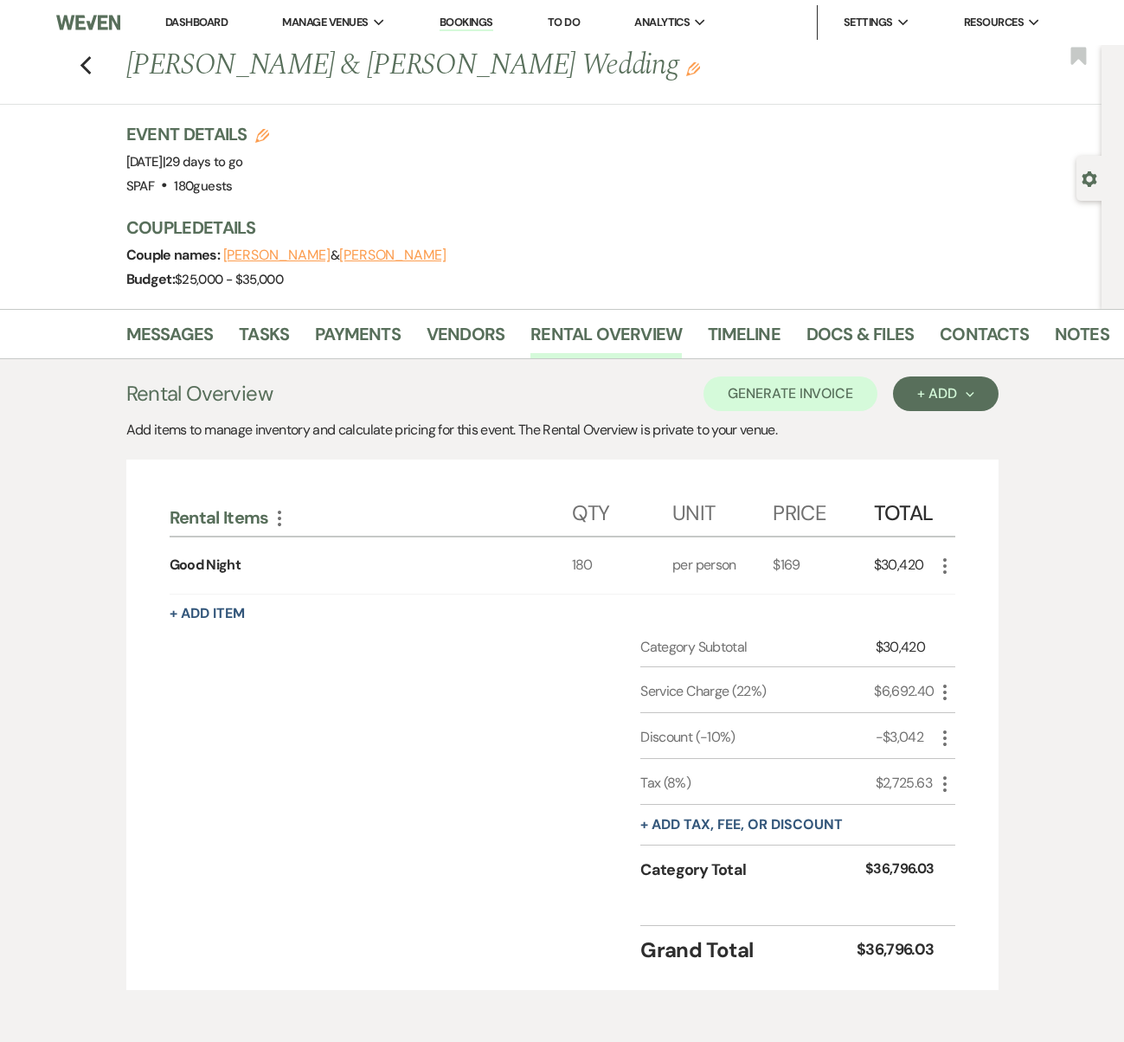
click at [940, 563] on icon "More" at bounding box center [945, 566] width 21 height 21
click at [954, 593] on icon "Pencil" at bounding box center [959, 599] width 10 height 13
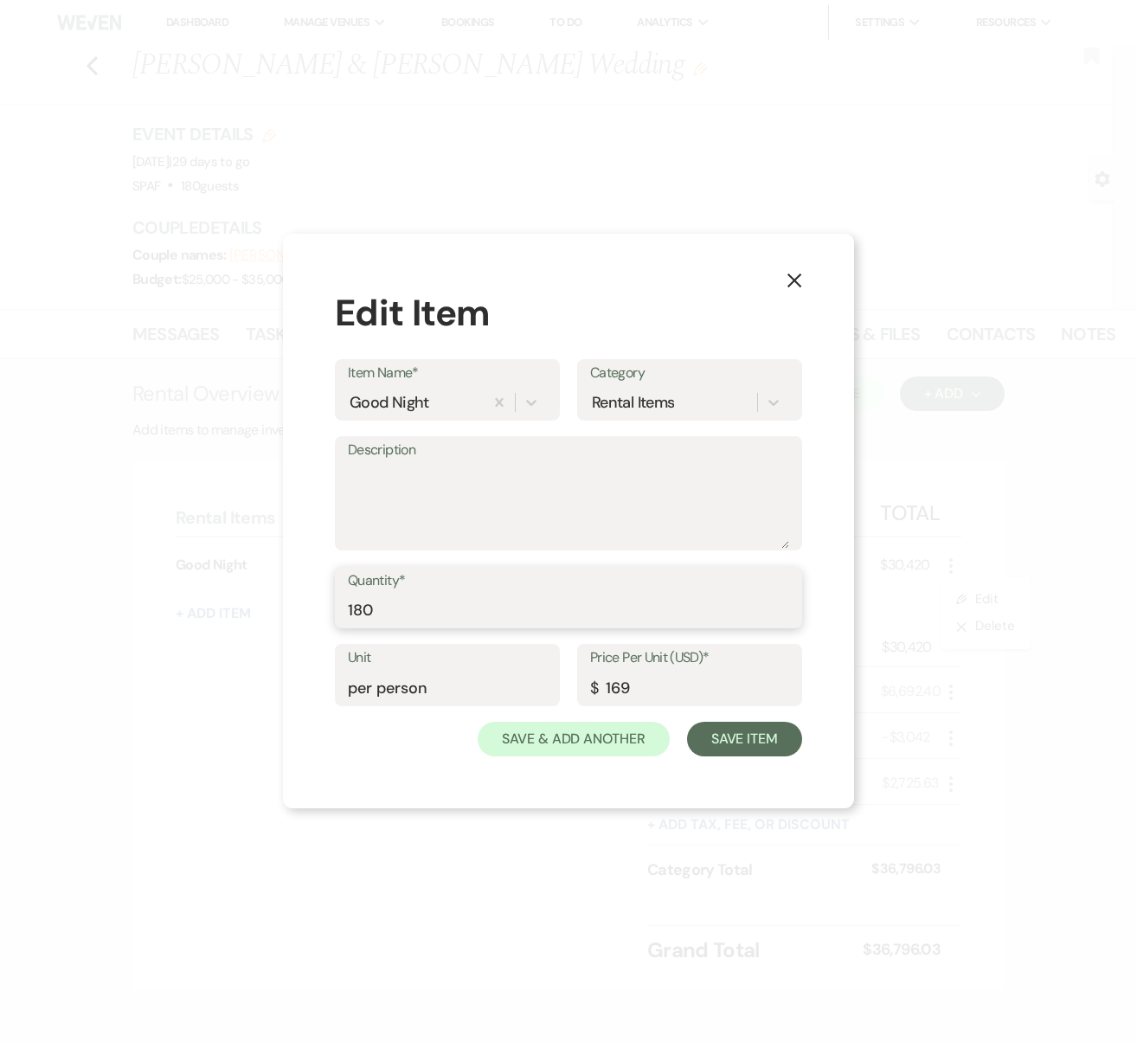
click at [493, 599] on input "180" at bounding box center [568, 610] width 441 height 34
type input "130"
click at [717, 750] on button "Save Item" at bounding box center [744, 739] width 115 height 35
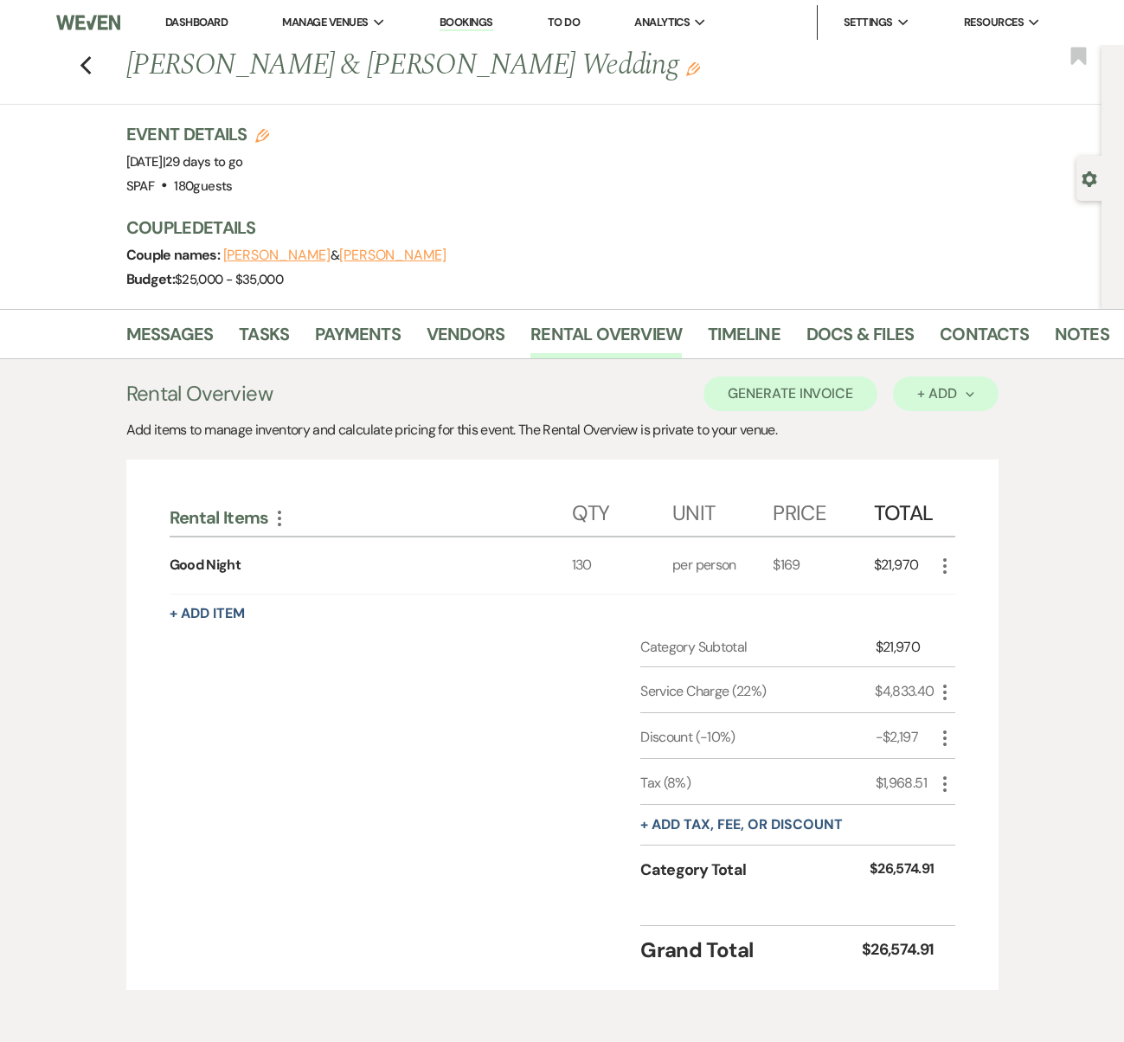
click at [952, 396] on div "+ Add Next" at bounding box center [945, 394] width 56 height 14
click at [949, 425] on button "Item" at bounding box center [936, 433] width 87 height 27
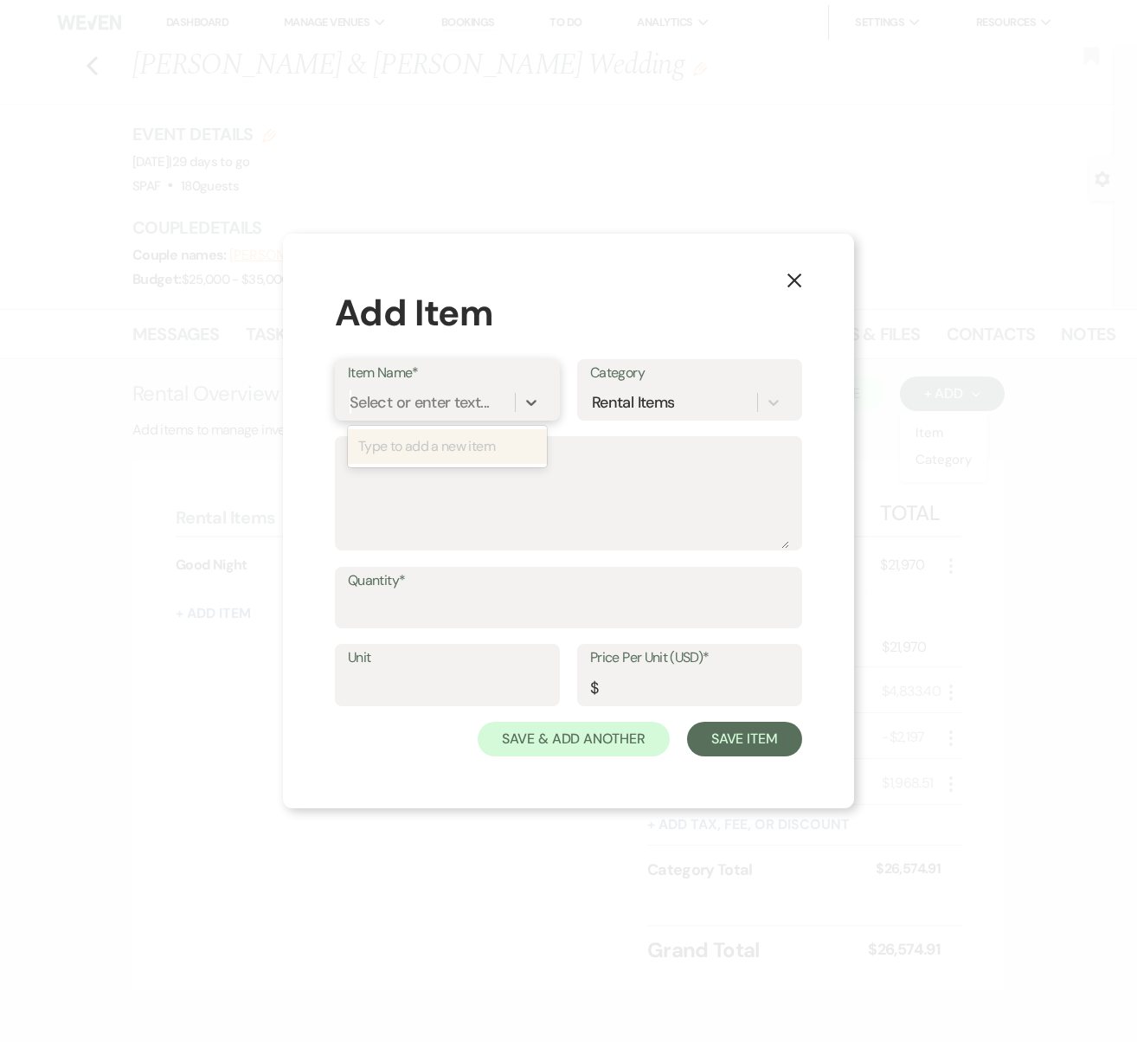
click at [445, 410] on div "Select or enter text..." at bounding box center [419, 401] width 139 height 23
type input "Extra Time"
click at [441, 448] on div "+ Add "Extra Time"" at bounding box center [447, 446] width 199 height 35
click at [439, 618] on input "Quantity*" at bounding box center [568, 610] width 441 height 34
type input "1"
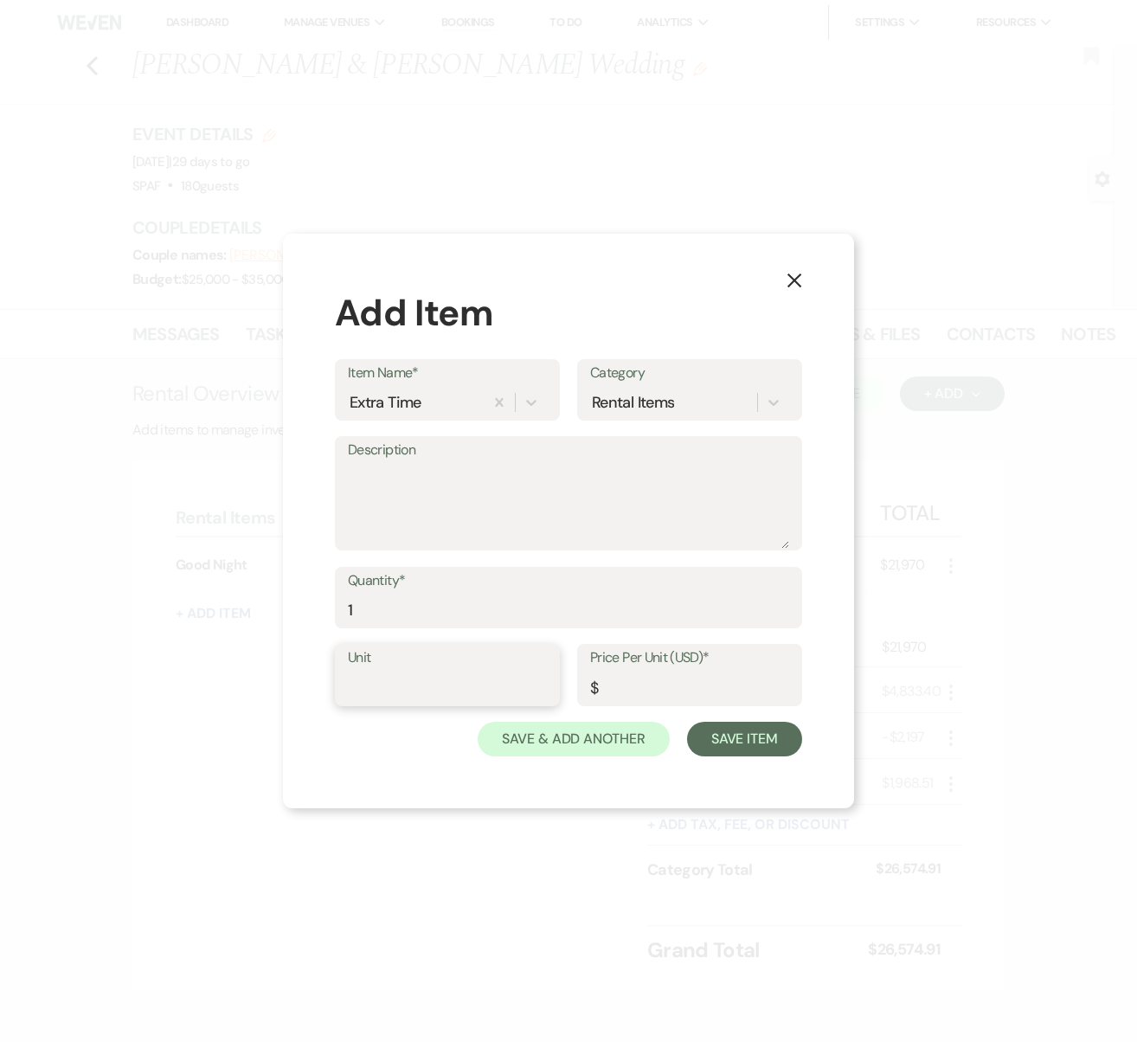
click at [446, 691] on input "Unit" at bounding box center [447, 688] width 199 height 34
type input "Flat Rate"
click at [382, 610] on input "1" at bounding box center [568, 610] width 441 height 34
click at [533, 505] on textarea "Description" at bounding box center [568, 505] width 441 height 87
type textarea "1.5 hours"
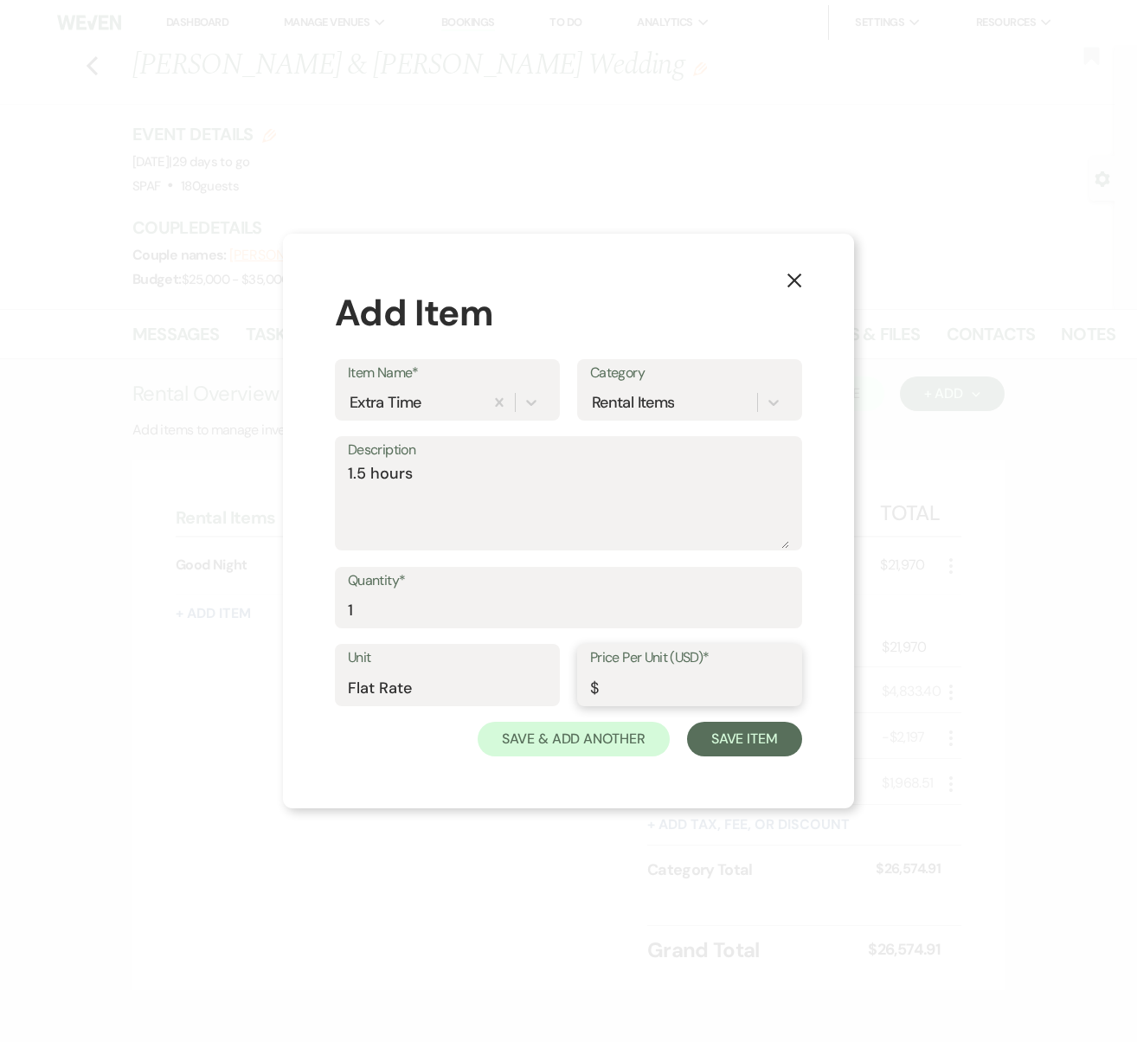
click at [670, 685] on input "Price Per Unit (USD)*" at bounding box center [689, 688] width 199 height 34
type input "2250"
click at [585, 610] on input "1" at bounding box center [568, 610] width 441 height 34
click at [743, 732] on button "Save Item" at bounding box center [744, 739] width 115 height 35
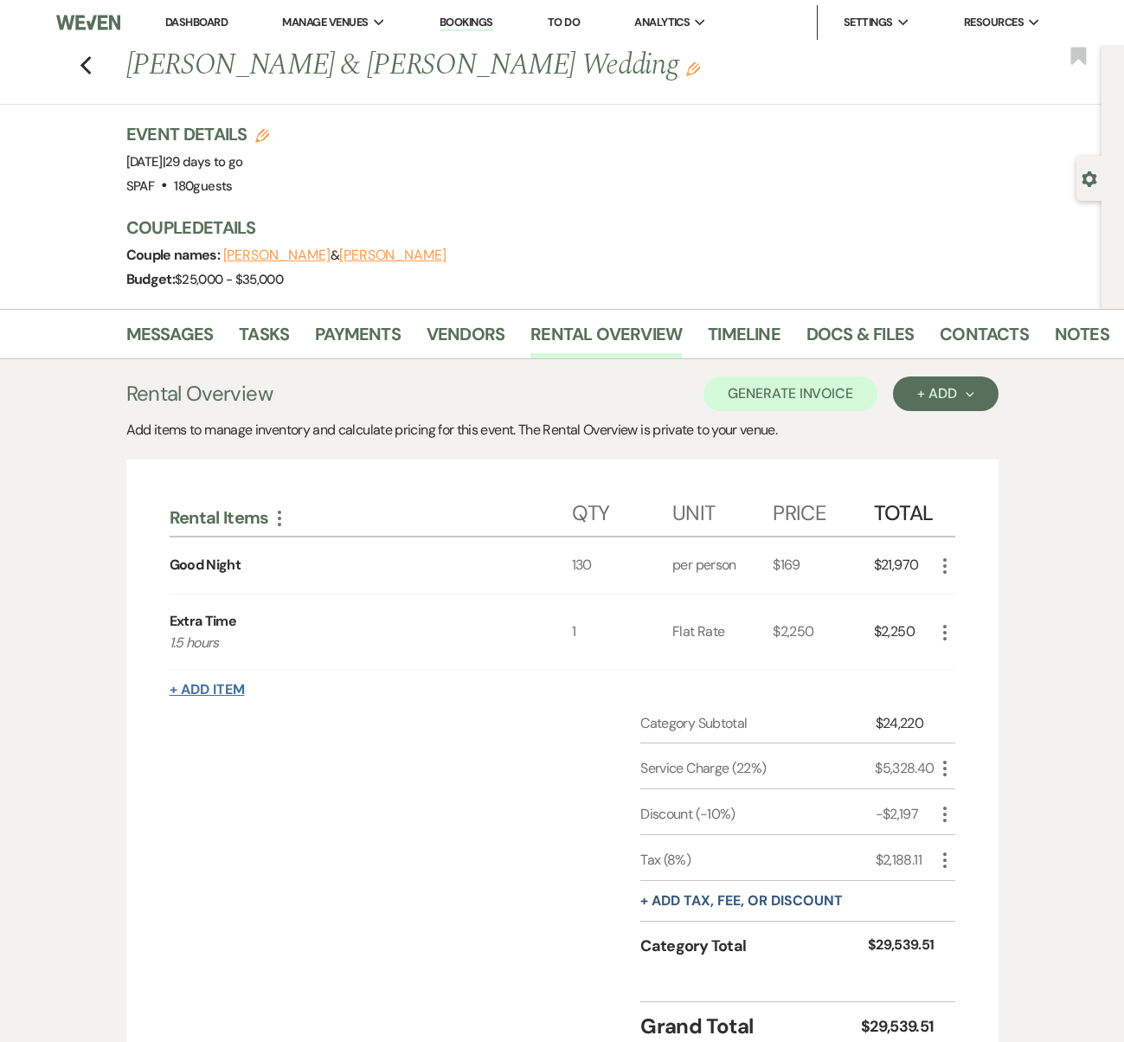
click at [232, 690] on button "+ Add Item" at bounding box center [207, 690] width 75 height 14
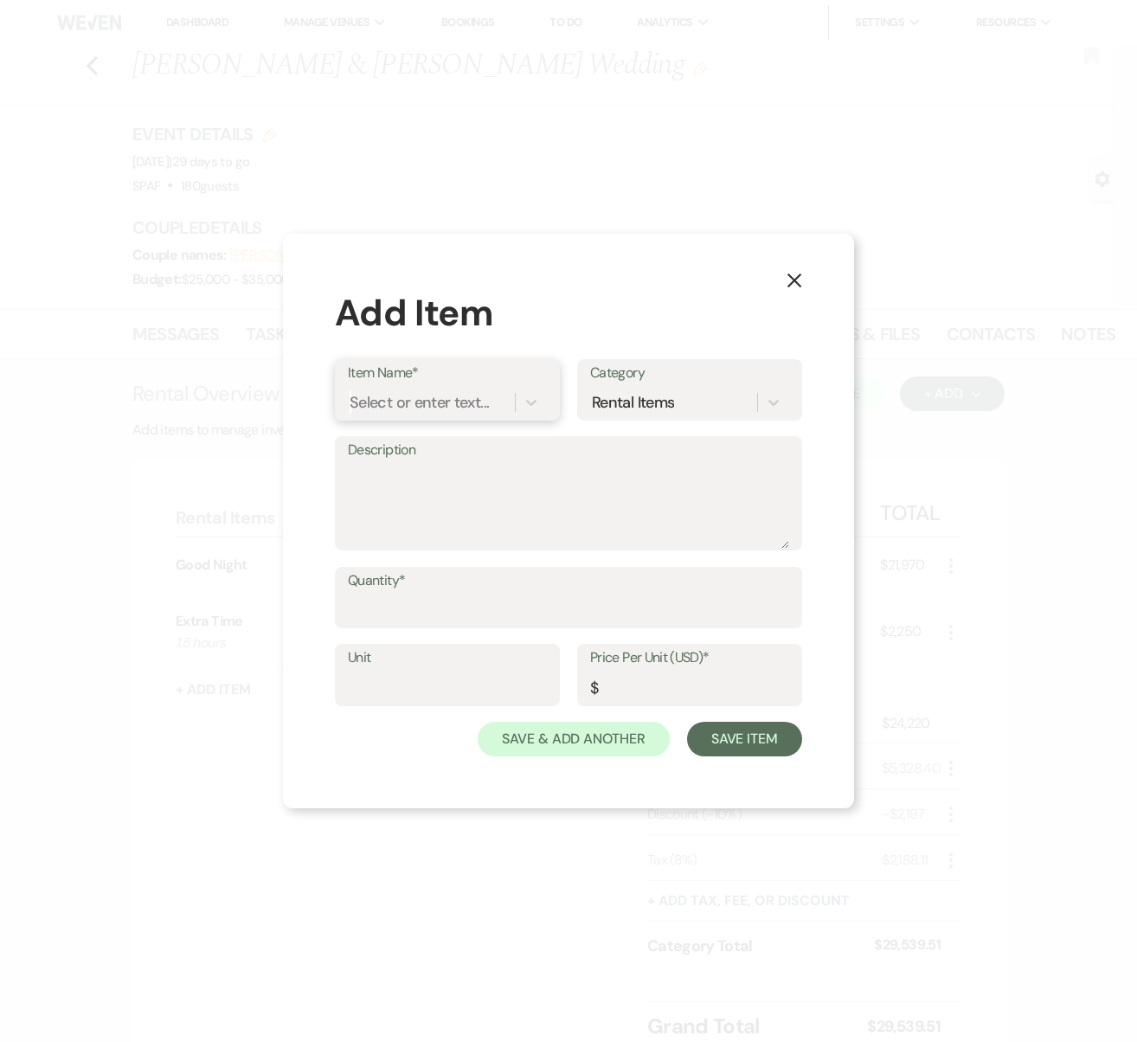
click at [422, 396] on div "Select or enter text..." at bounding box center [419, 401] width 139 height 23
type input "Dessert Bar"
click at [454, 439] on div "+ Add "Dessert Bar"" at bounding box center [447, 446] width 199 height 35
click at [439, 631] on div "Quantity*" at bounding box center [568, 606] width 467 height 78
click at [435, 608] on input "Quantity*" at bounding box center [568, 610] width 441 height 34
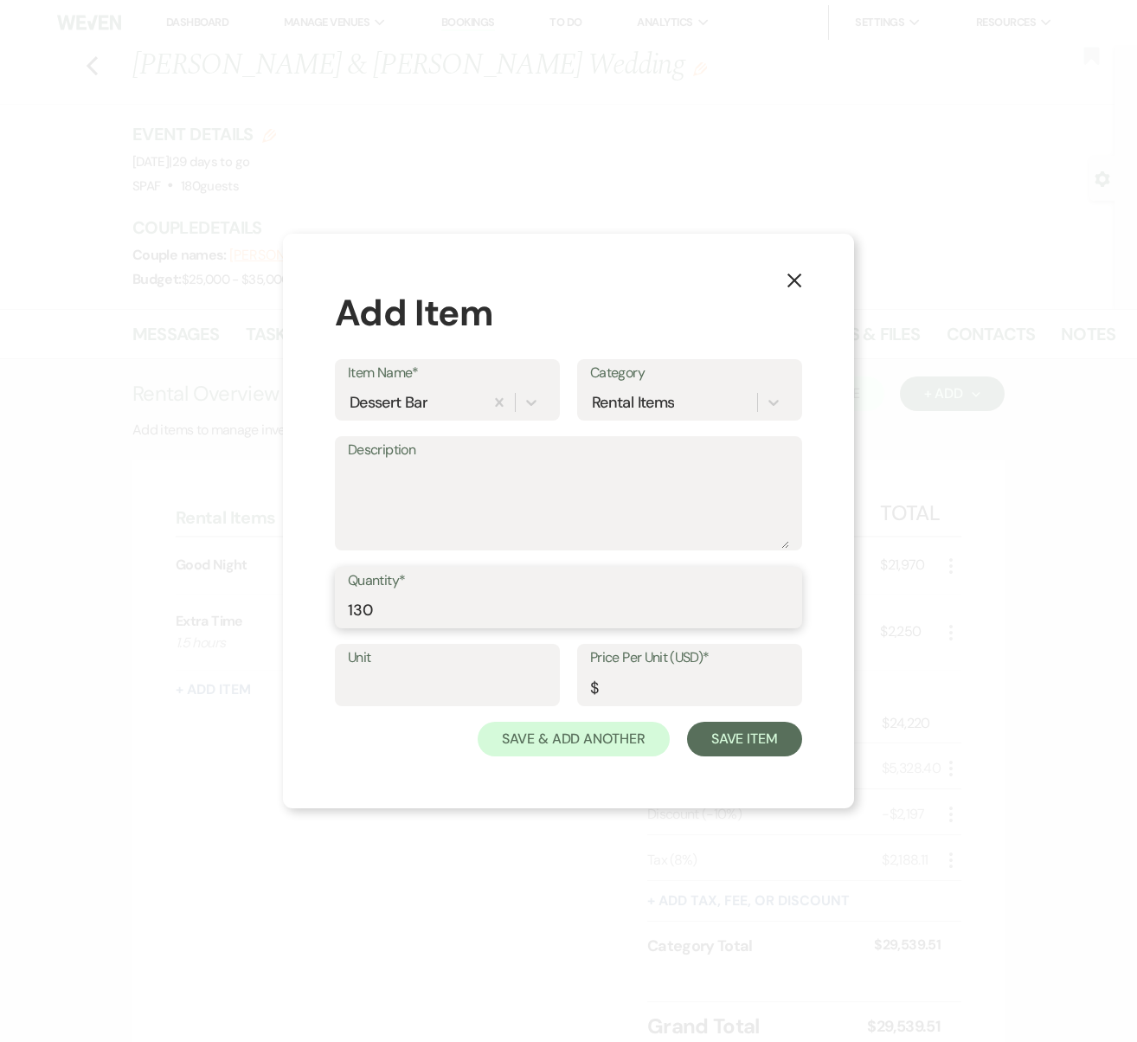
type input "130"
type input "per person"
type input "12"
click at [781, 745] on button "Save Item" at bounding box center [744, 739] width 115 height 35
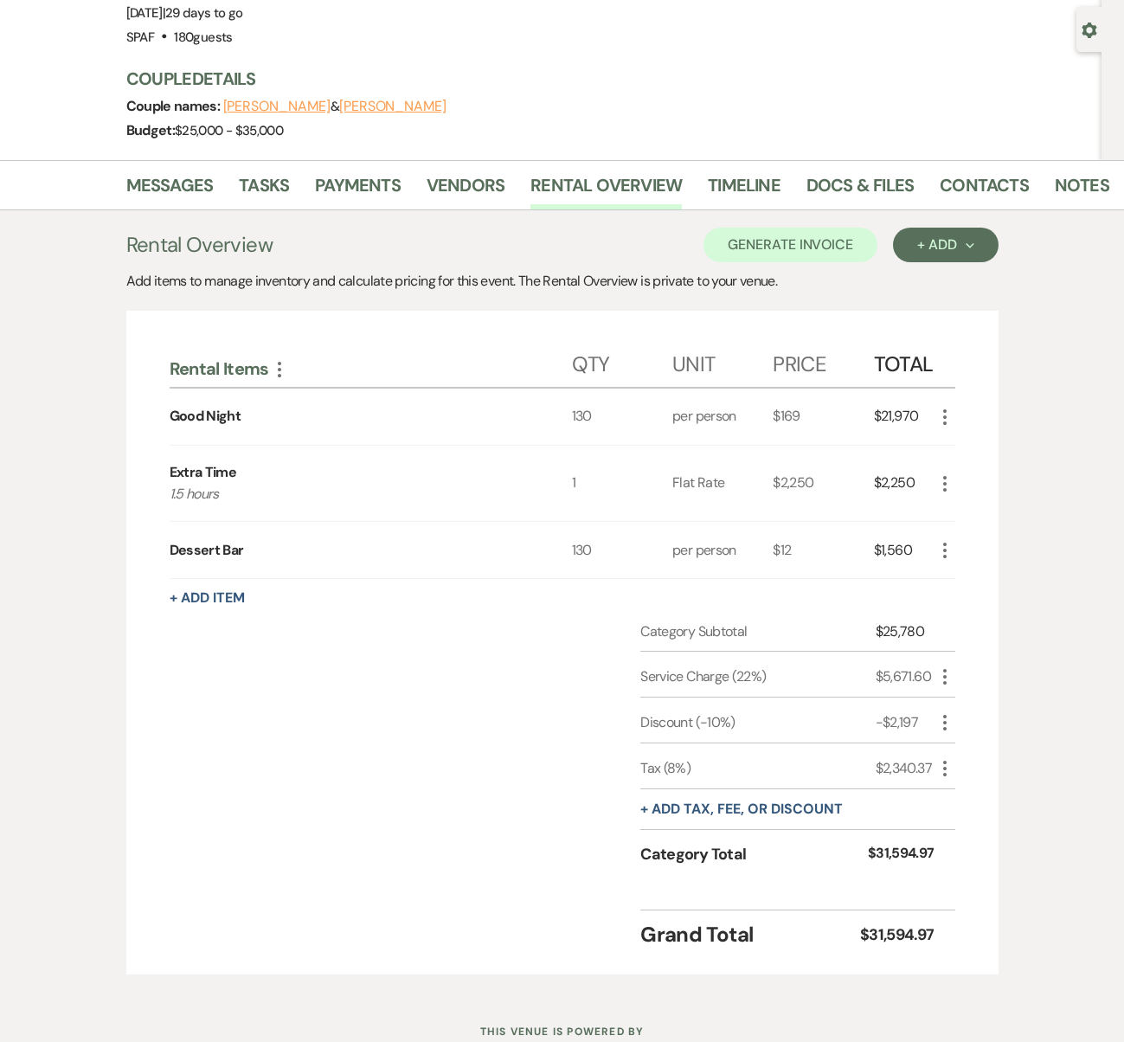
scroll to position [209, 0]
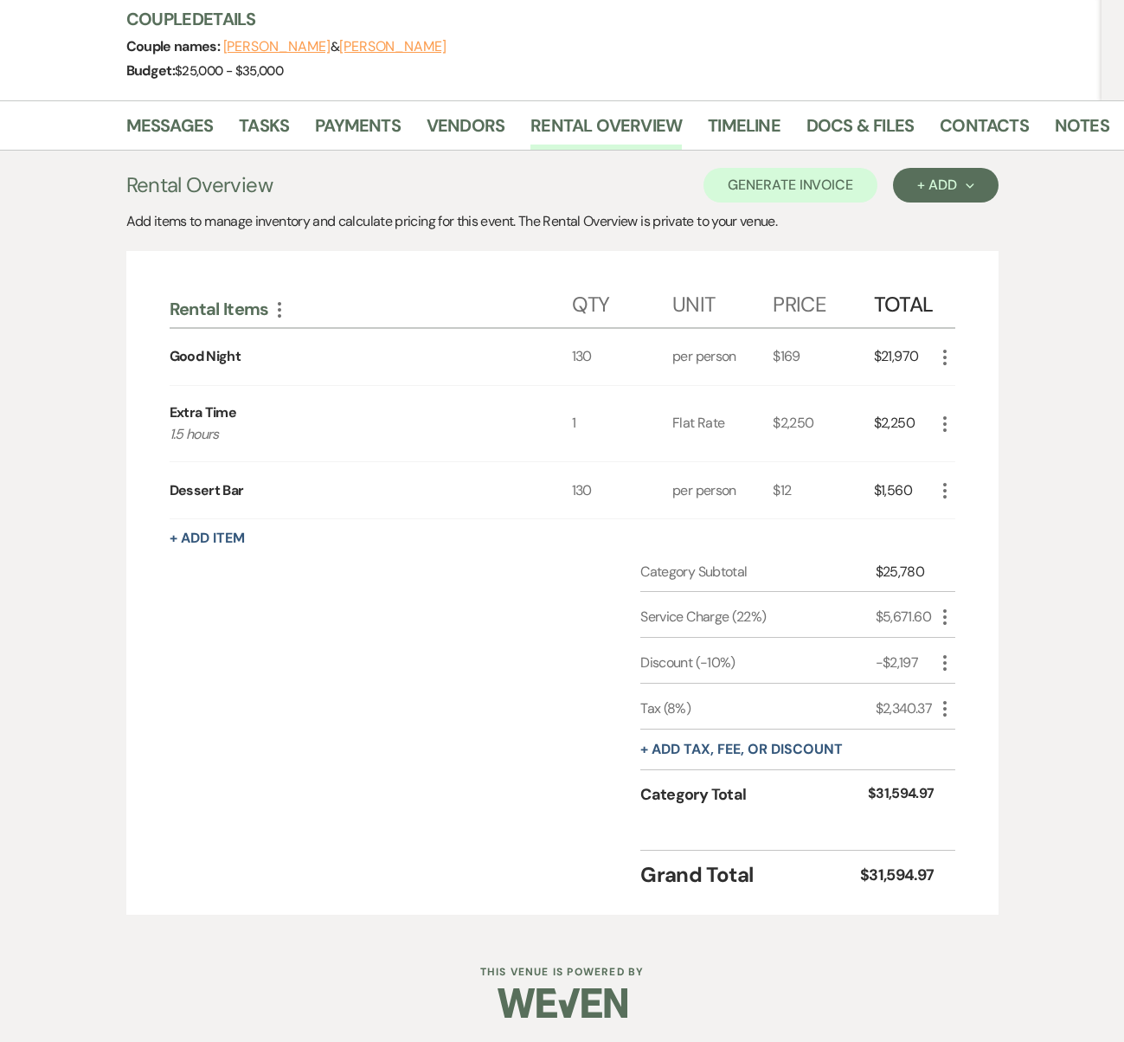
click at [944, 621] on use "button" at bounding box center [944, 617] width 3 height 16
click at [954, 634] on ul "Pencil Edit Delete Delete" at bounding box center [980, 664] width 90 height 72
click at [965, 659] on button "Pencil Edit" at bounding box center [980, 651] width 90 height 28
select select "false"
select select "1"
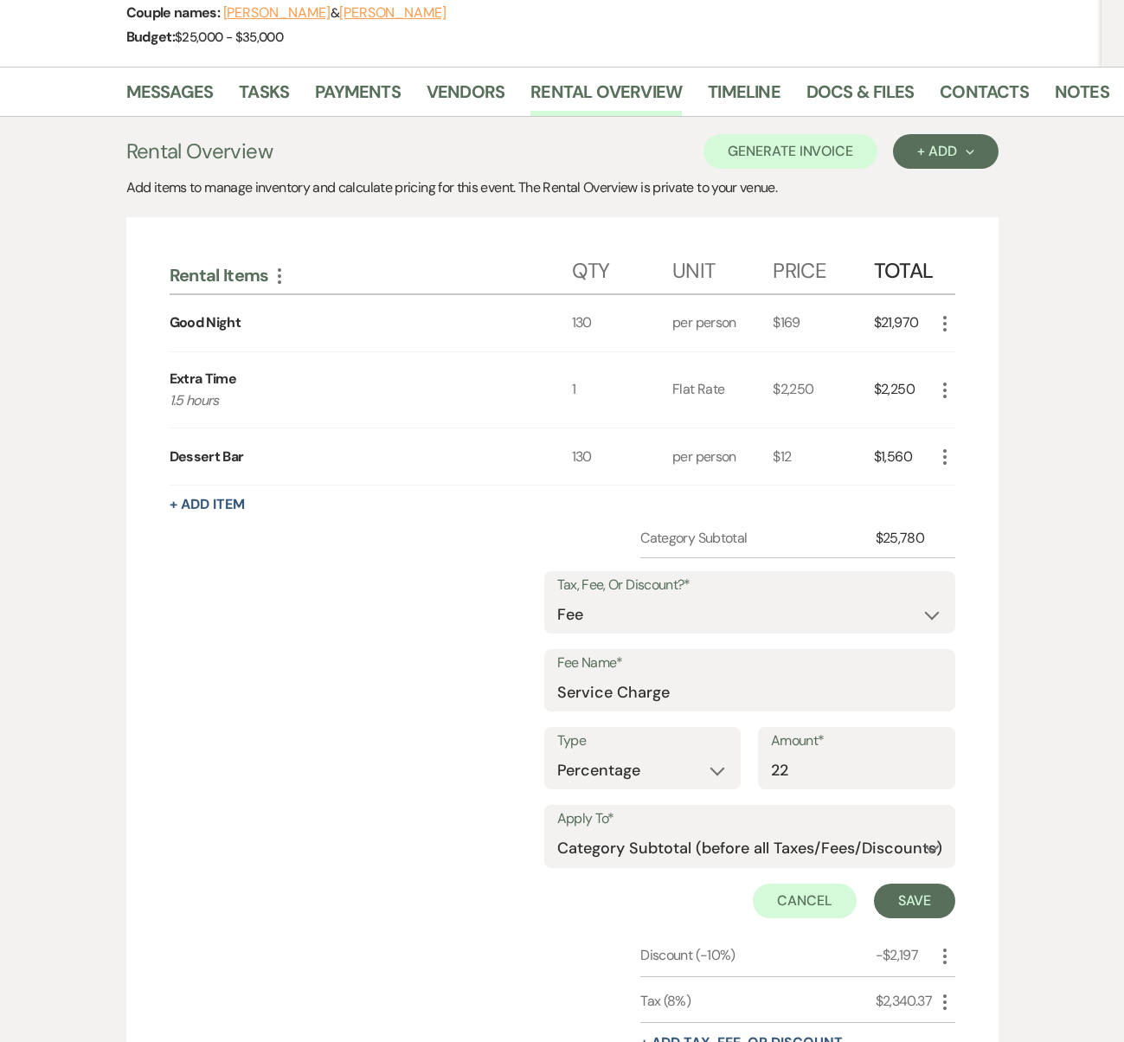
scroll to position [306, 0]
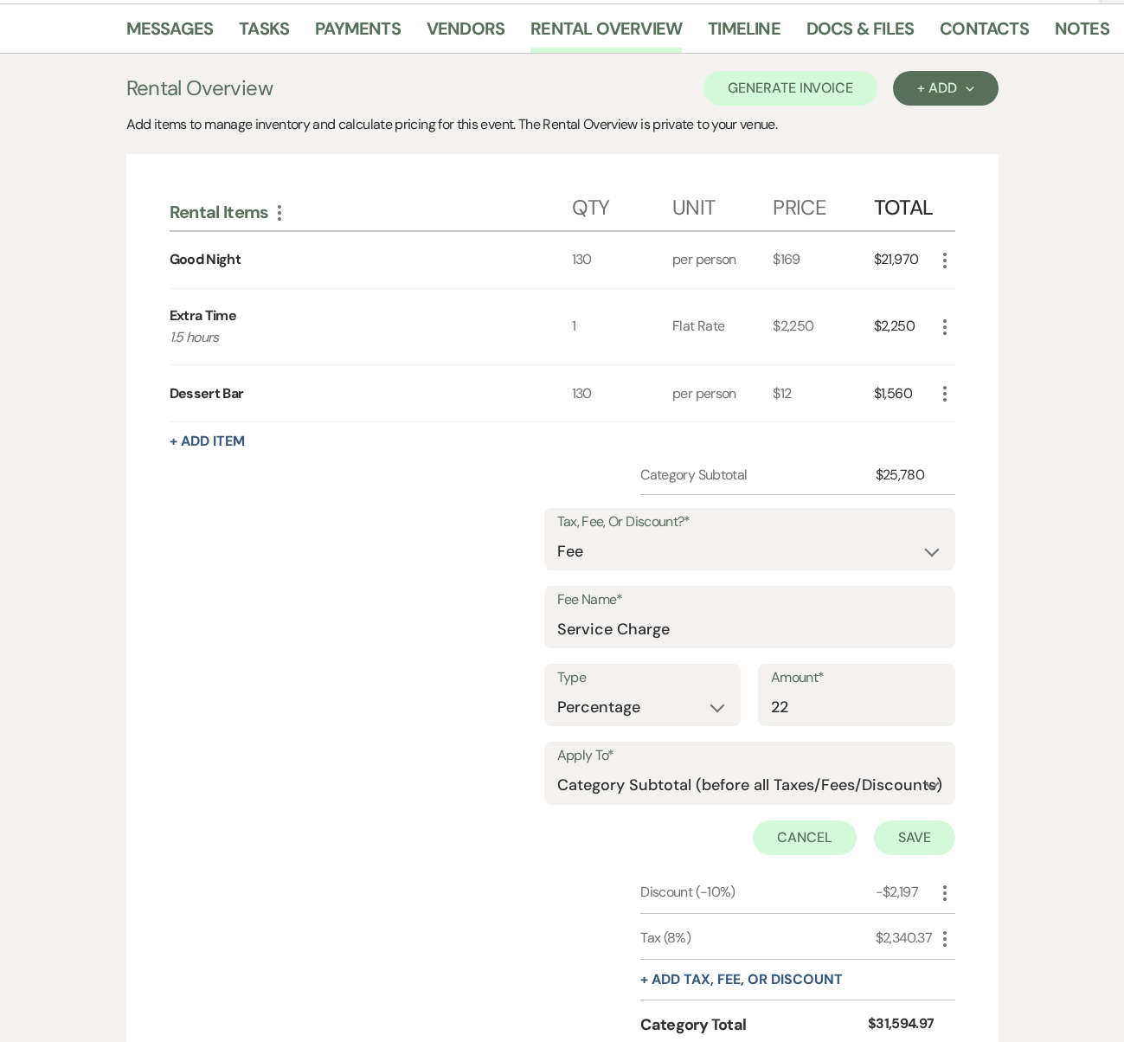
click at [892, 841] on button "Save" at bounding box center [914, 837] width 81 height 35
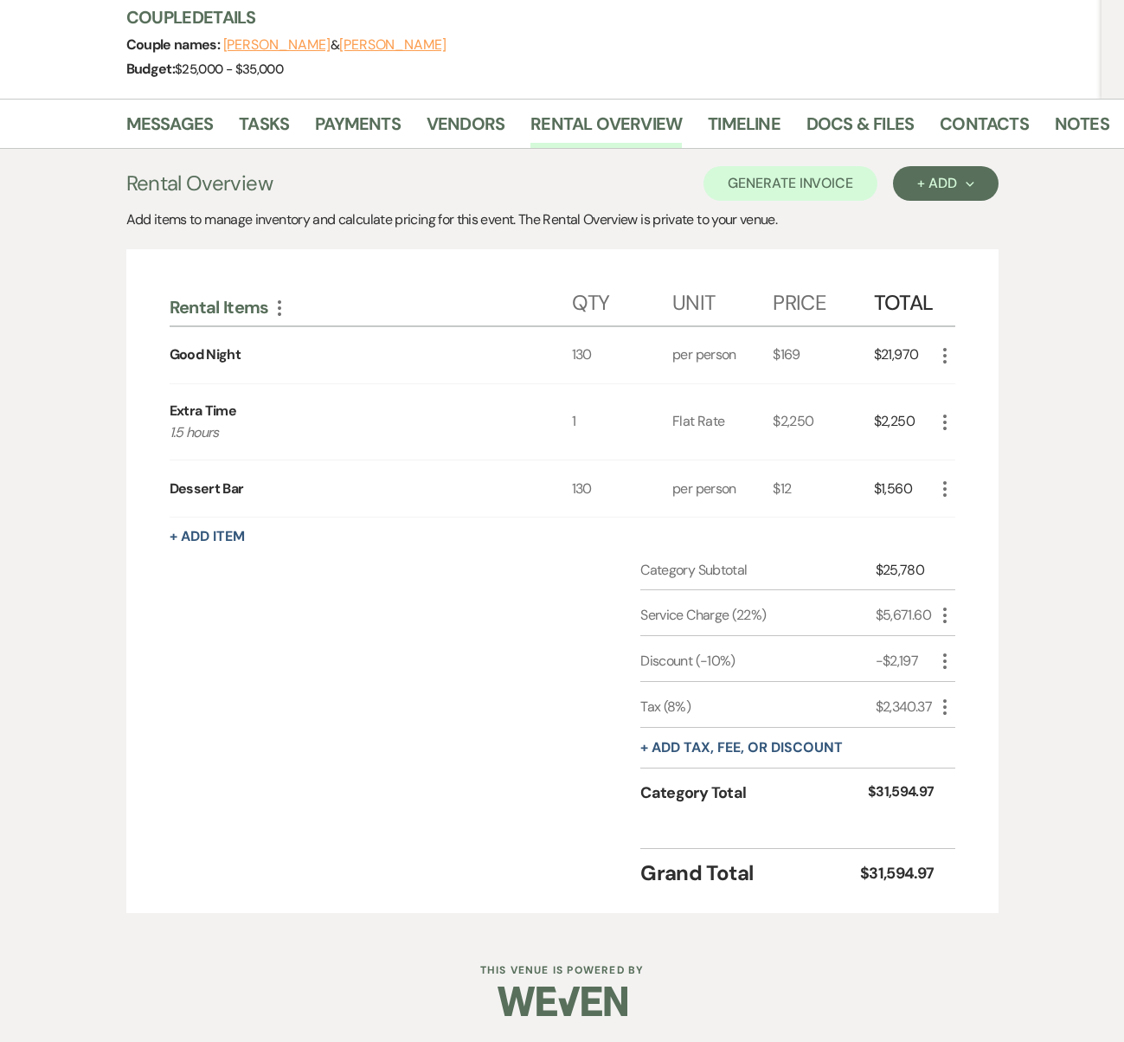
scroll to position [209, 0]
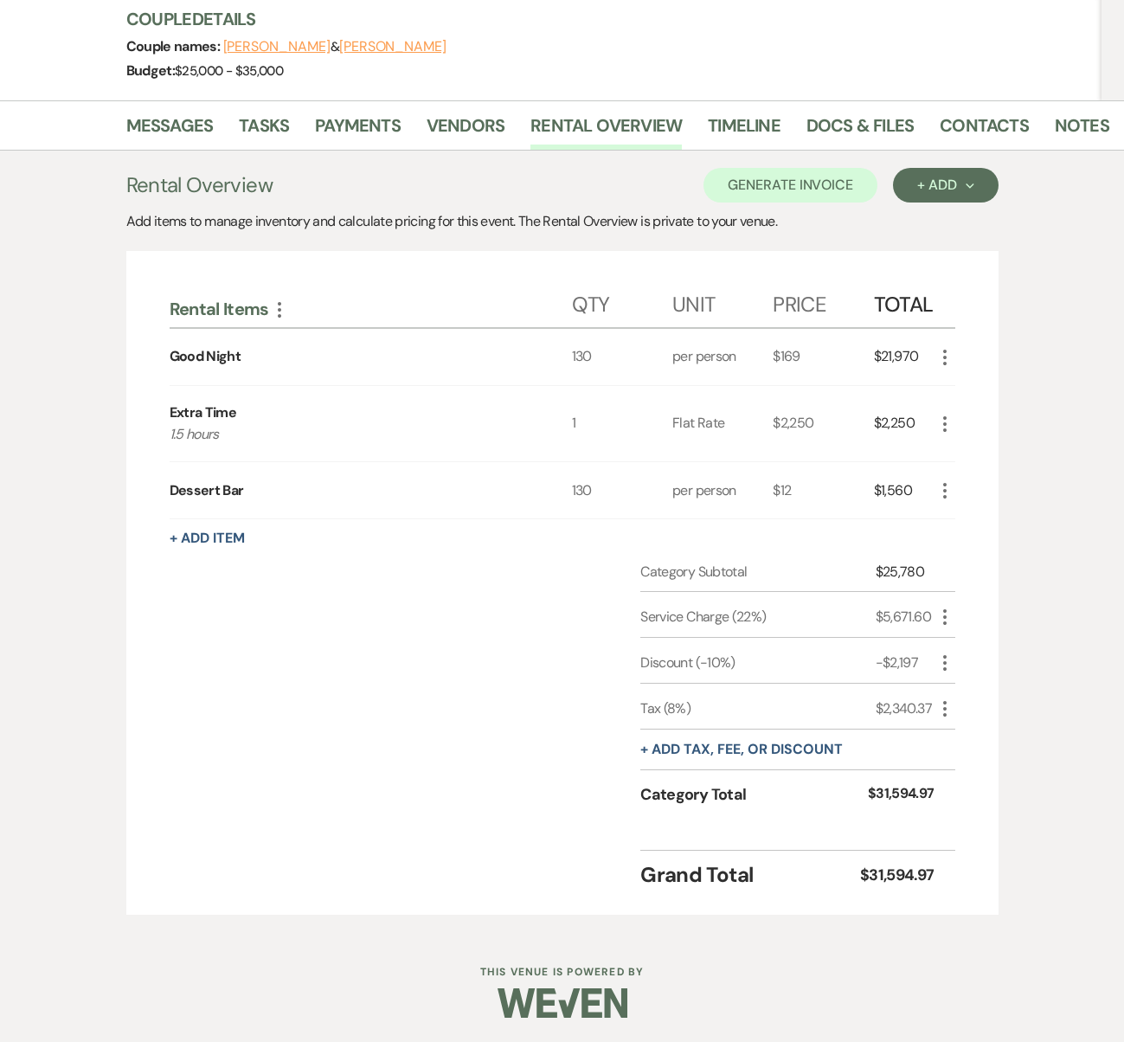
click at [949, 672] on div "More" at bounding box center [945, 662] width 21 height 23
click at [946, 666] on icon "More" at bounding box center [945, 663] width 21 height 21
click at [952, 692] on button "Pencil Edit" at bounding box center [980, 697] width 90 height 28
select select "2"
select select "false"
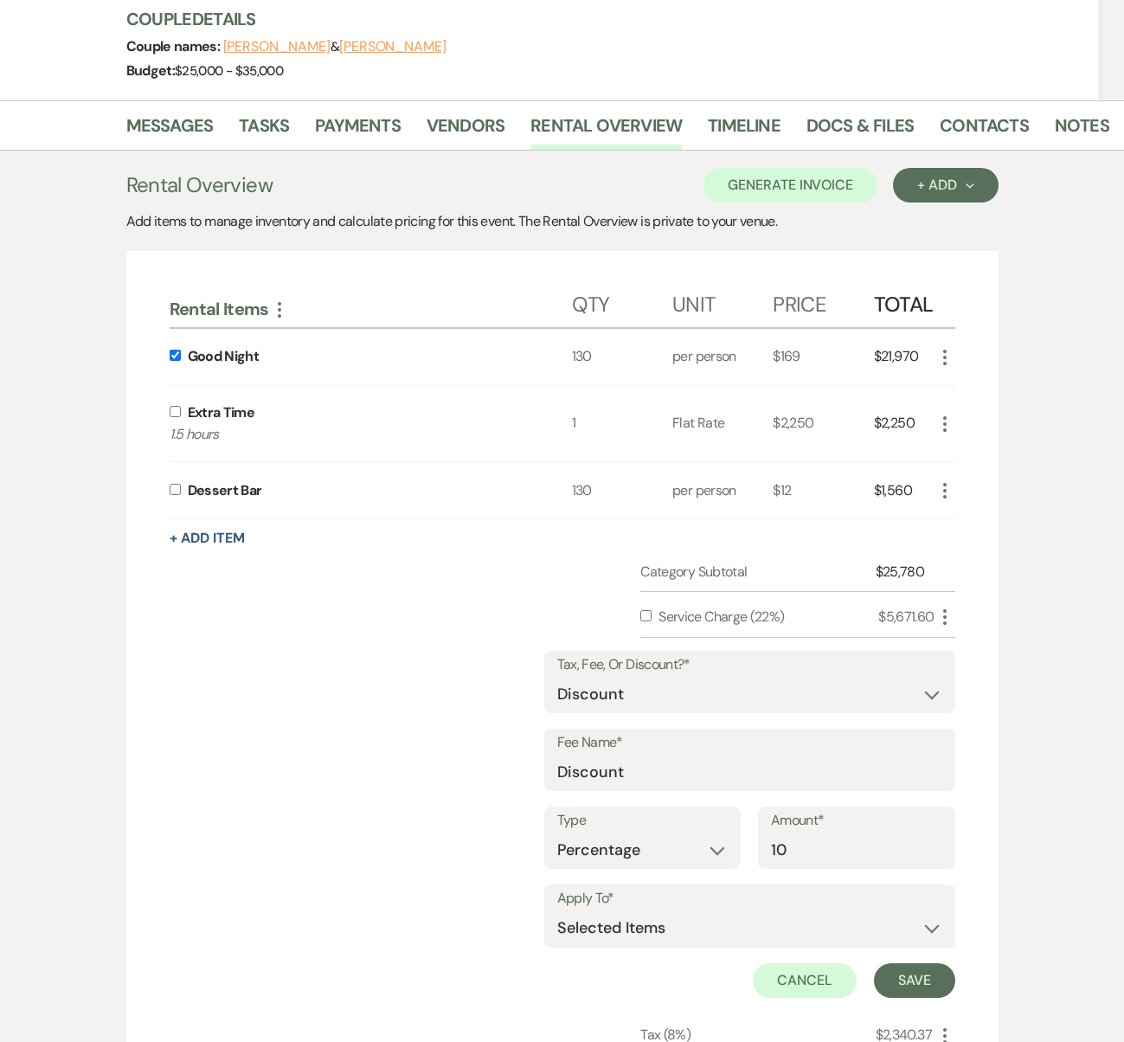
scroll to position [532, 0]
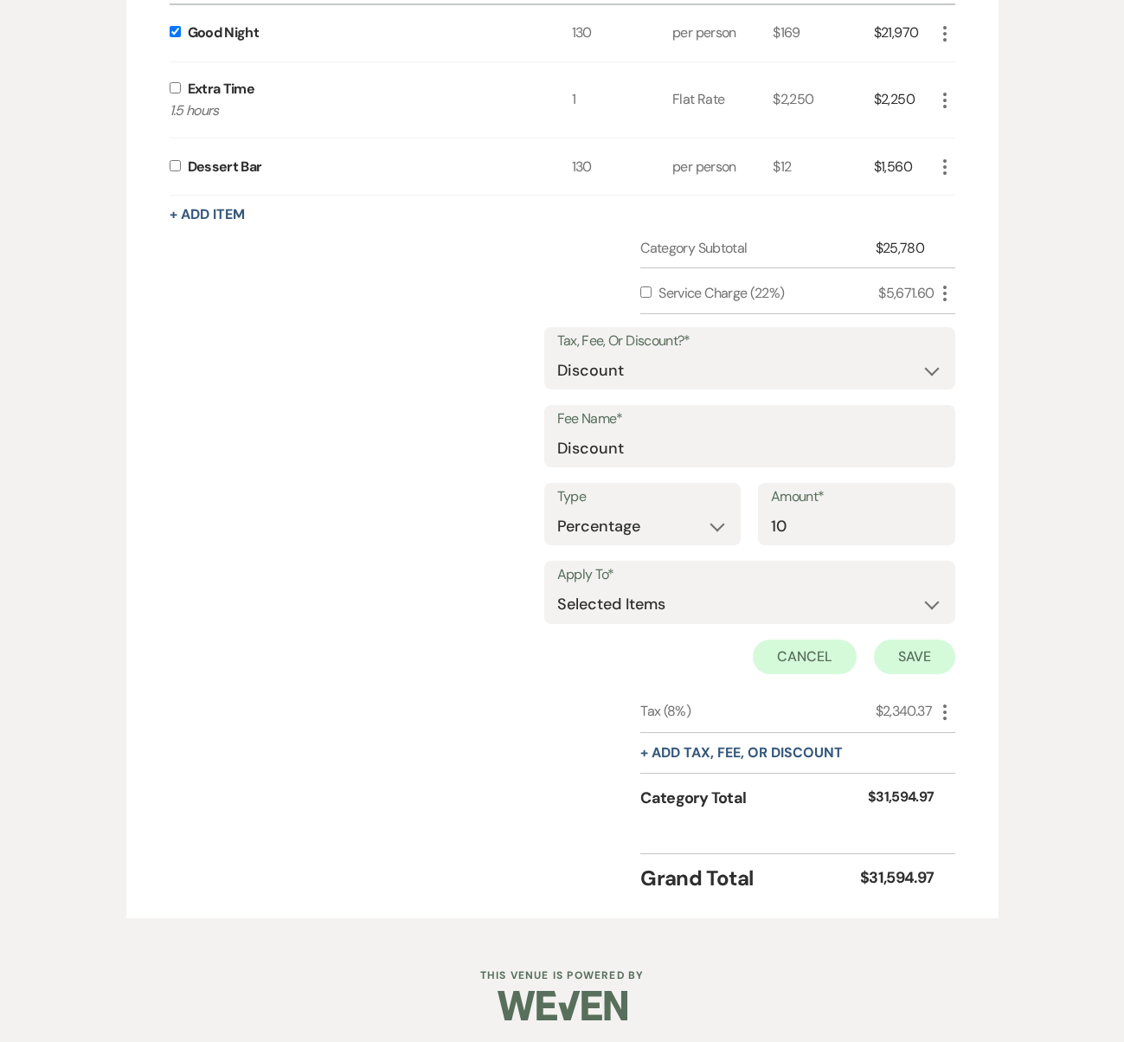
click at [927, 642] on button "Save" at bounding box center [914, 657] width 81 height 35
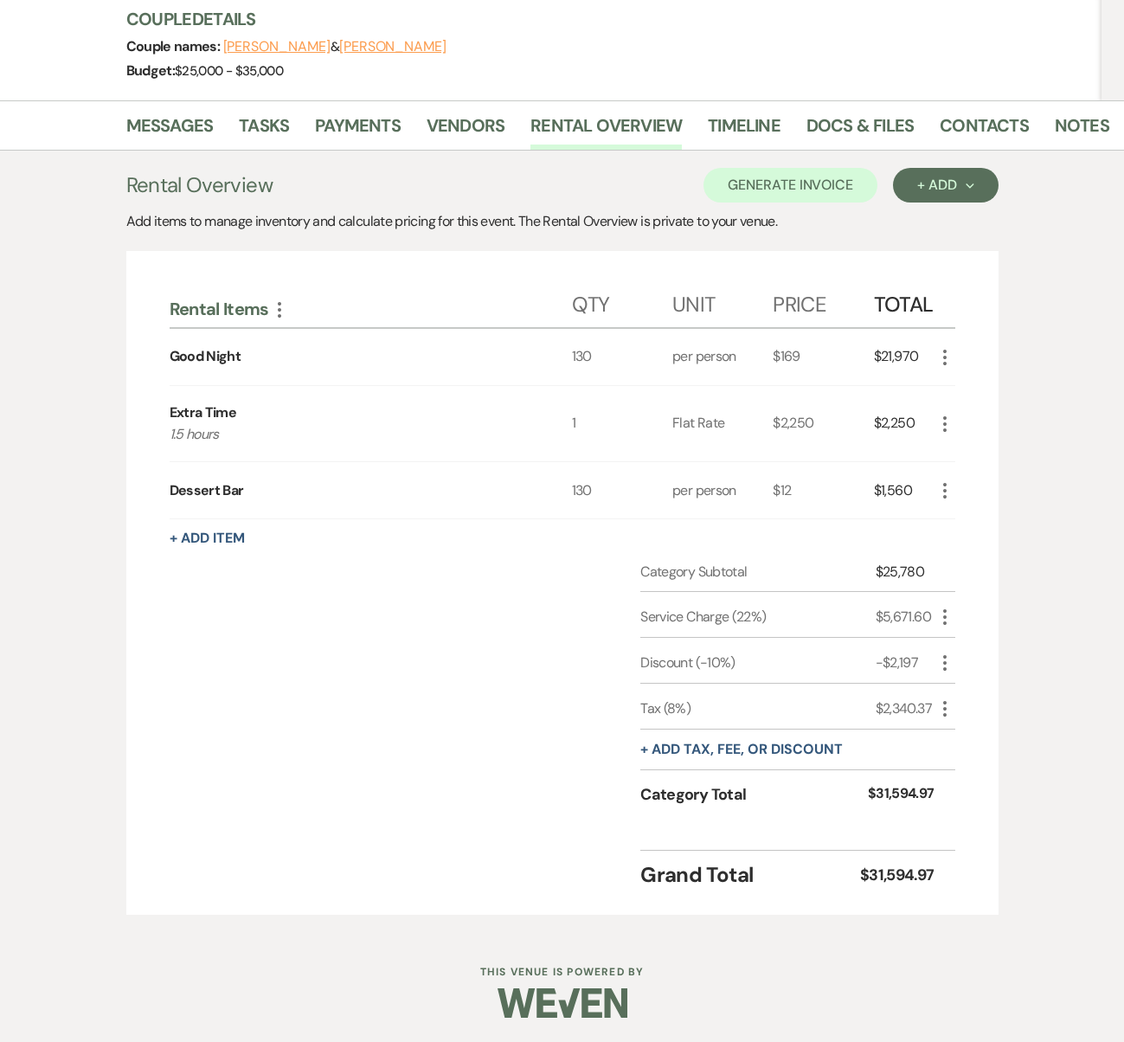
scroll to position [0, 0]
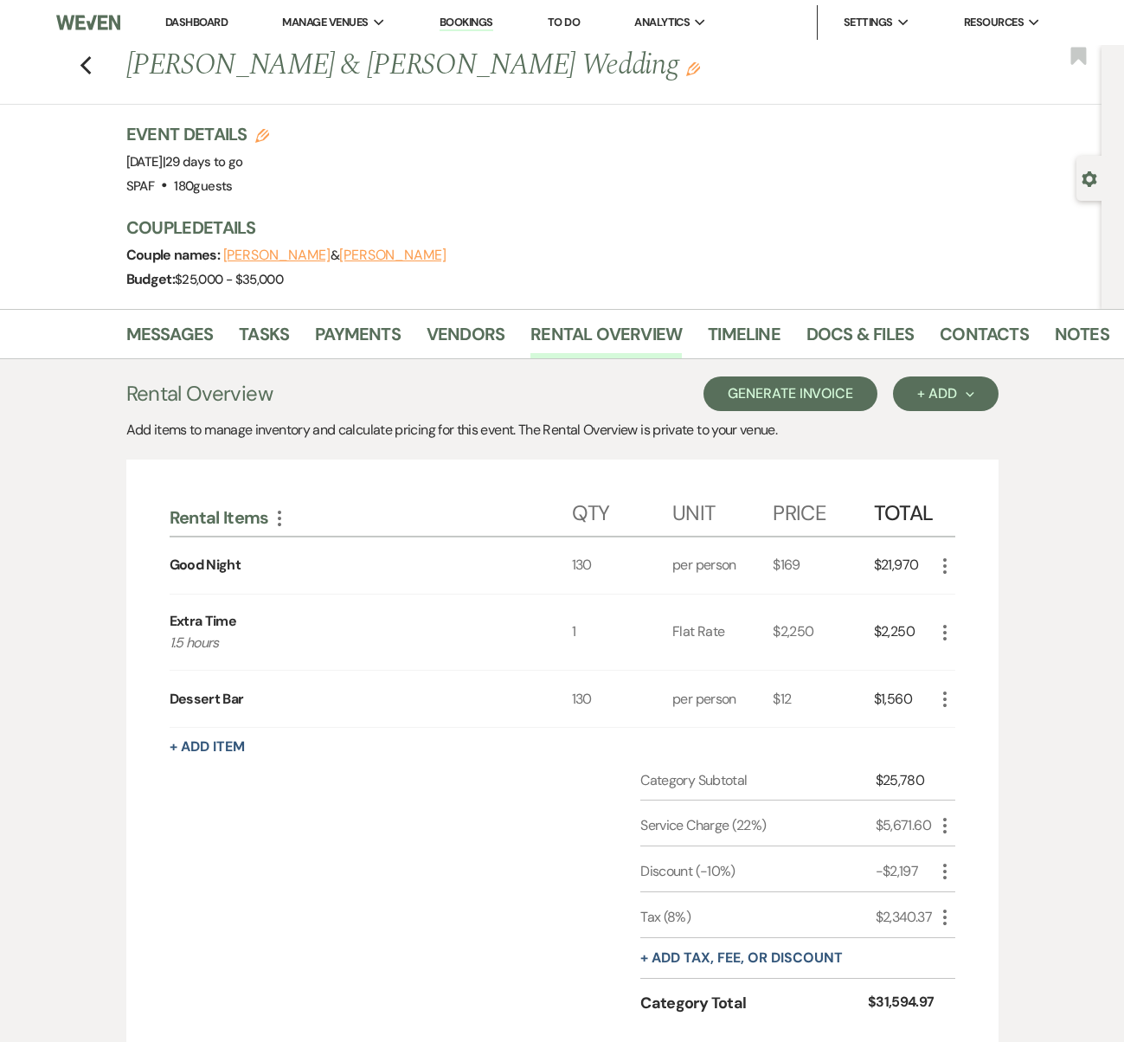
click at [800, 386] on button "Generate Invoice" at bounding box center [791, 393] width 174 height 35
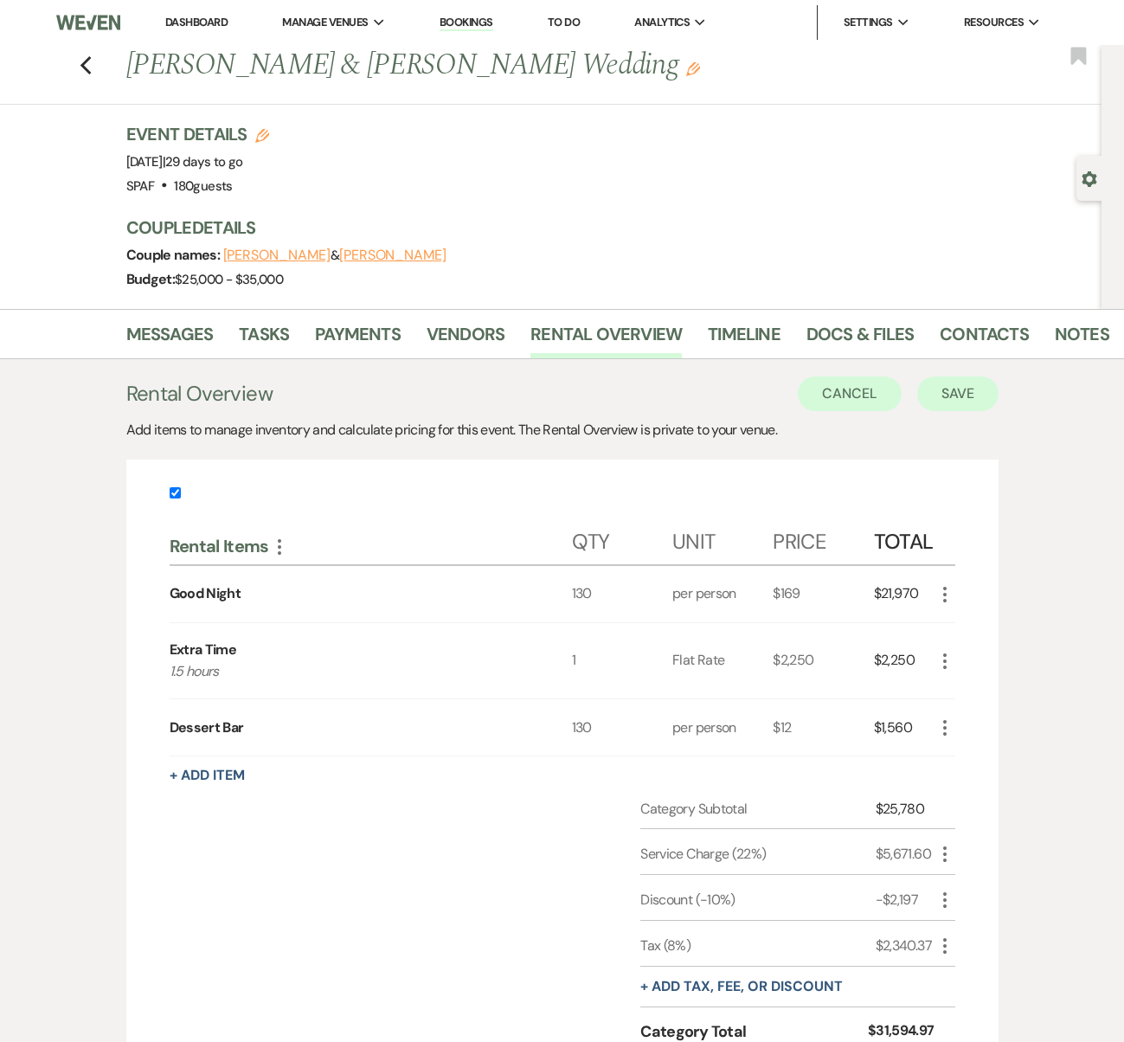
click at [972, 402] on button "Save" at bounding box center [957, 393] width 81 height 35
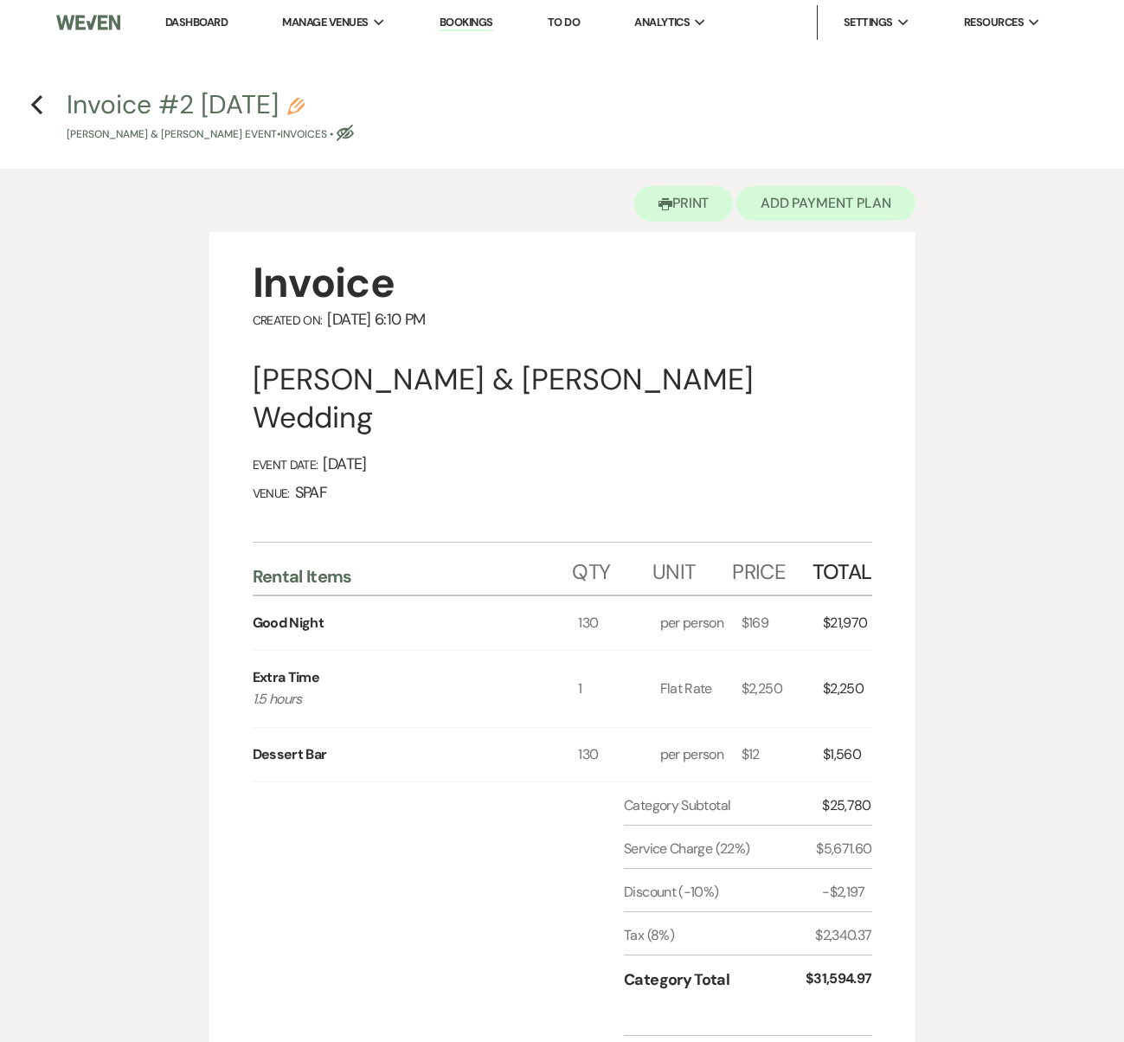
click at [798, 217] on button "Add Payment Plan" at bounding box center [826, 203] width 179 height 35
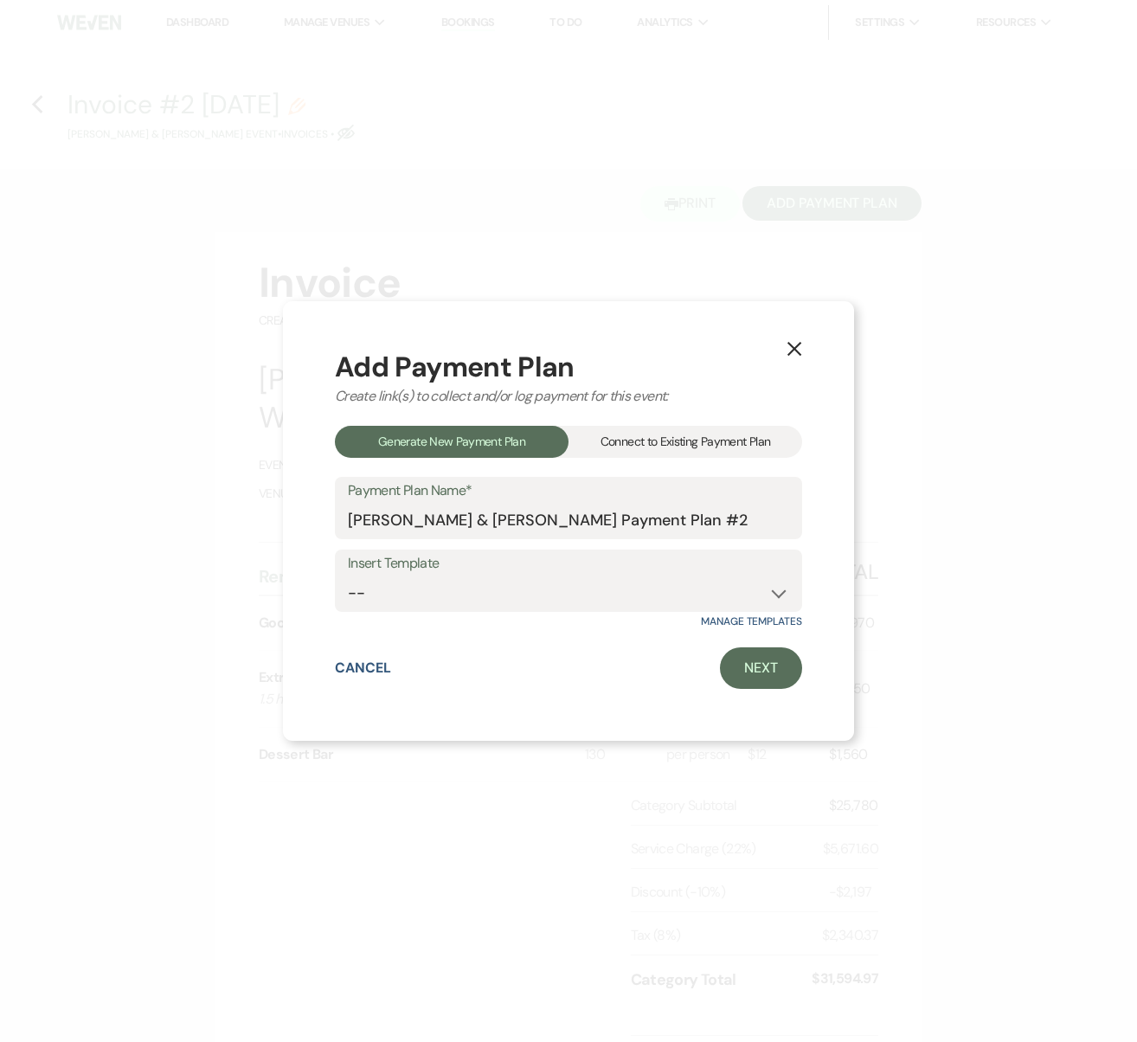
click at [741, 452] on div "Connect to Existing Payment Plan" at bounding box center [686, 442] width 234 height 32
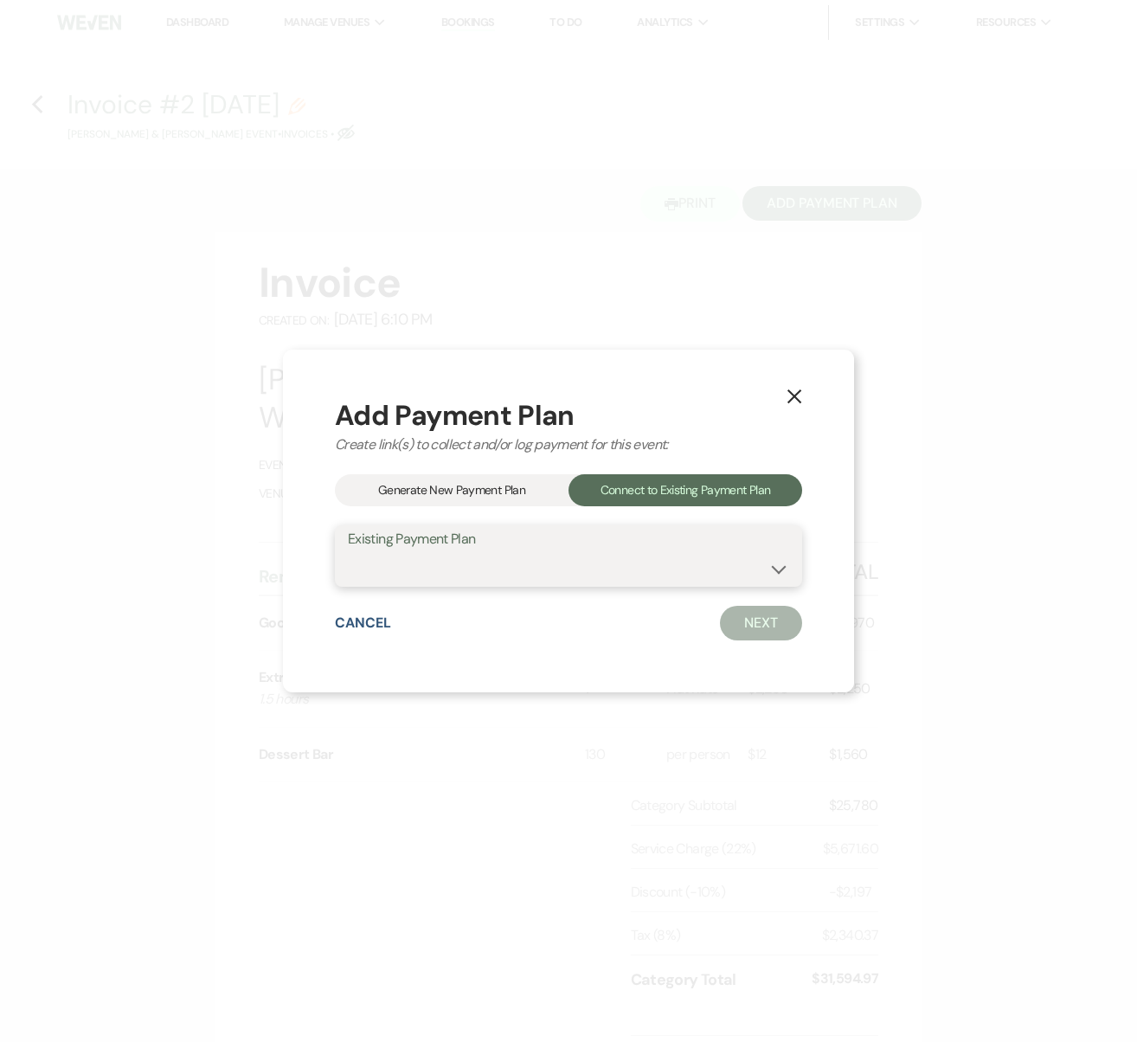
select select "14991"
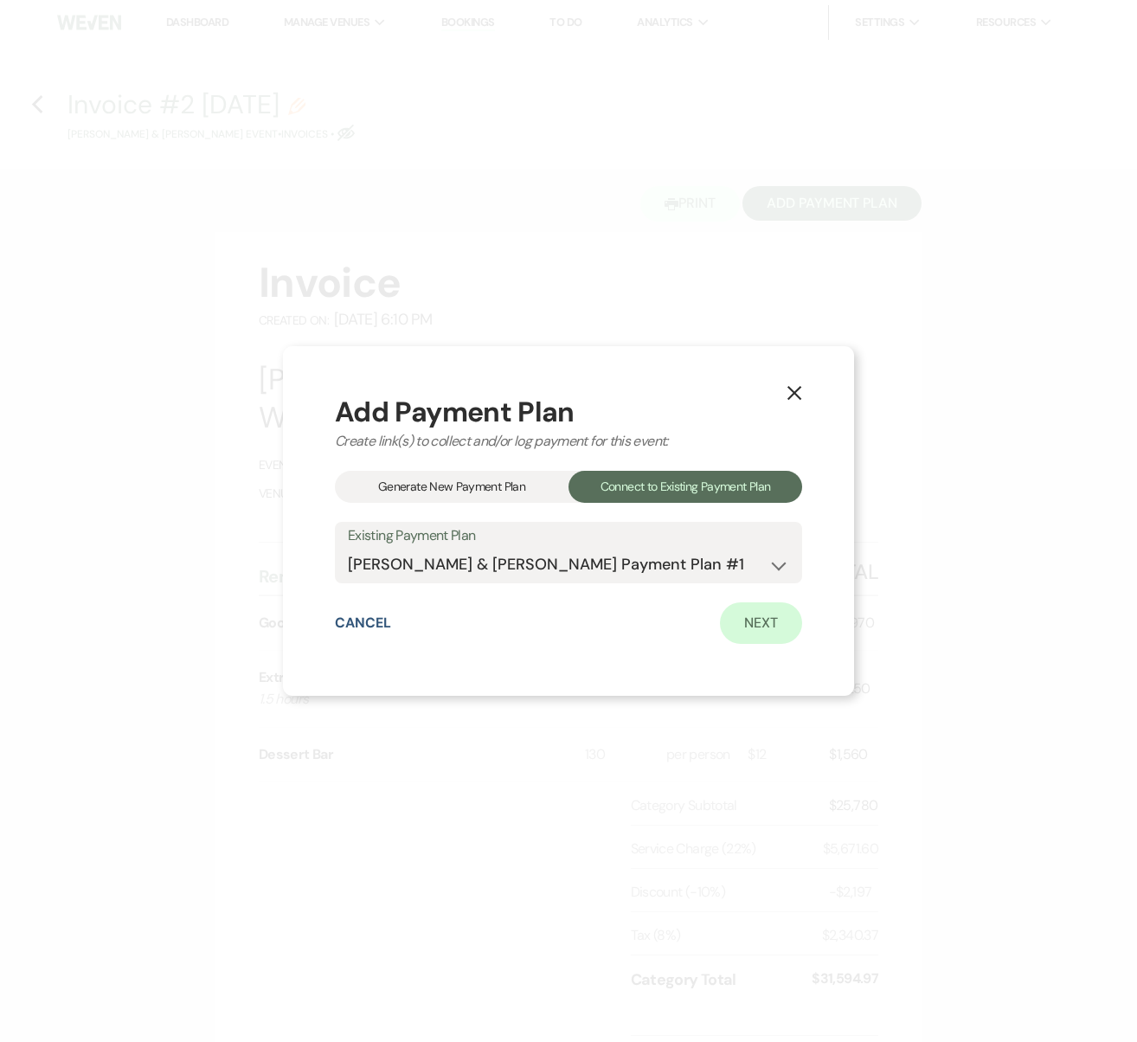
click at [745, 626] on link "Next" at bounding box center [761, 623] width 82 height 42
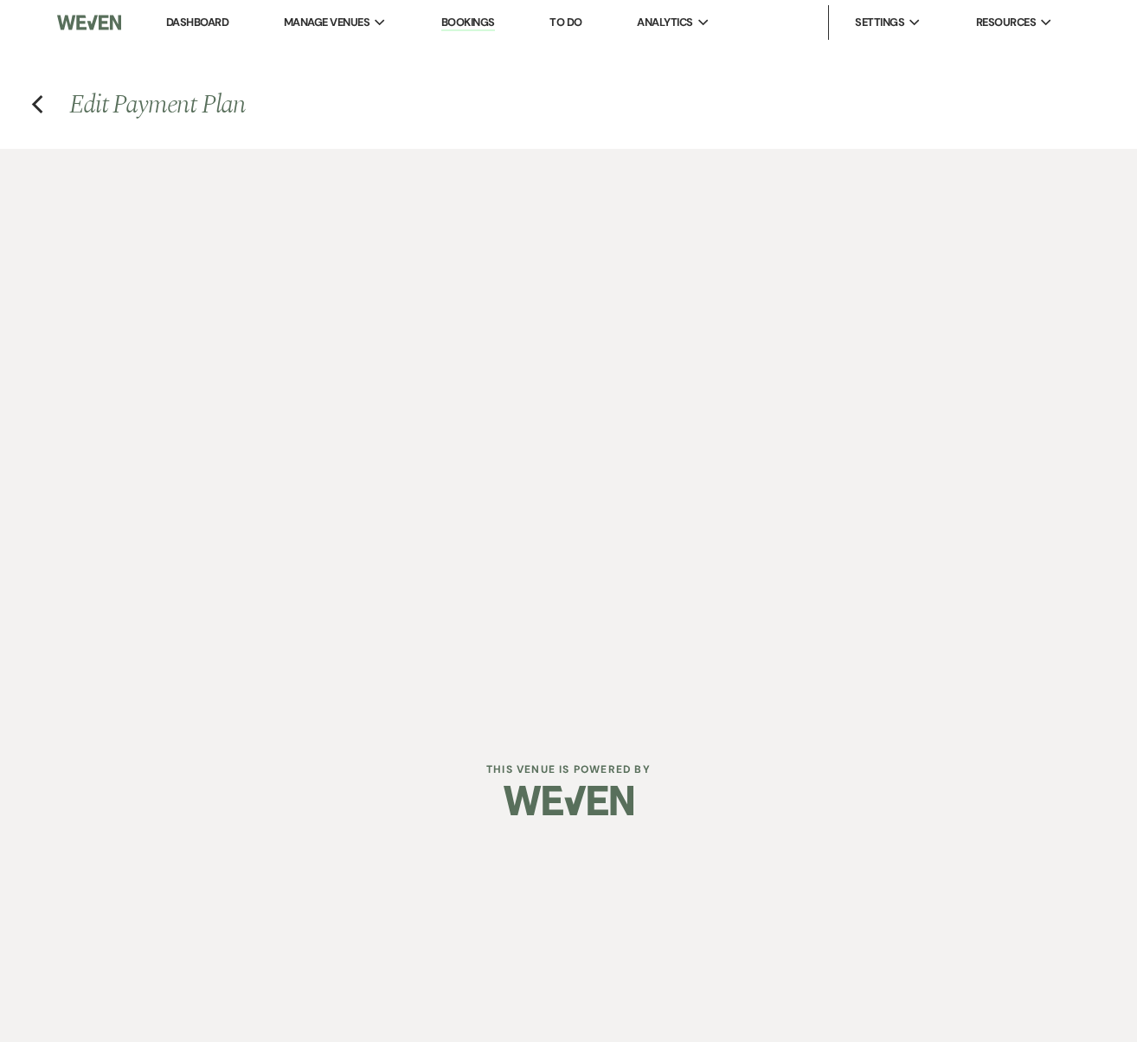
select select "28553"
select select "1"
select select "true"
select select "1"
select select "true"
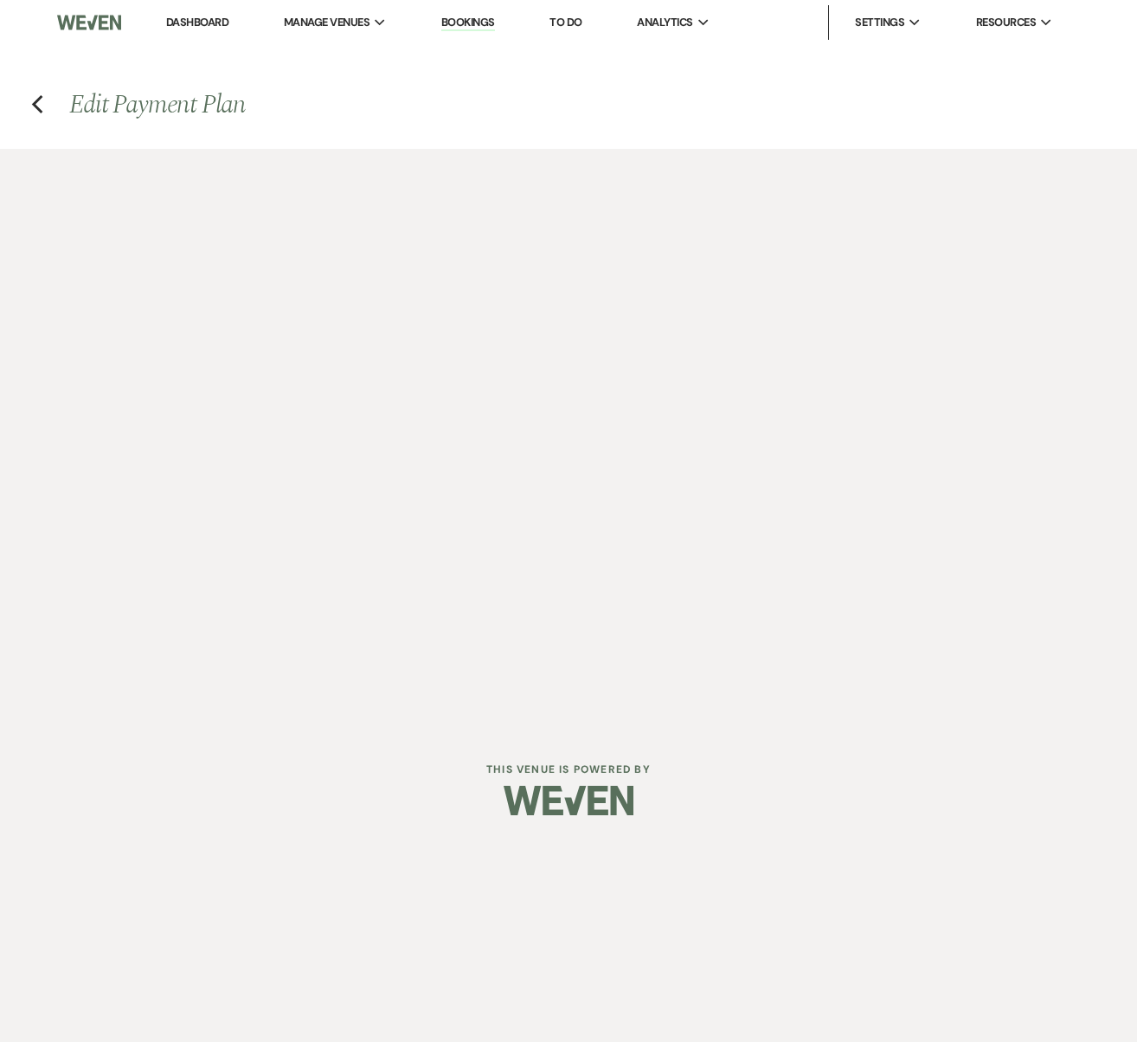
select select "2"
select select "percentage"
select select "true"
select select "2"
select select "percentage"
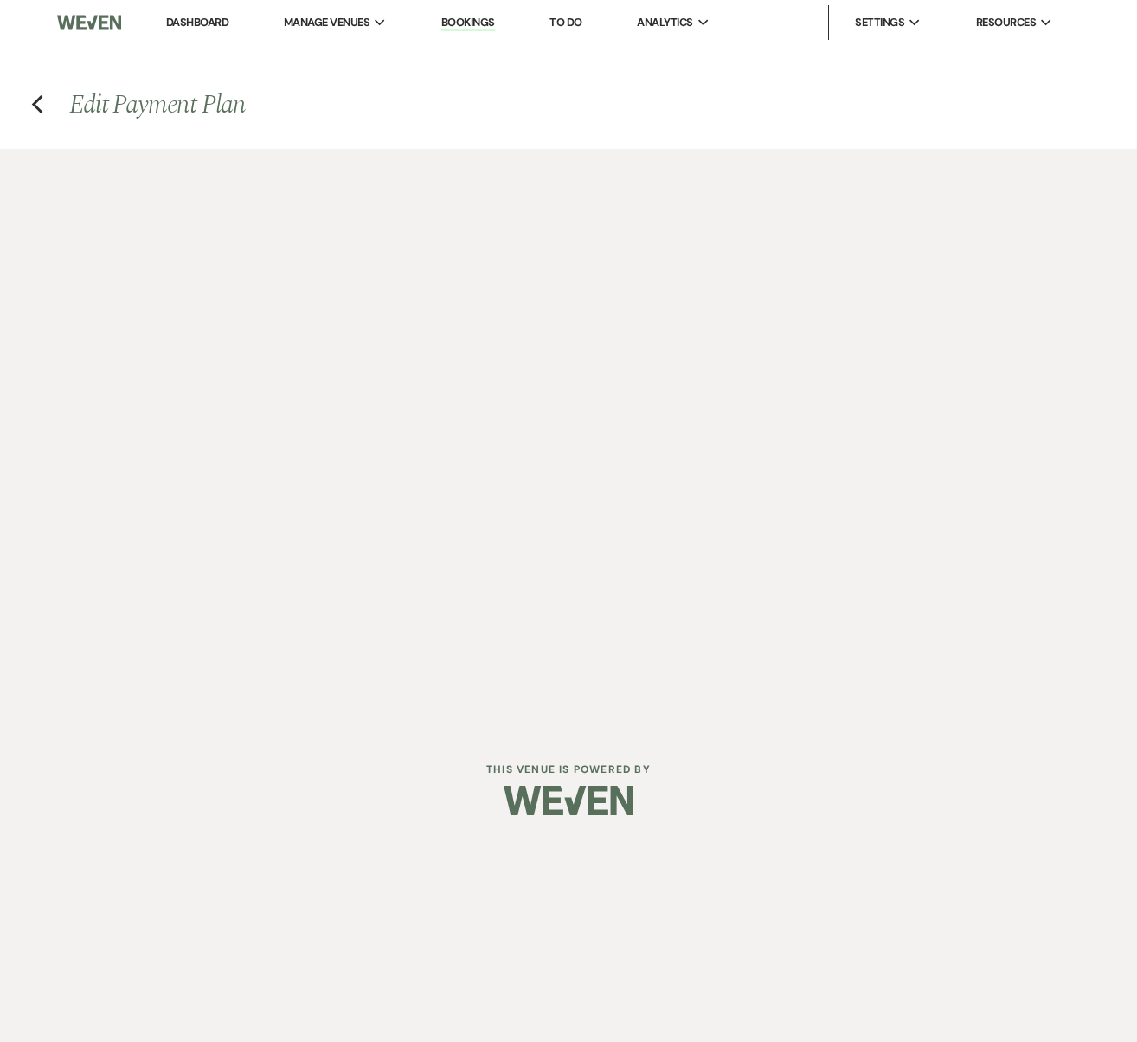
select select "true"
select select "2"
select select "flat"
select select "true"
select select "client"
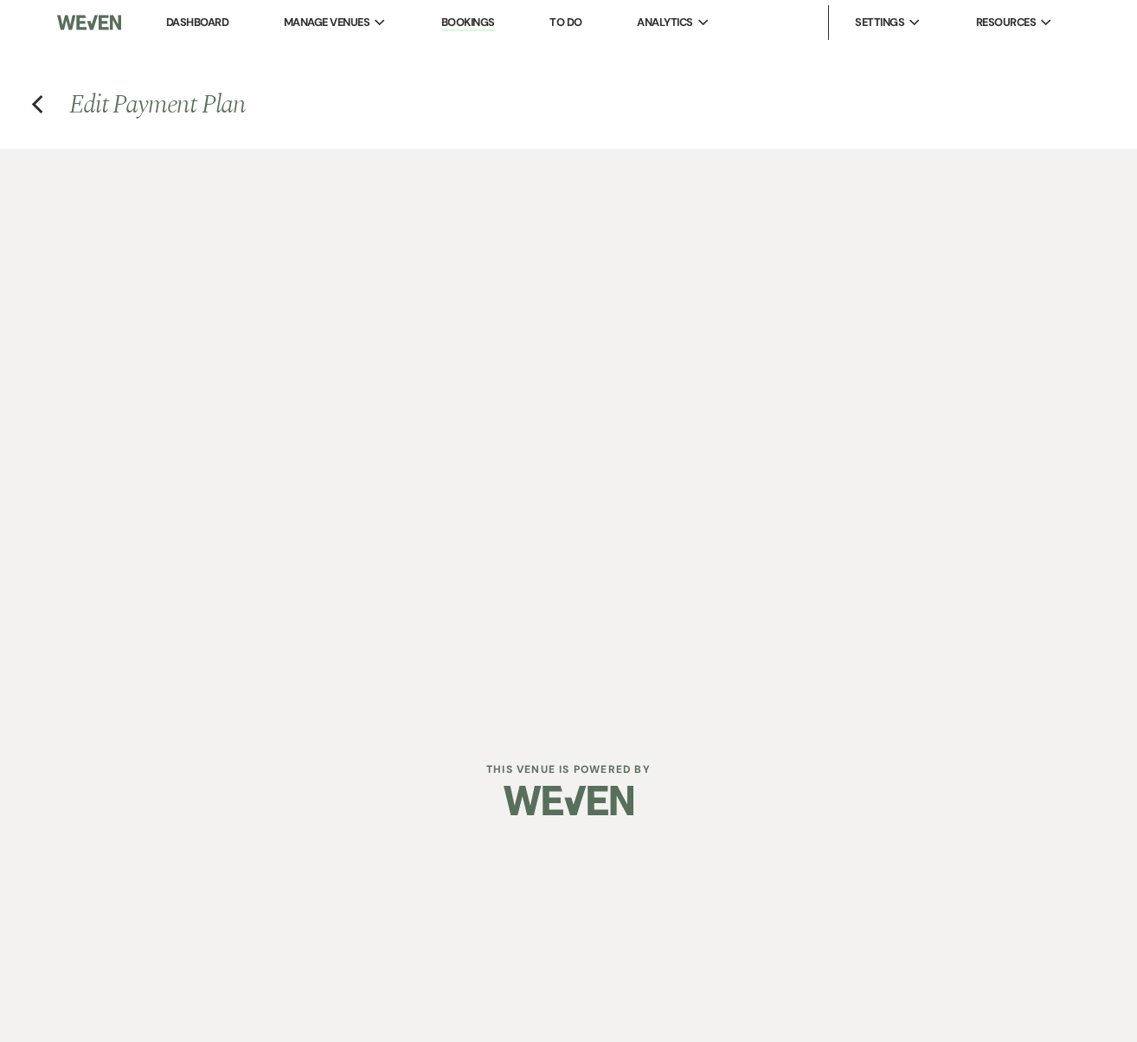
select select "weeks"
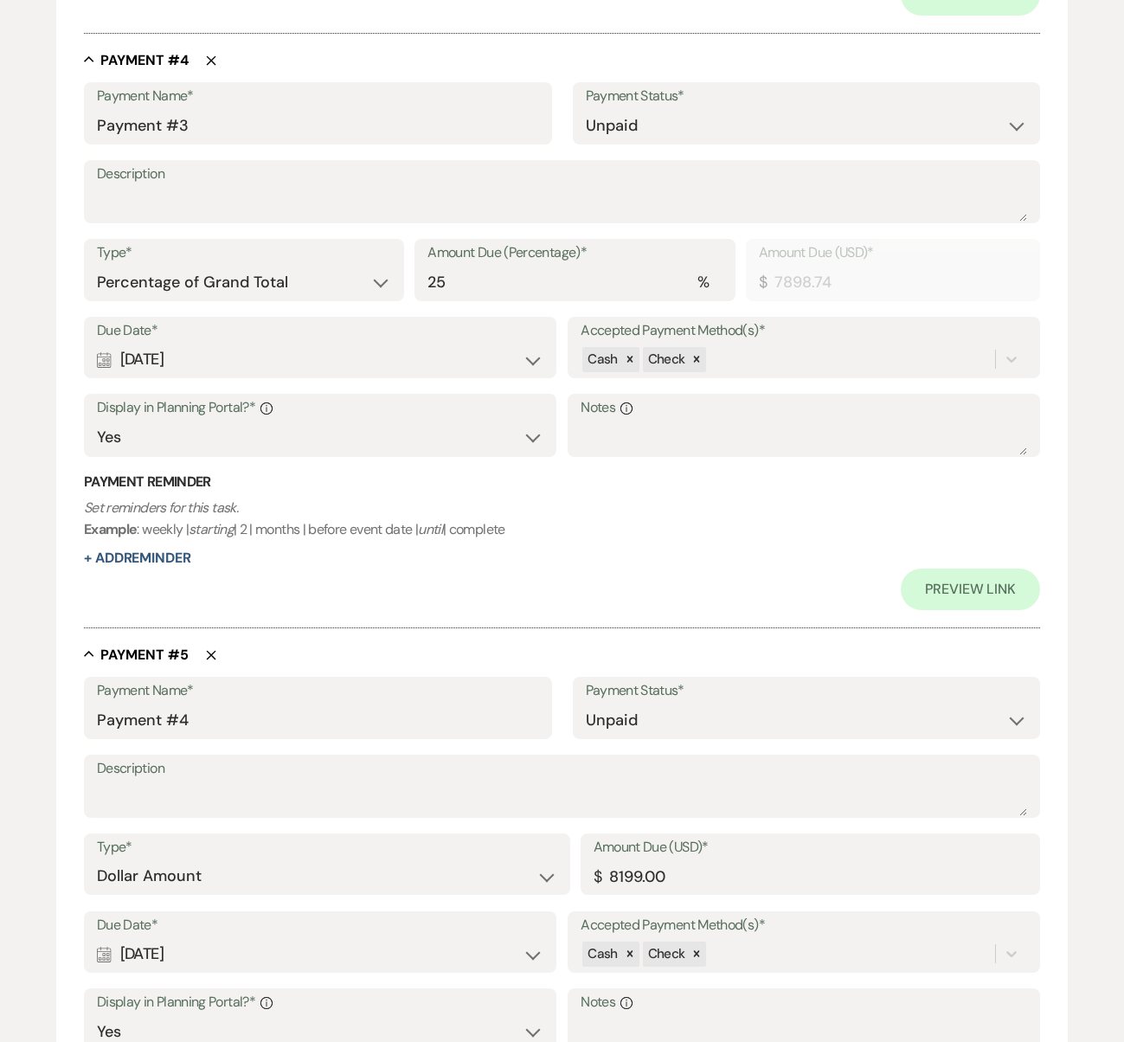
scroll to position [2917, 0]
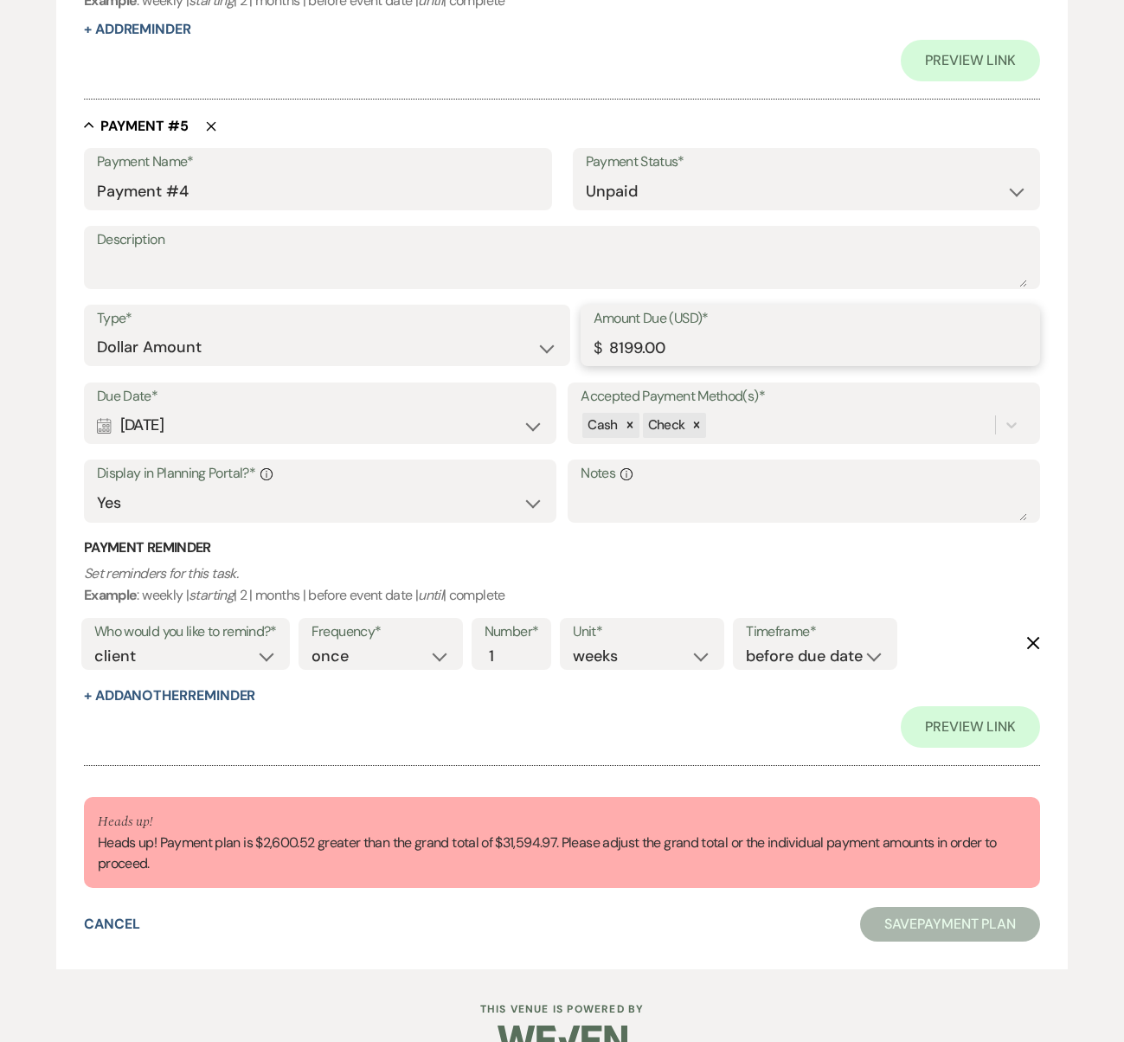
click at [714, 338] on input "8199.00" at bounding box center [811, 348] width 434 height 34
drag, startPoint x: 713, startPoint y: 334, endPoint x: 454, endPoint y: 235, distance: 277.8
click at [454, 235] on div "Payment Name* Payment #4 Payment Status* Paid Unpaid Description Type* Dollar A…" at bounding box center [562, 448] width 956 height 600
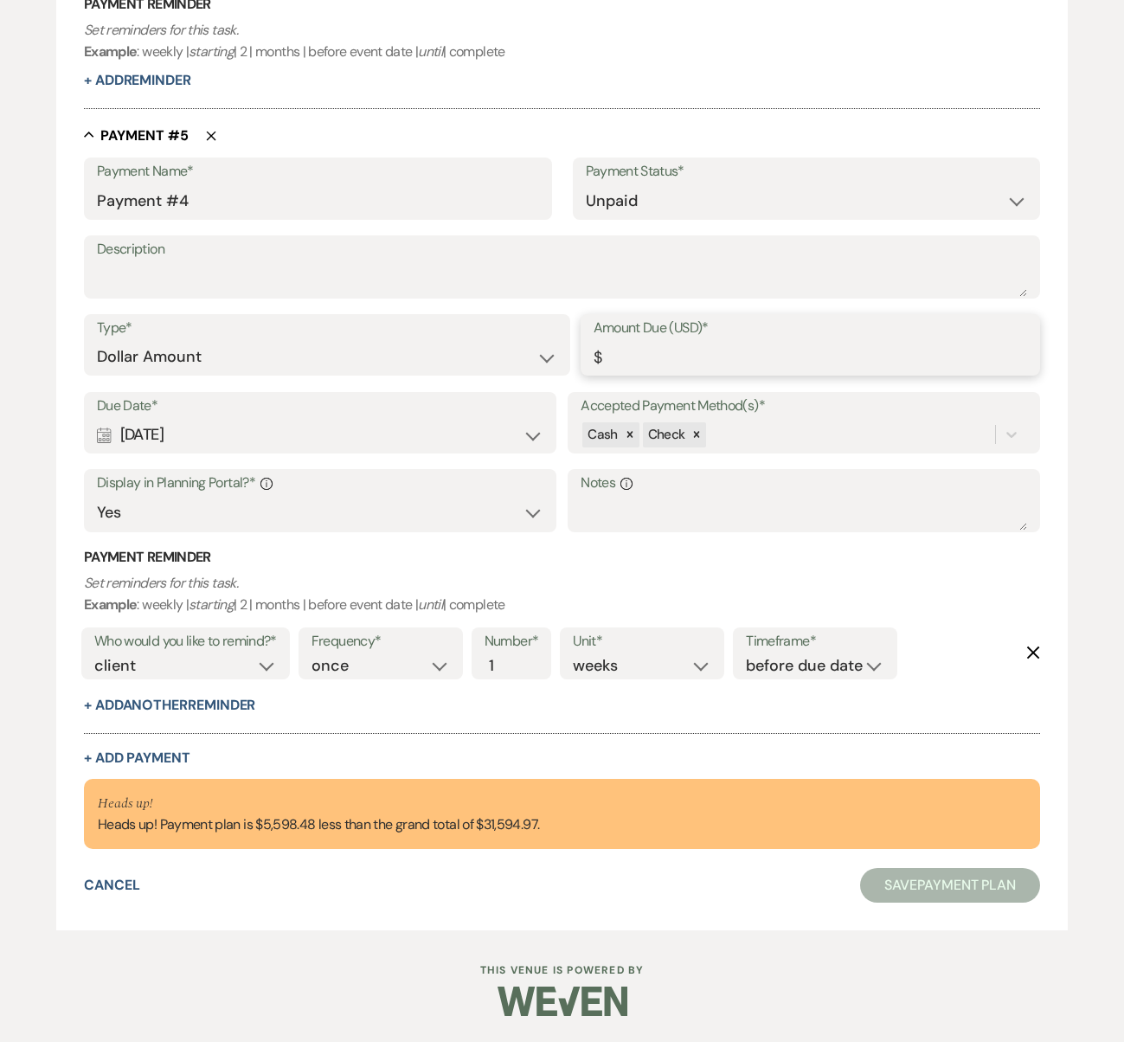
scroll to position [2716, 0]
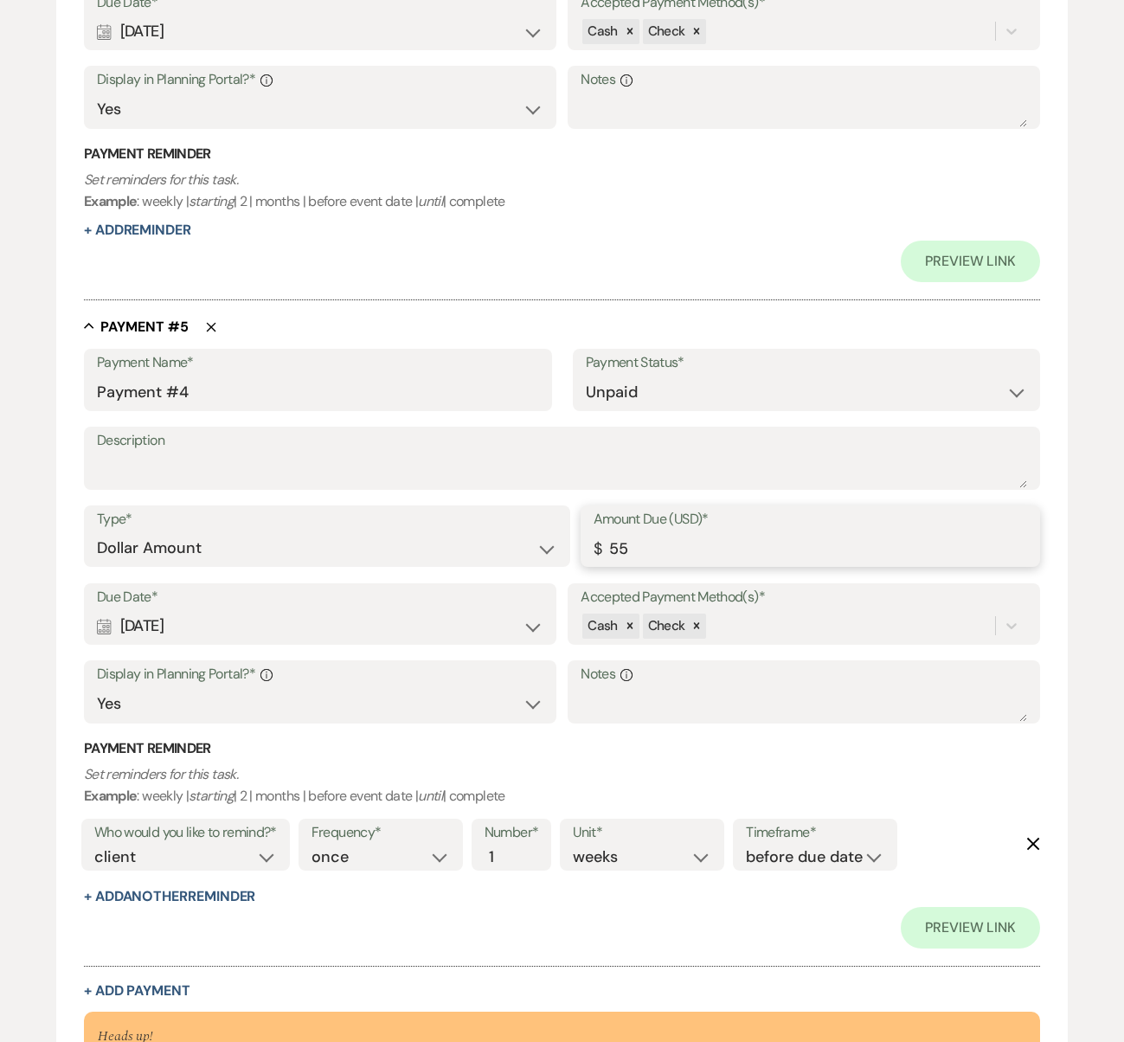
type input "5"
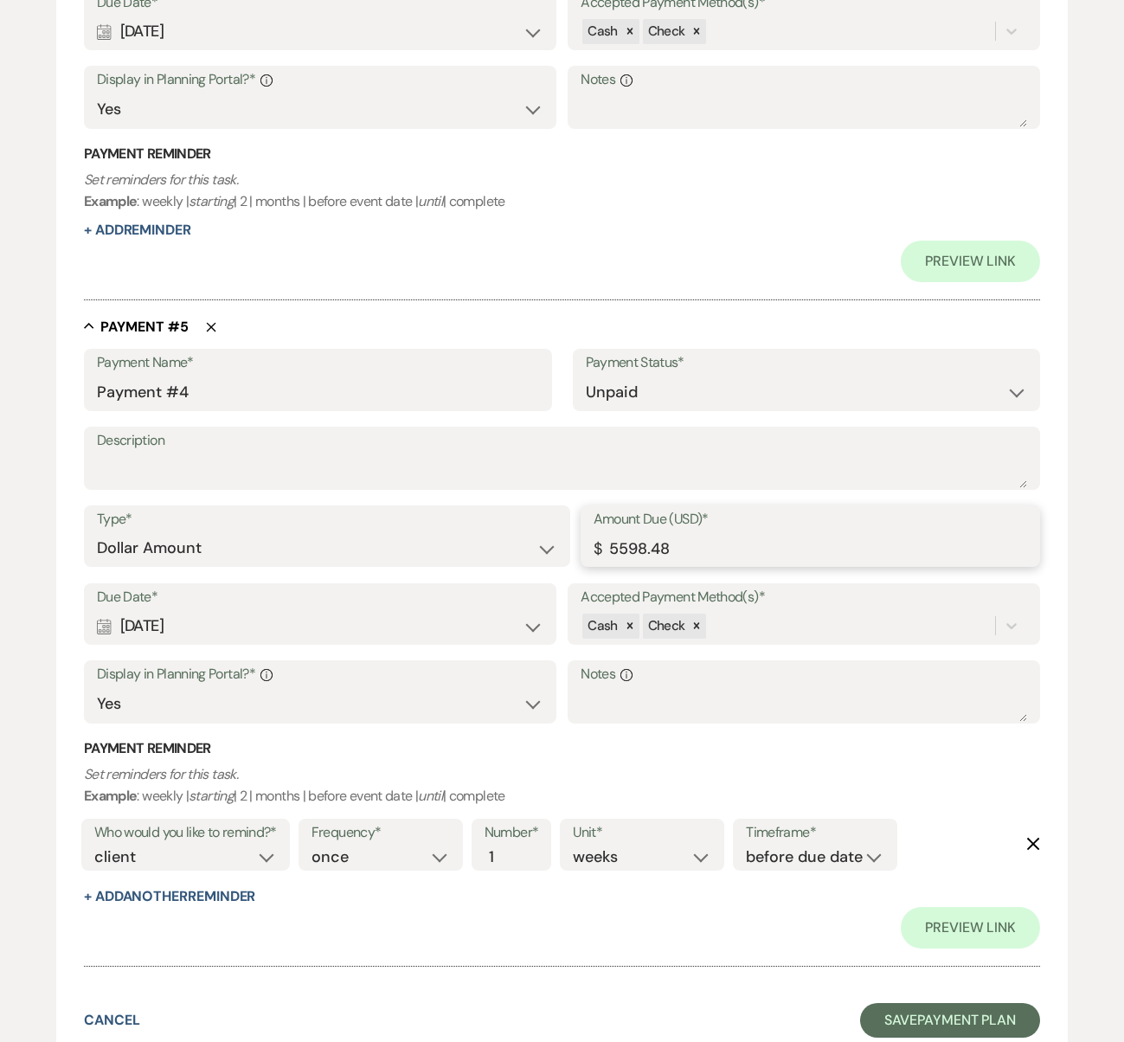
scroll to position [2809, 0]
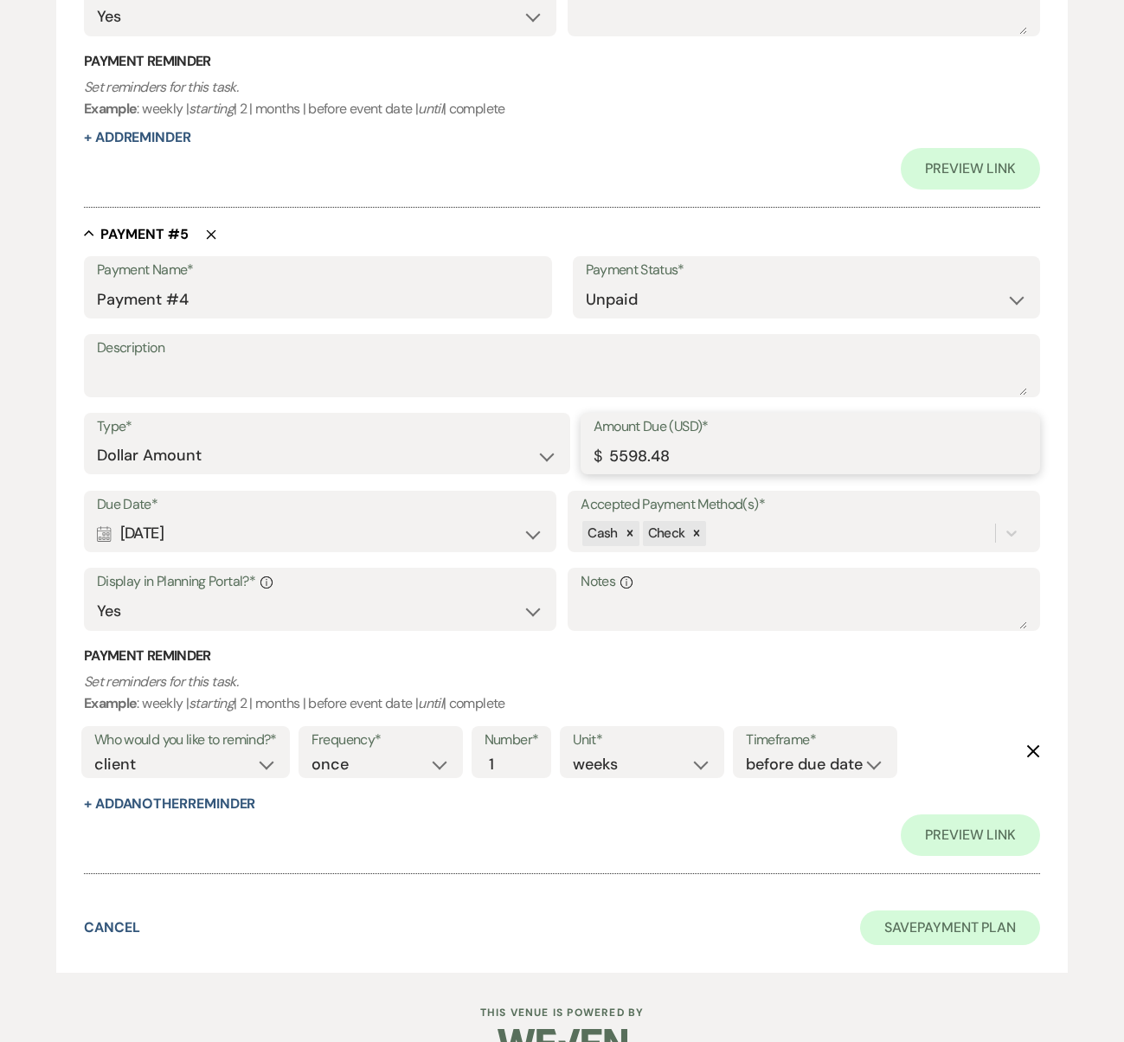
type input "5598.48"
click at [904, 910] on button "Save Payment Plan" at bounding box center [950, 927] width 180 height 35
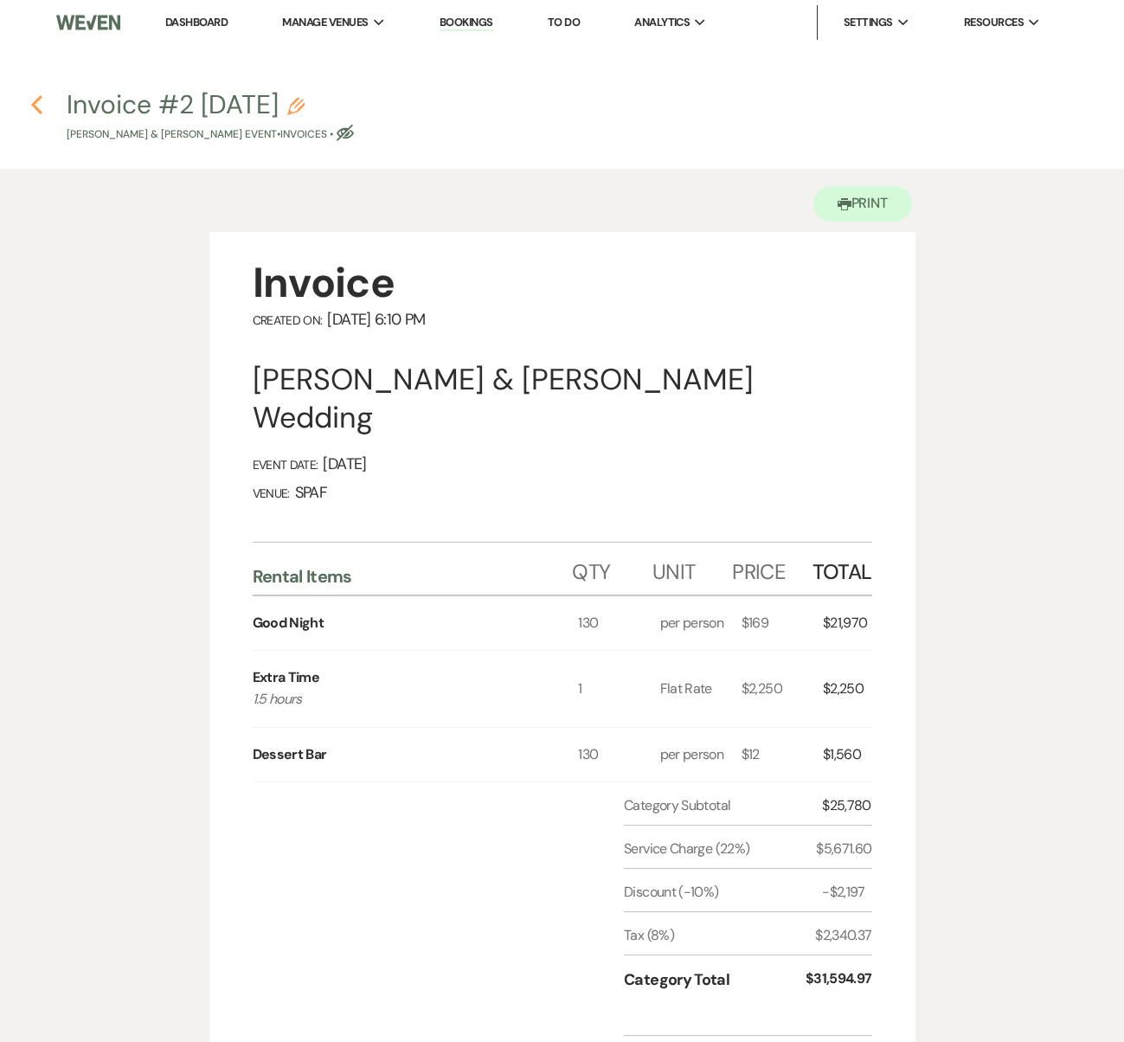
click at [42, 103] on icon "Previous" at bounding box center [36, 104] width 13 height 21
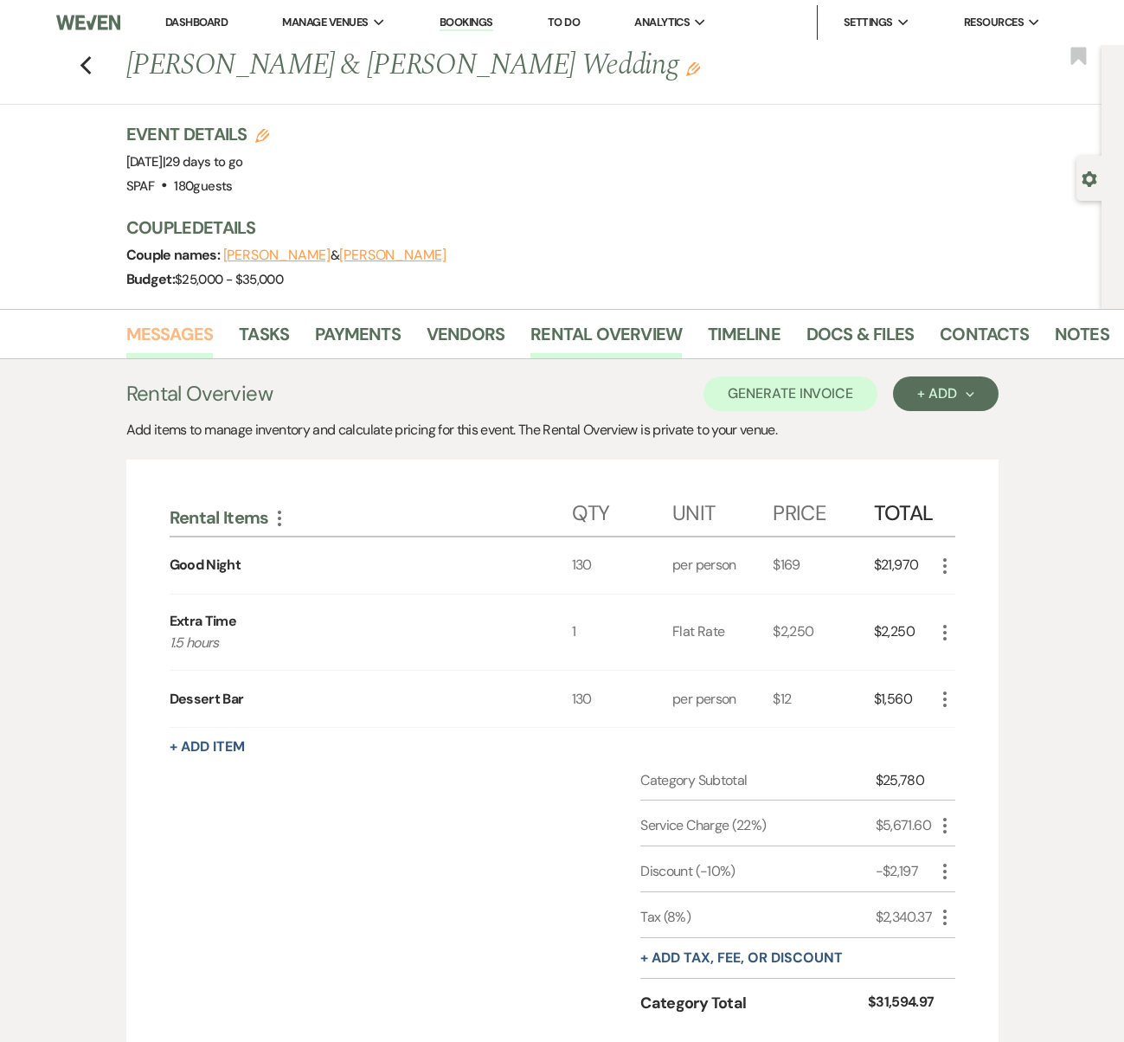
click at [164, 330] on link "Messages" at bounding box center [169, 339] width 87 height 38
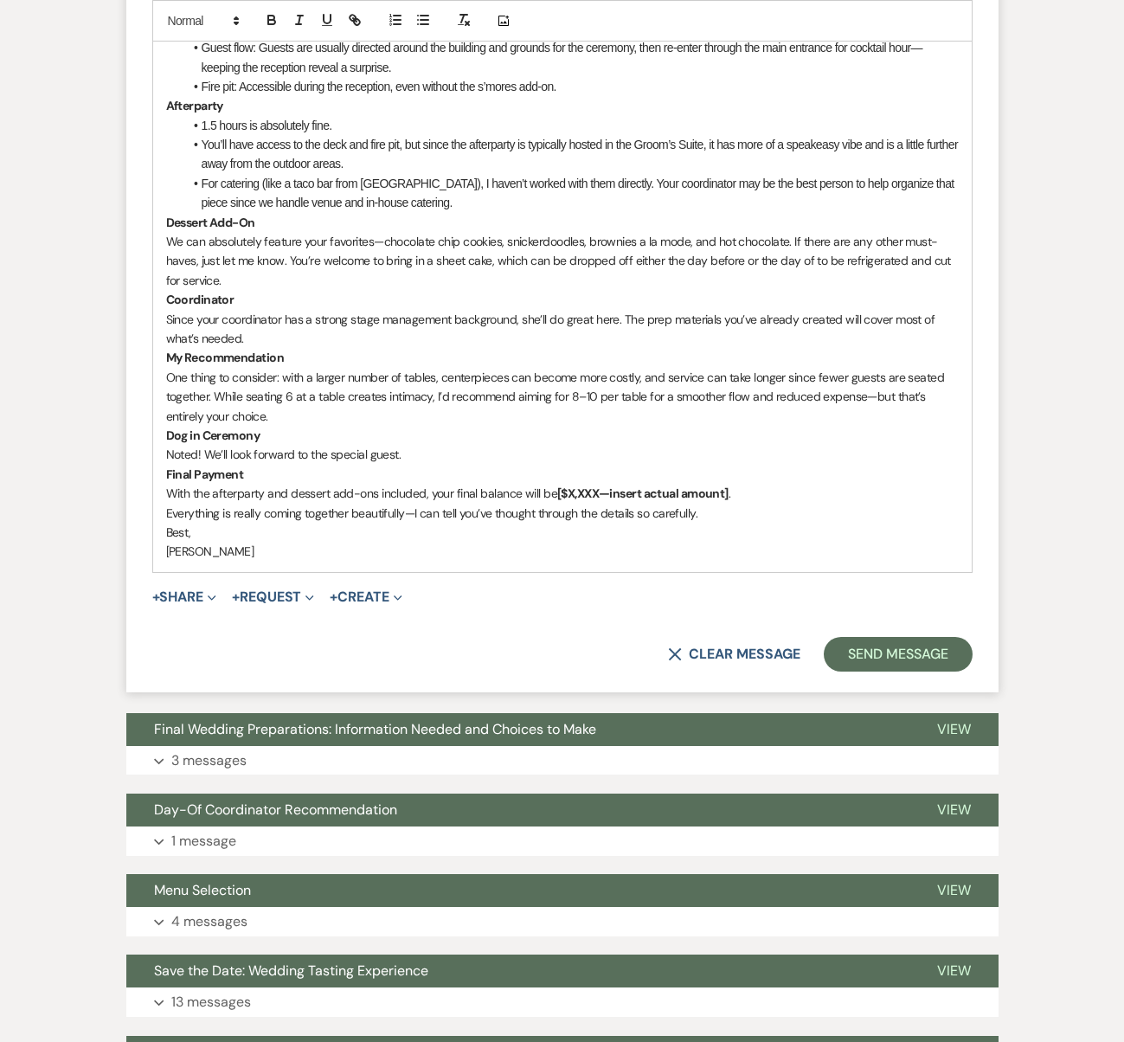
scroll to position [5157, 0]
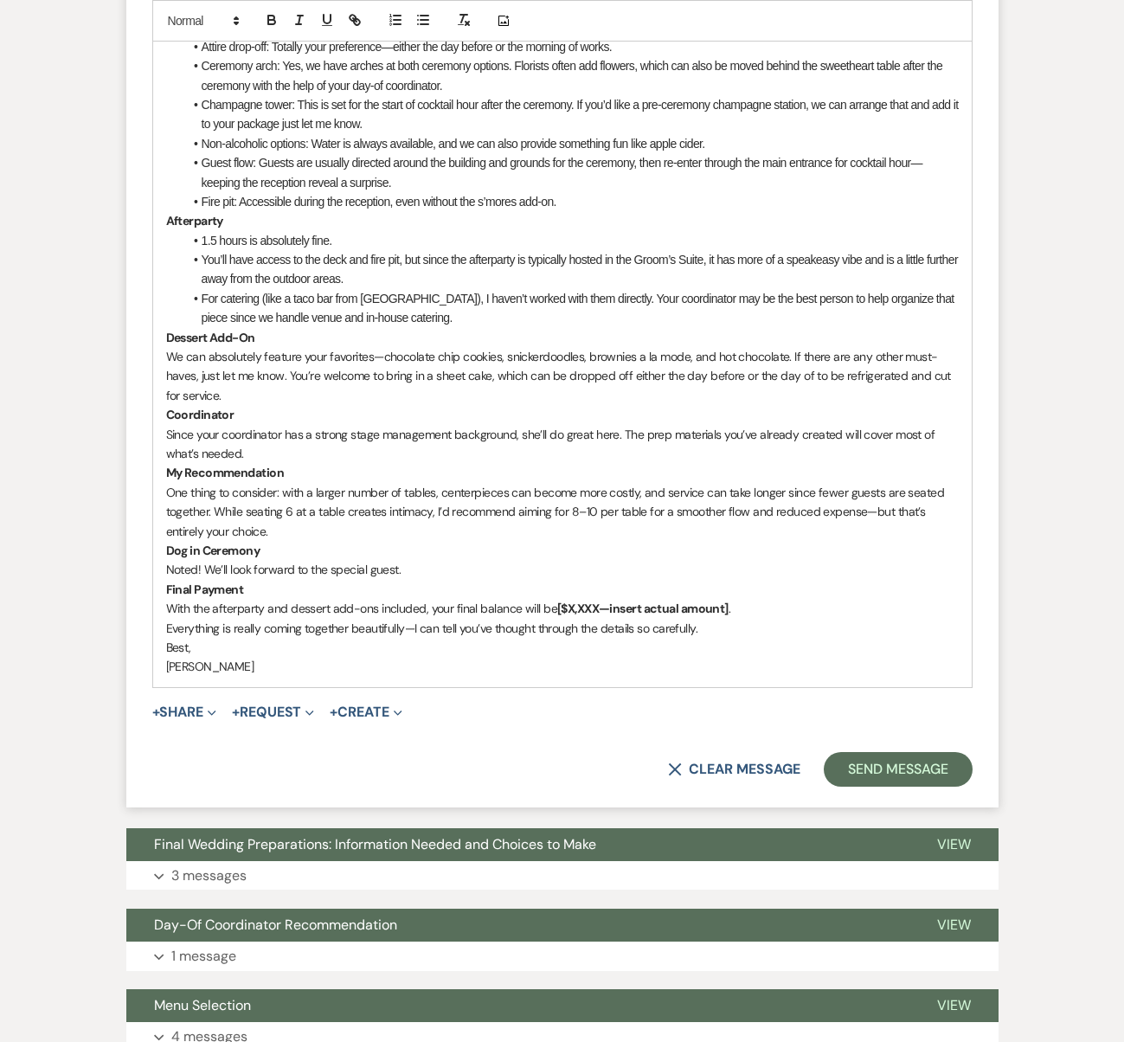
click at [504, 638] on p "Best," at bounding box center [562, 647] width 793 height 19
click at [505, 619] on p "Everything is really coming together beautifully—I can tell you’ve thought thro…" at bounding box center [562, 628] width 793 height 19
drag, startPoint x: 728, startPoint y: 511, endPoint x: 453, endPoint y: 506, distance: 275.3
click at [453, 599] on p "With the afterparty and dessert add-ons included, your final balance will be [$…" at bounding box center [562, 608] width 793 height 19
drag, startPoint x: 164, startPoint y: 510, endPoint x: 734, endPoint y: 504, distance: 569.5
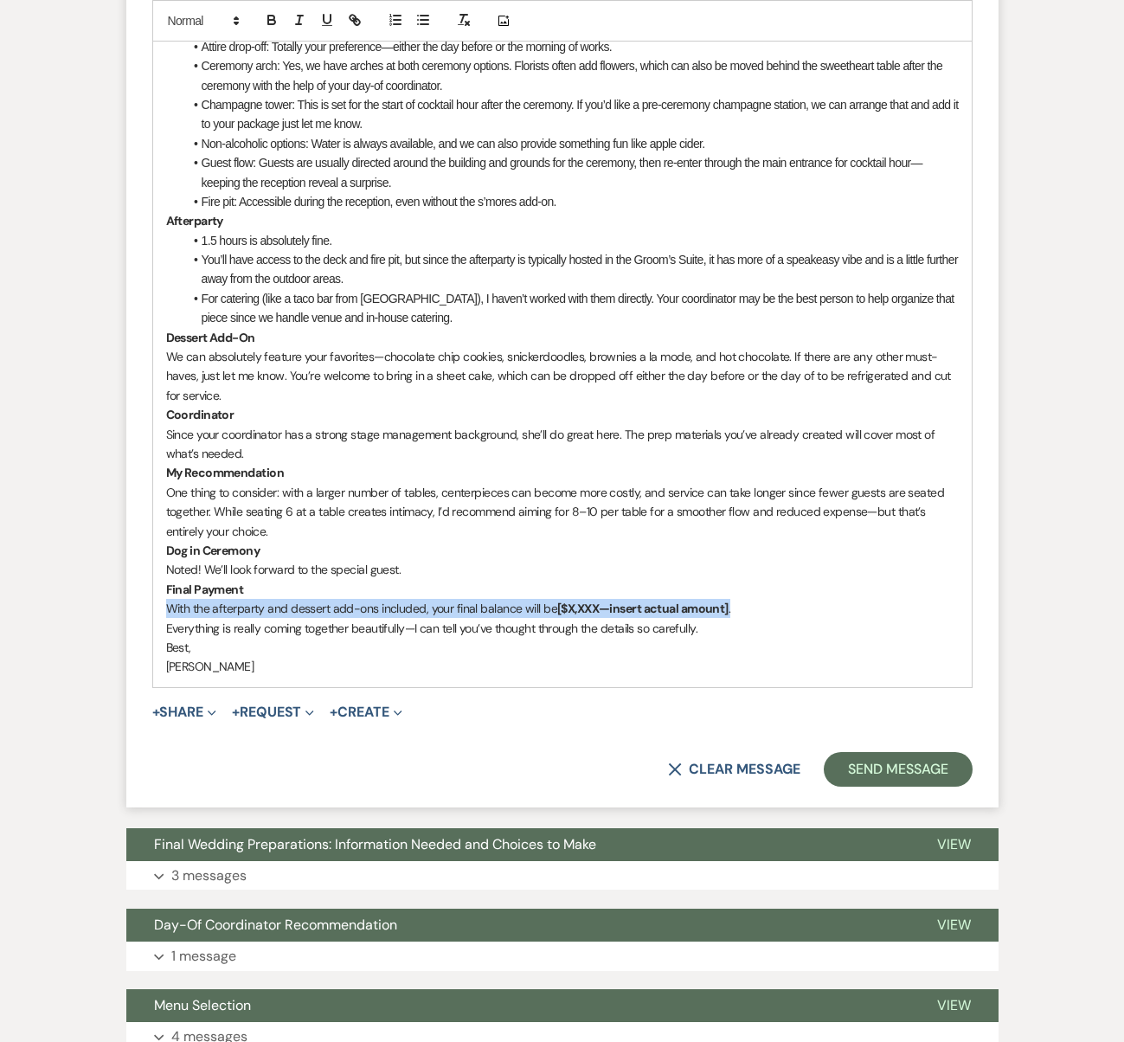
click at [734, 504] on div "Hi [PERSON_NAME] & [PERSON_NAME], Thank you so much for putting all of your que…" at bounding box center [562, 192] width 819 height 990
click at [392, 599] on p "The invoice has been updated to reflect the afterparty, dessert bar." at bounding box center [562, 608] width 793 height 19
click at [566, 599] on p "The invoice has been updated to reflect the updated guest count, afterparty, de…" at bounding box center [562, 608] width 793 height 19
click at [559, 599] on p "The invoice has been updated to reflect the updated guest count, afterparty, de…" at bounding box center [562, 608] width 793 height 19
click at [469, 483] on p "One thing to consider: with a larger number of tables, centerpieces can become …" at bounding box center [562, 512] width 793 height 58
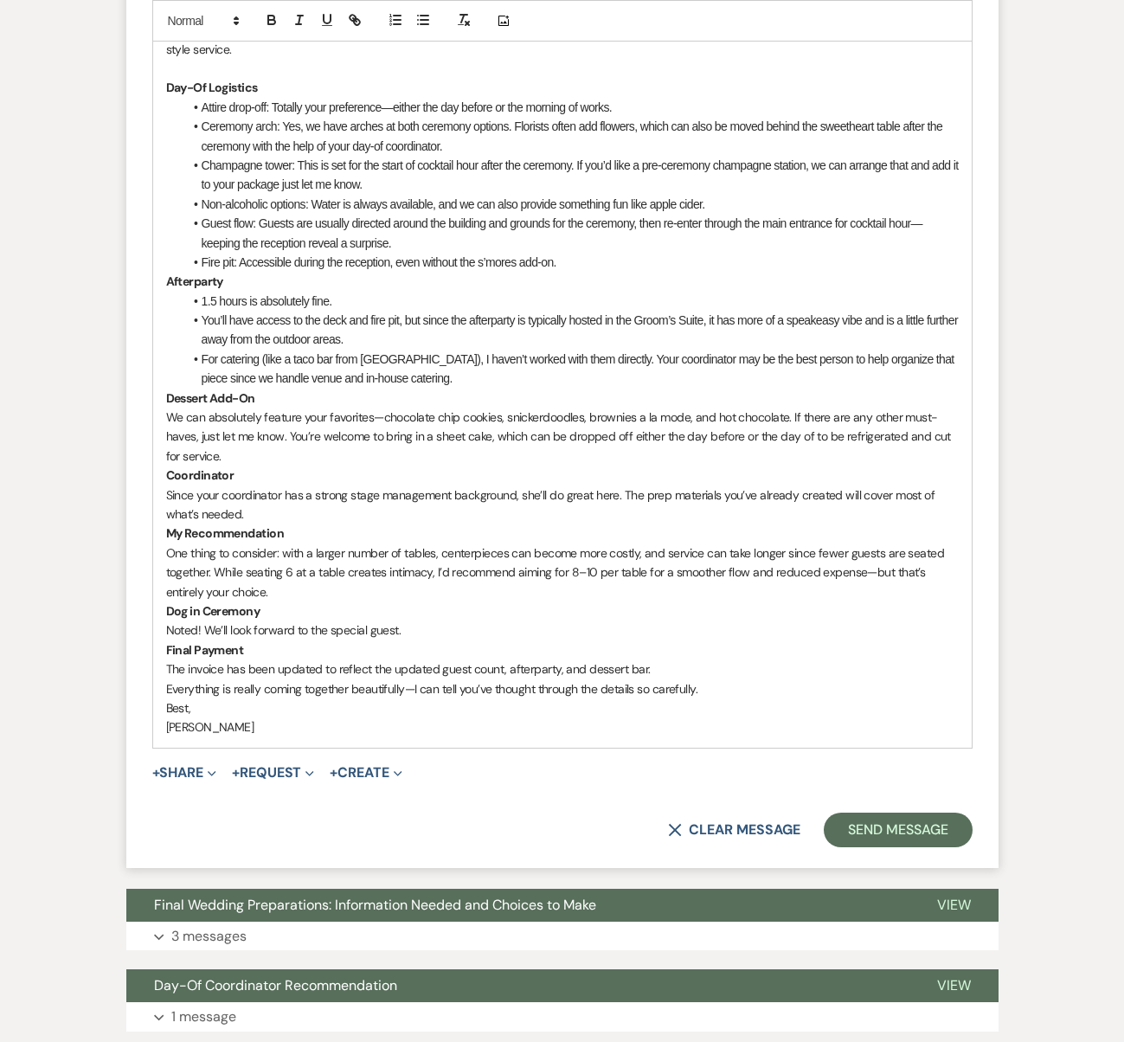
scroll to position [5093, 0]
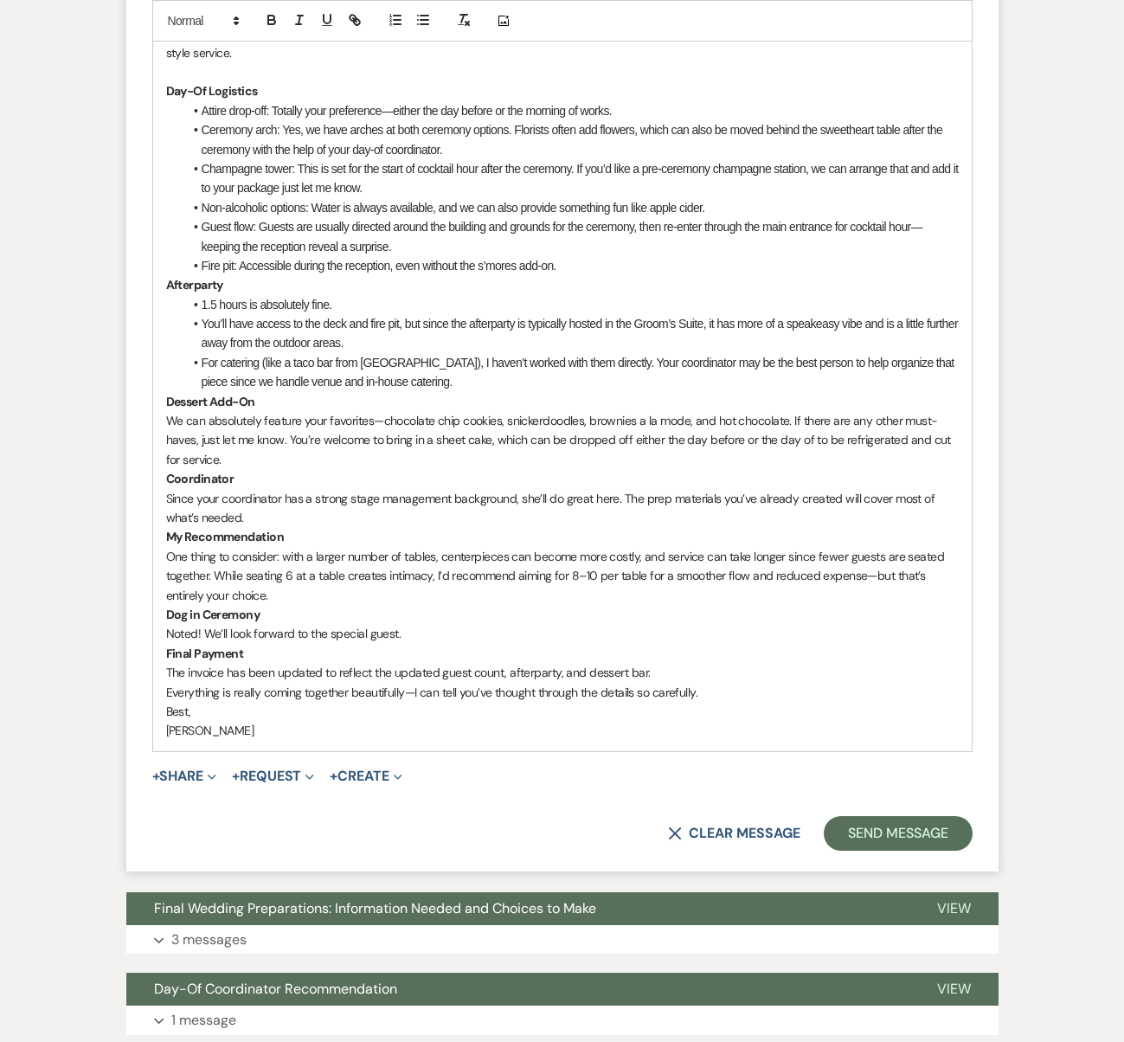
click at [441, 353] on li "For catering (like a taco bar from [GEOGRAPHIC_DATA]), I haven’t worked with th…" at bounding box center [570, 372] width 775 height 39
click at [376, 295] on li "1.5 hours is absolutely fine." at bounding box center [570, 304] width 775 height 19
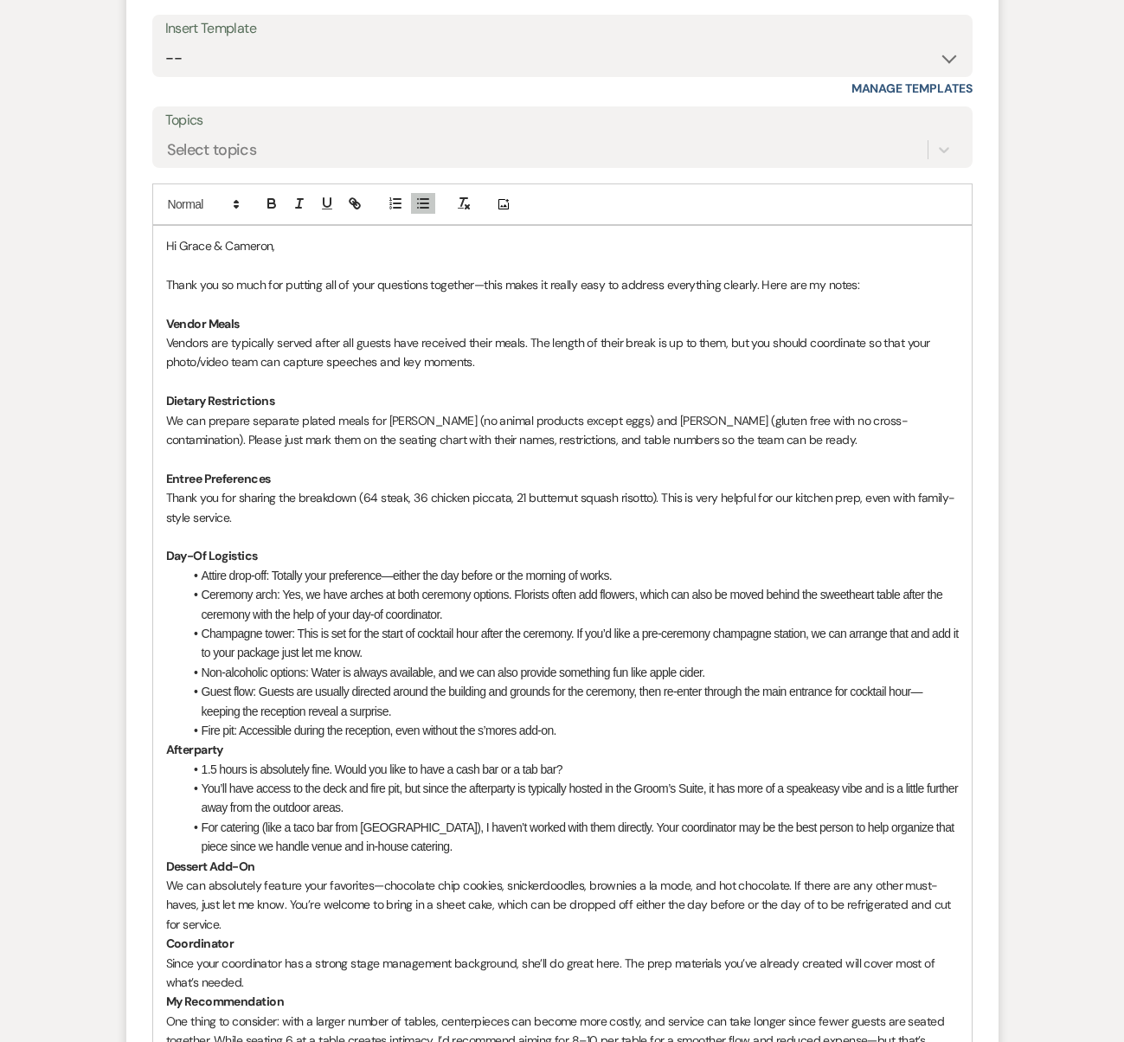
scroll to position [4724, 0]
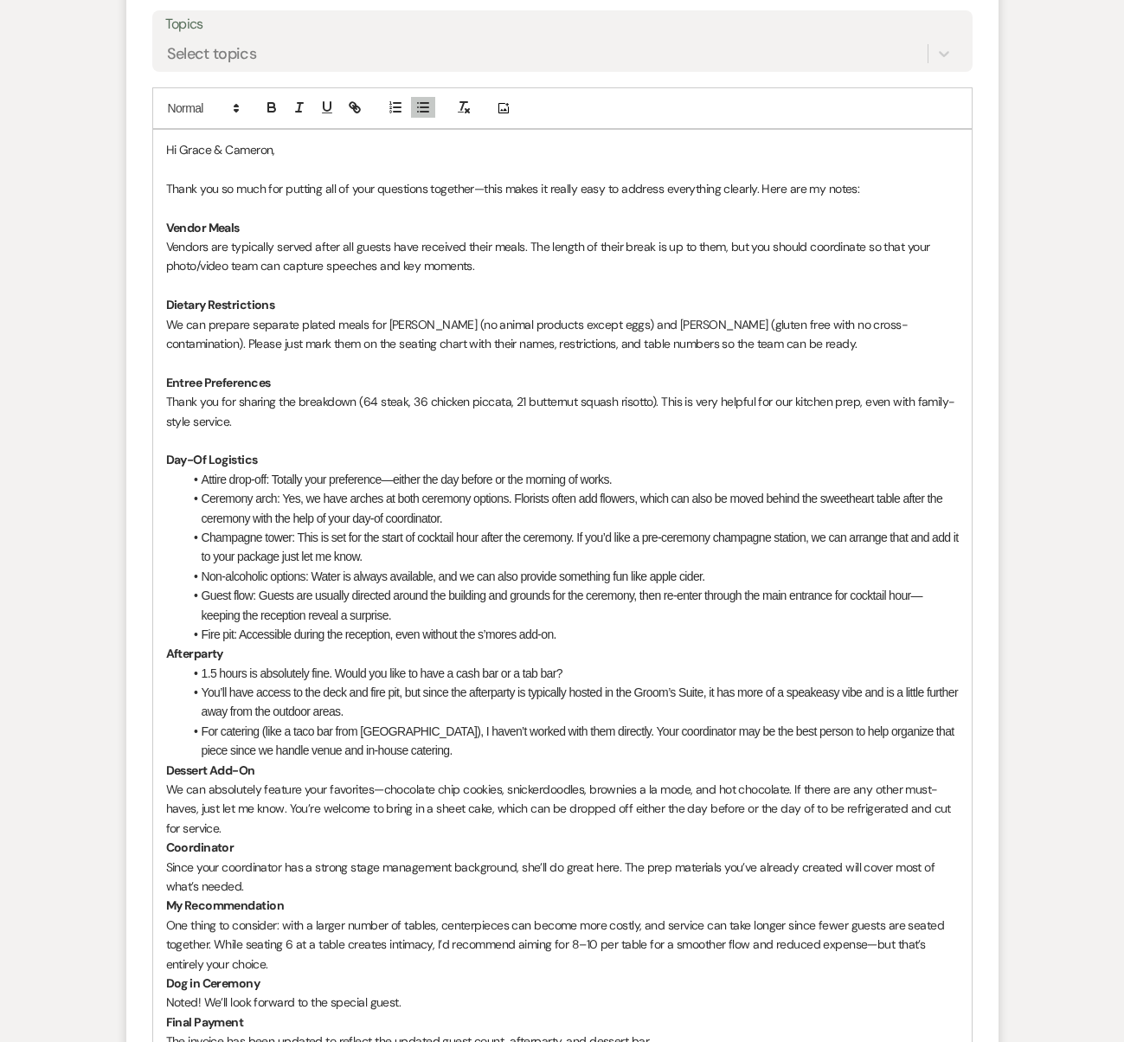
click at [164, 562] on div "Hi [PERSON_NAME] & [PERSON_NAME], Thank you so much for putting all of your que…" at bounding box center [562, 625] width 819 height 990
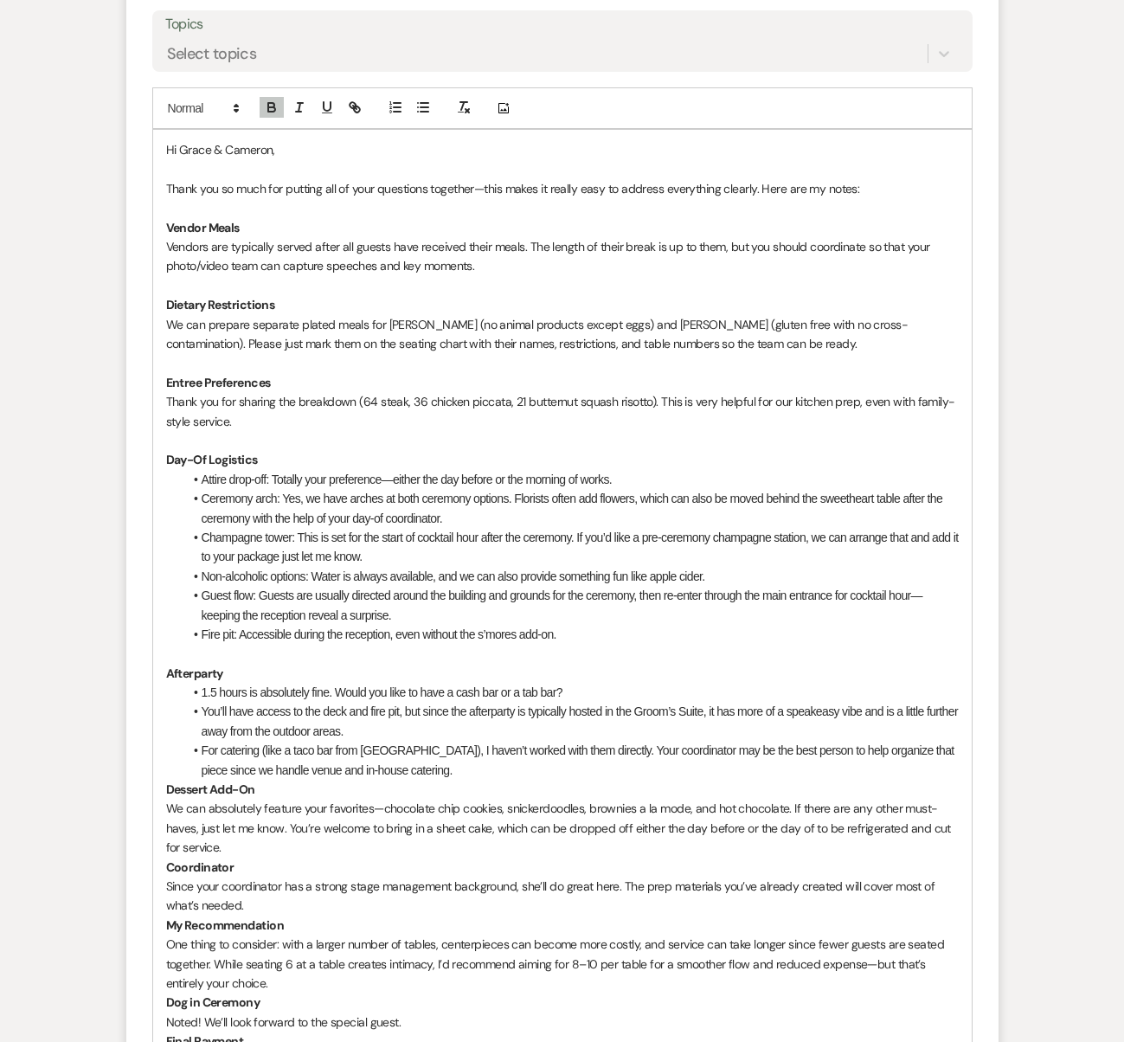
click at [168, 782] on strong "Dessert Add-On" at bounding box center [210, 790] width 89 height 16
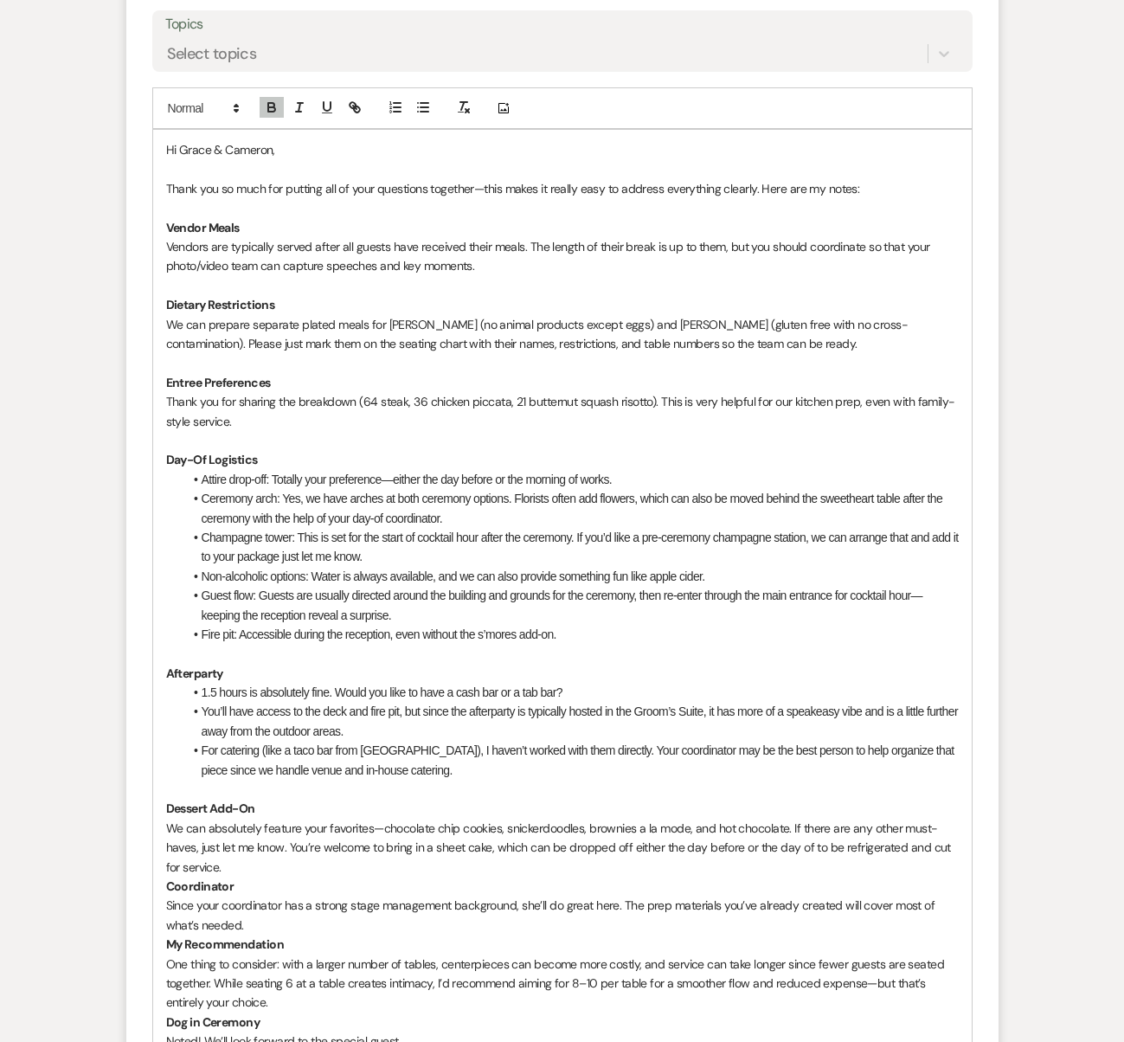
click at [166, 896] on p "Since your coordinator has a strong stage management background, she’ll do grea…" at bounding box center [562, 915] width 793 height 39
click at [170, 878] on strong "Coordinator" at bounding box center [200, 886] width 68 height 16
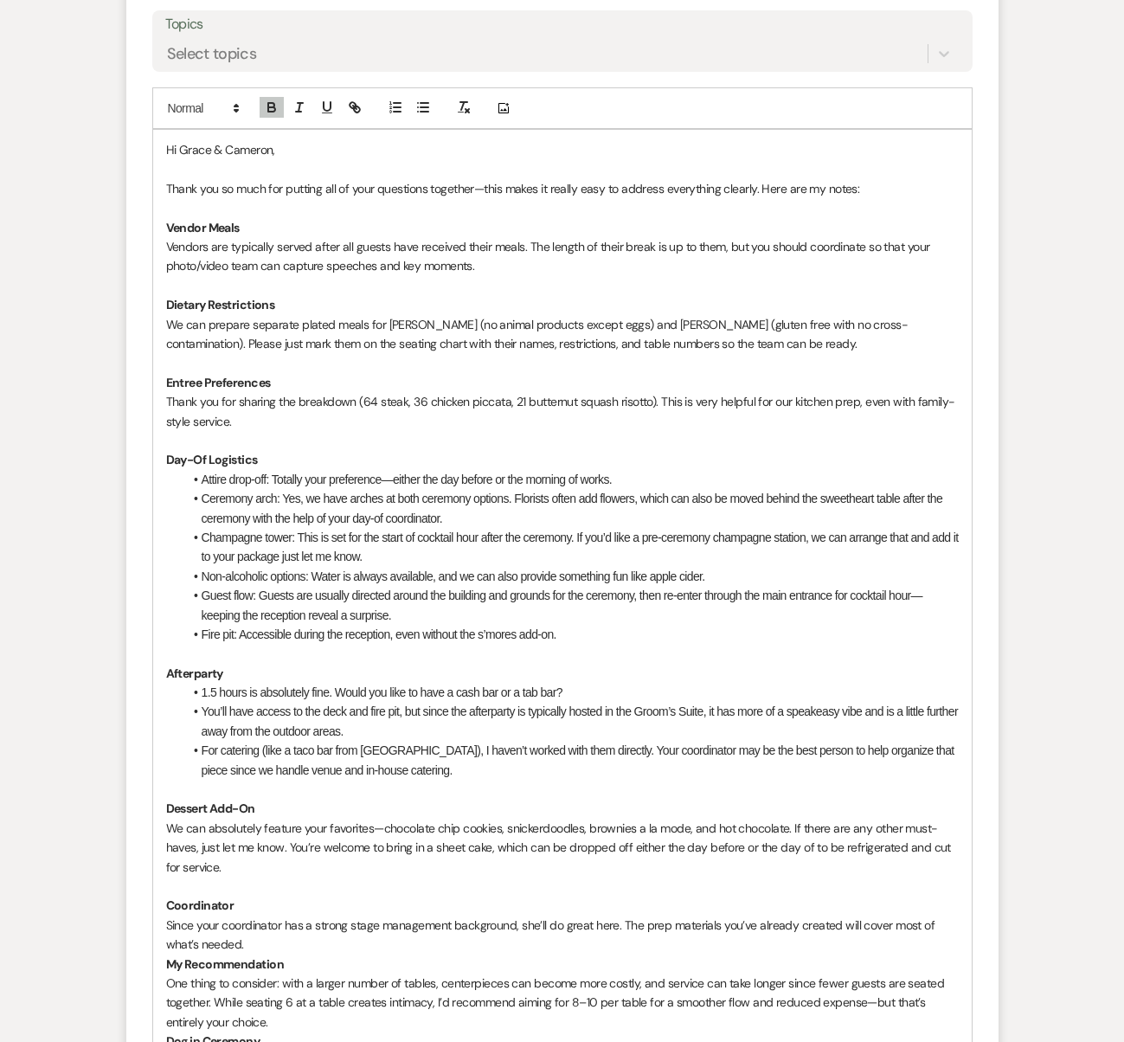
click at [166, 956] on strong "My Recommendation" at bounding box center [225, 964] width 118 height 16
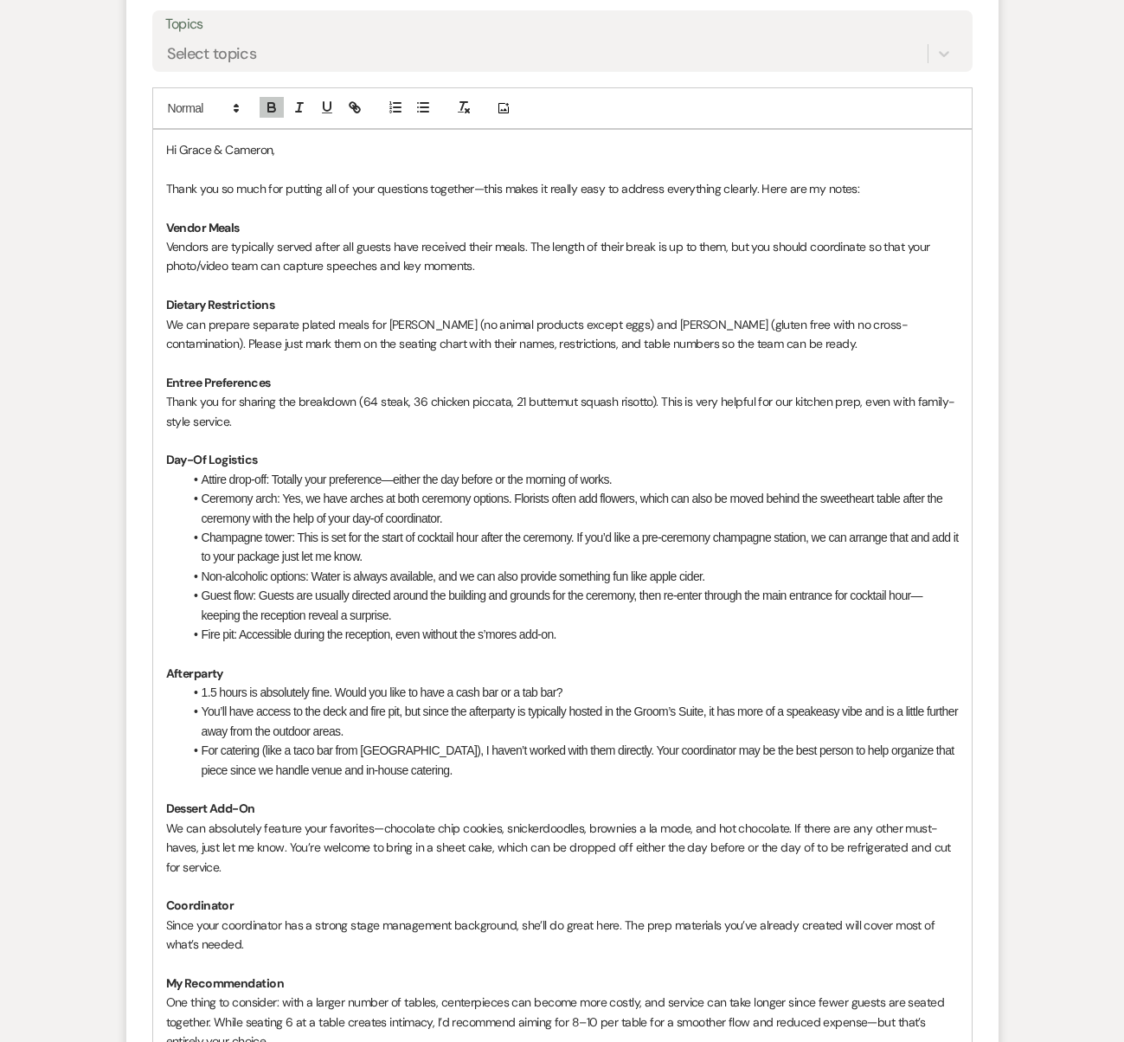
click at [164, 966] on div "Hi [PERSON_NAME] & [PERSON_NAME], Thank you so much for putting all of your que…" at bounding box center [562, 663] width 819 height 1067
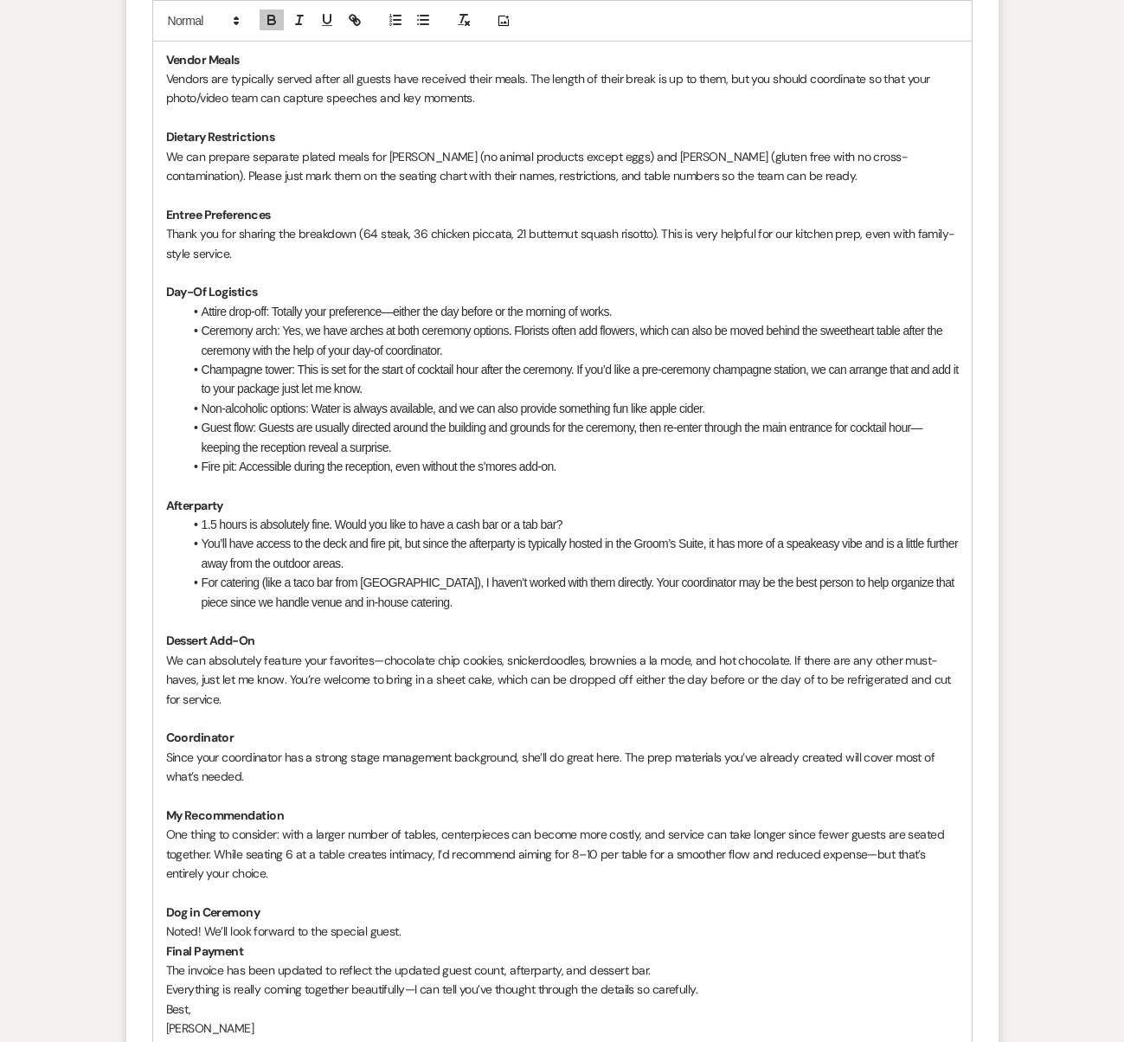
scroll to position [5104, 0]
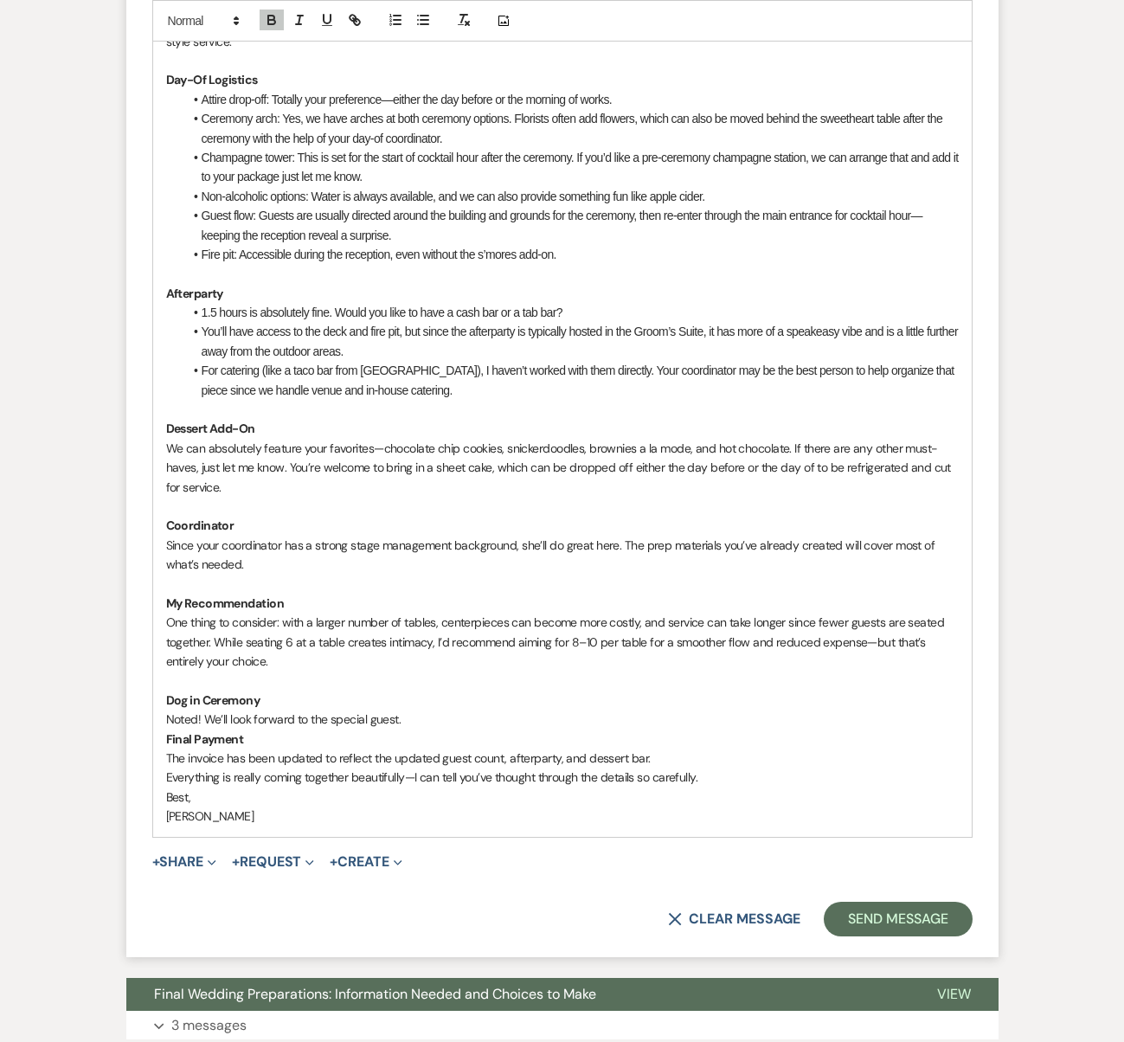
click at [164, 606] on div "Hi [PERSON_NAME] & [PERSON_NAME], Thank you so much for putting all of your que…" at bounding box center [562, 293] width 819 height 1086
click at [164, 643] on div "Hi [PERSON_NAME] & [PERSON_NAME], Thank you so much for putting all of your que…" at bounding box center [562, 293] width 819 height 1086
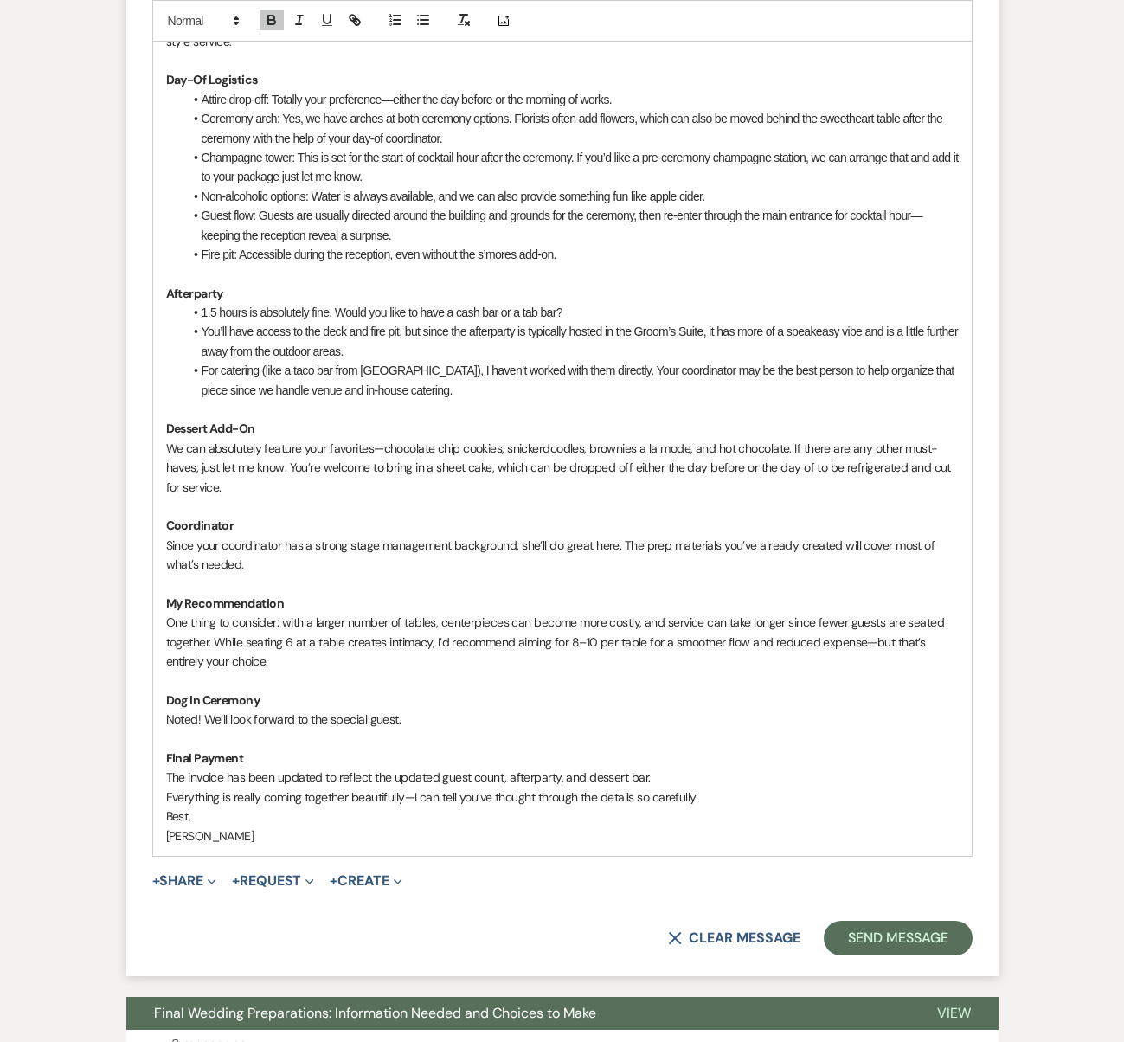
click at [656, 768] on p "The invoice has been updated to reflect the updated guest count, afterparty, an…" at bounding box center [562, 777] width 793 height 19
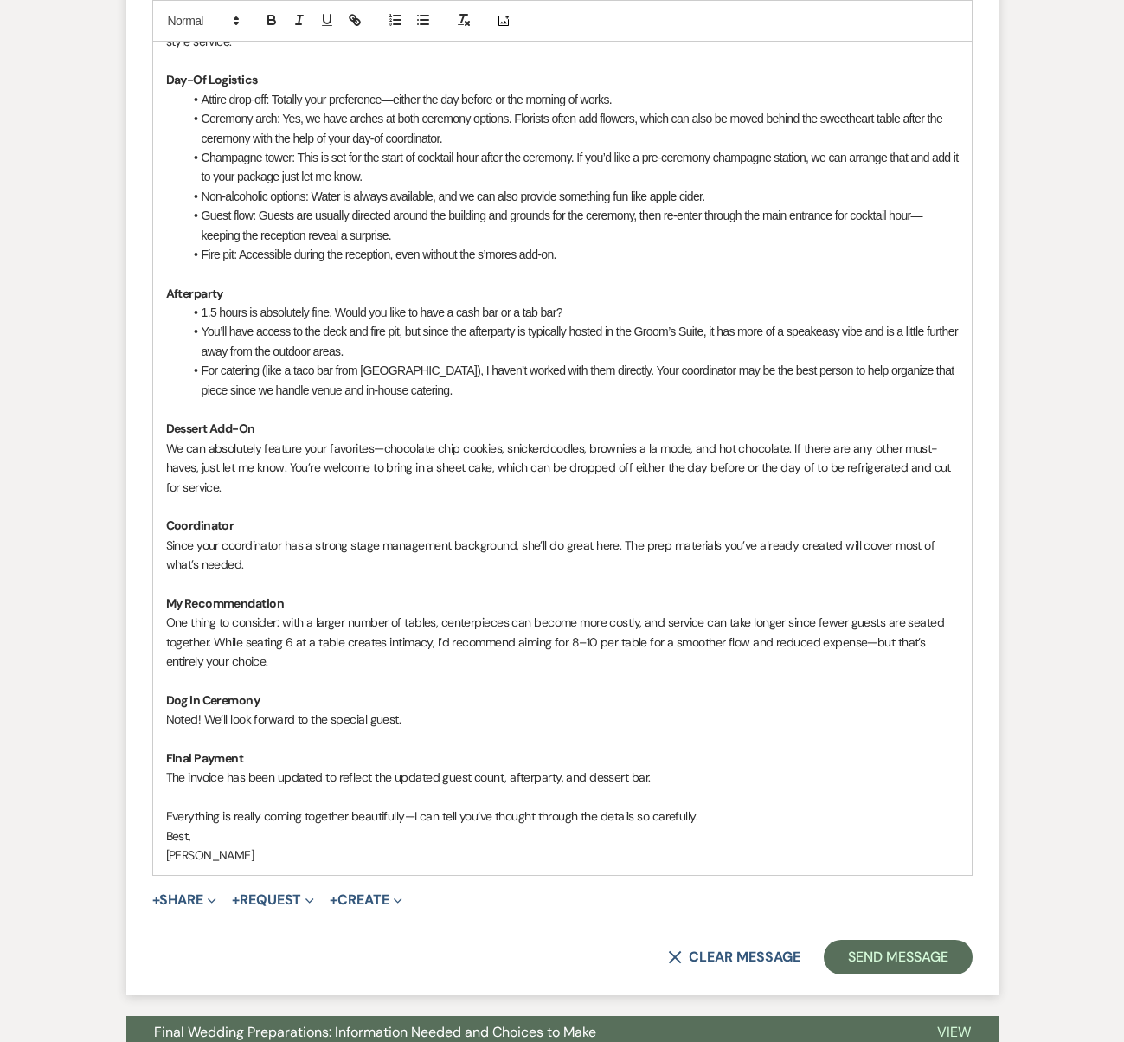
click at [733, 807] on p "Everything is really coming together beautifully—I can tell you’ve thought thro…" at bounding box center [562, 816] width 793 height 19
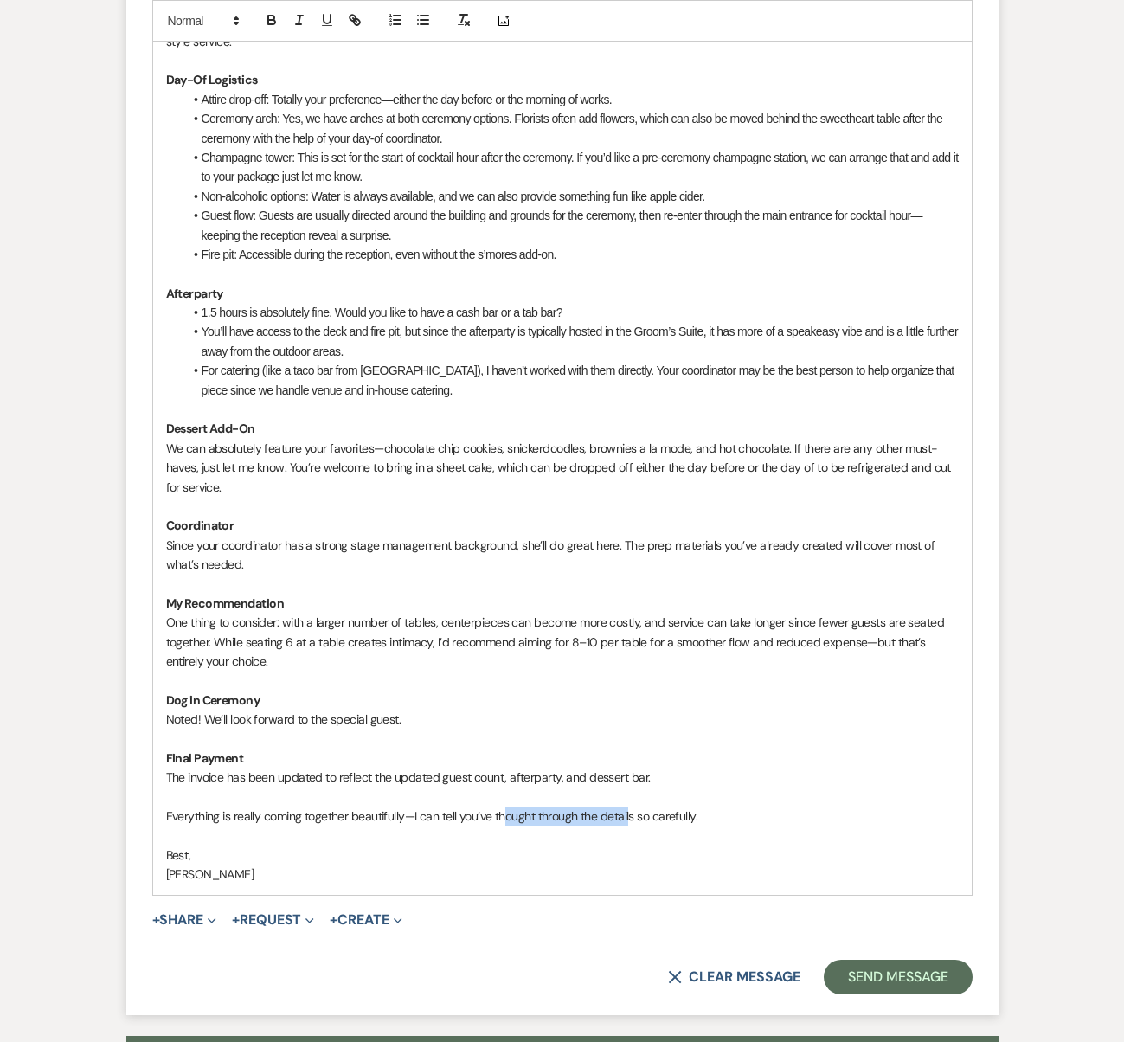
drag, startPoint x: 505, startPoint y: 719, endPoint x: 631, endPoint y: 715, distance: 125.6
click at [631, 807] on p "Everything is really coming together beautifully—I can tell you’ve thought thro…" at bounding box center [562, 816] width 793 height 19
click at [256, 846] on p "Best," at bounding box center [562, 855] width 793 height 19
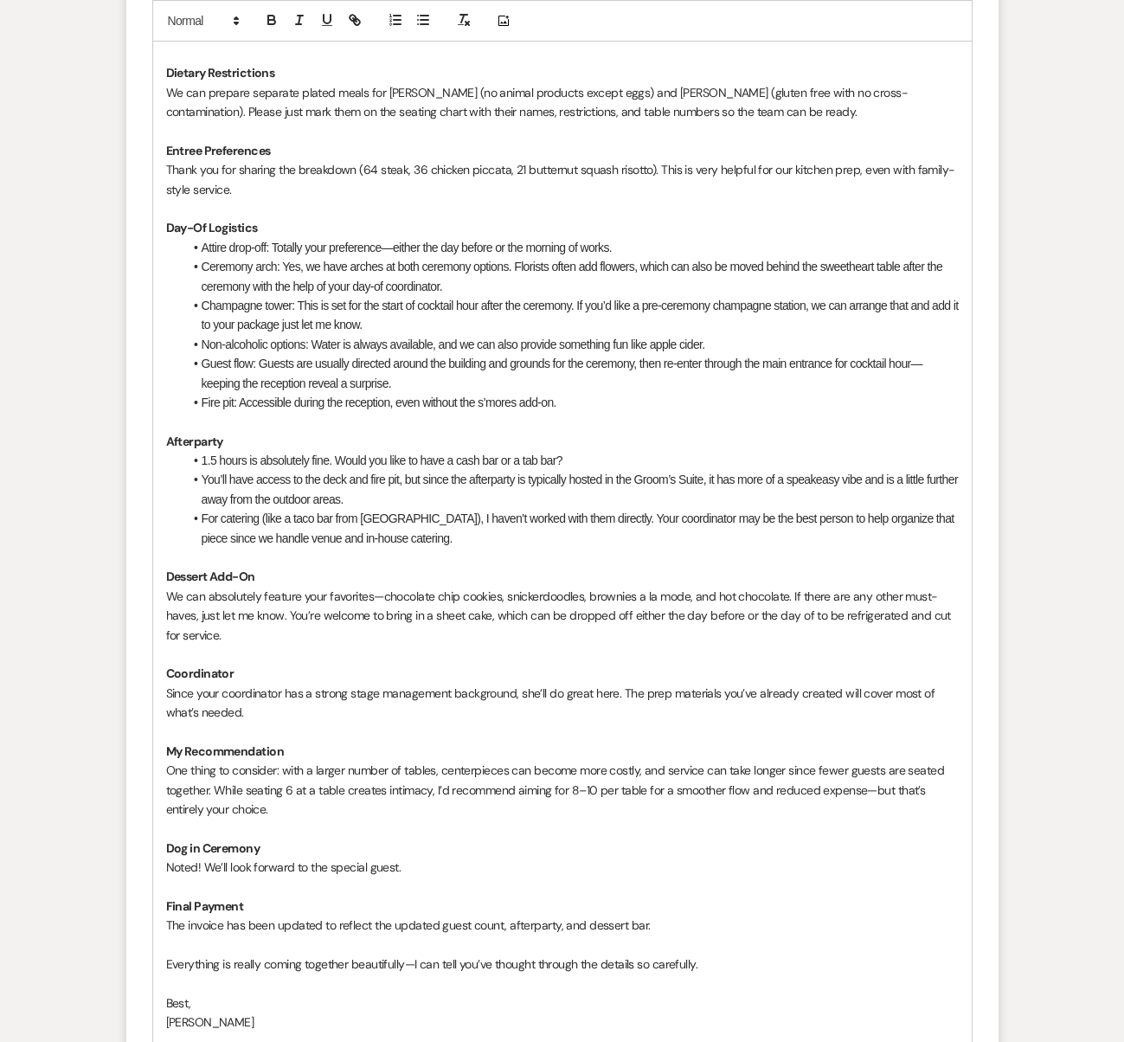
scroll to position [4996, 0]
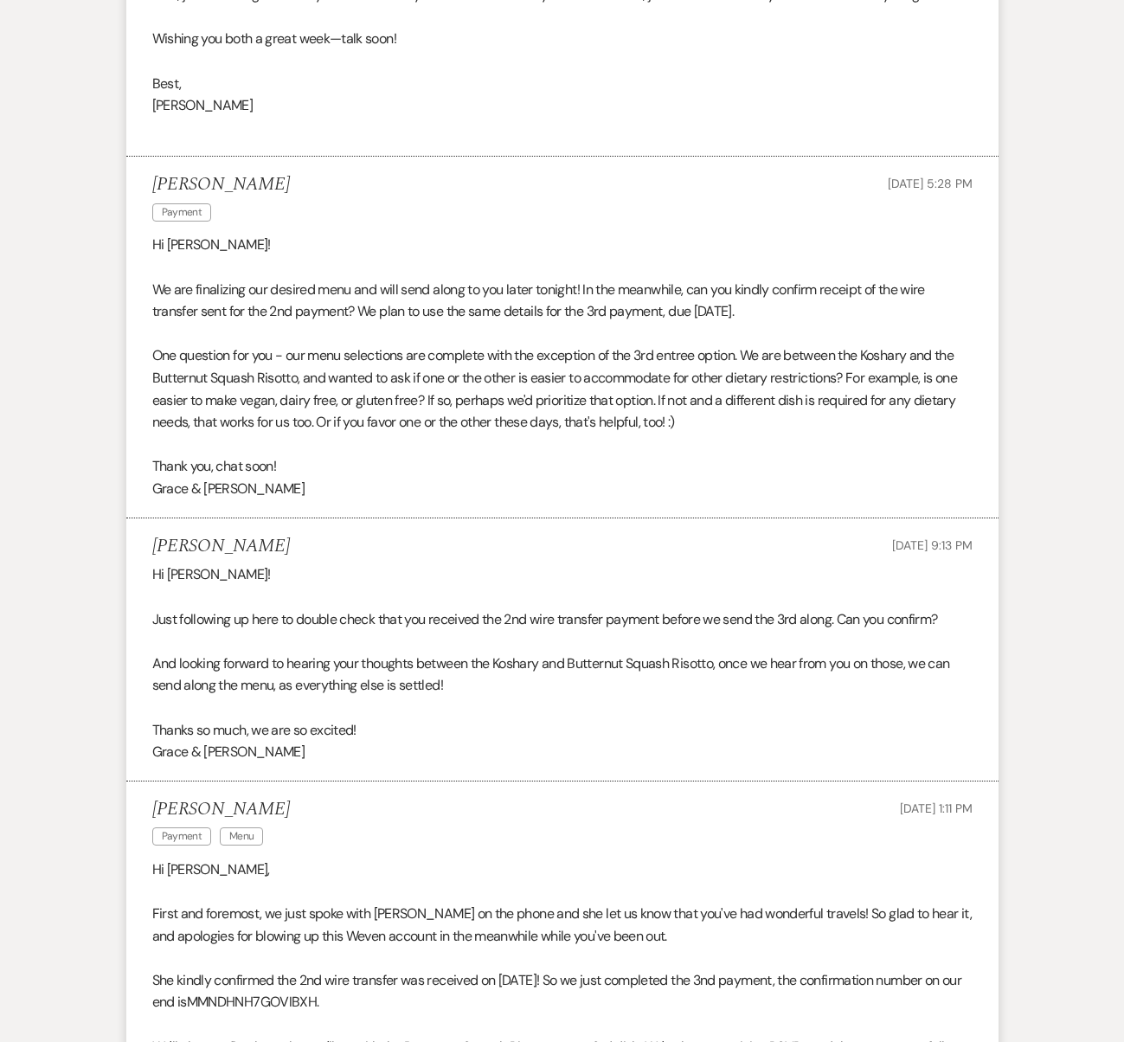
scroll to position [0, 0]
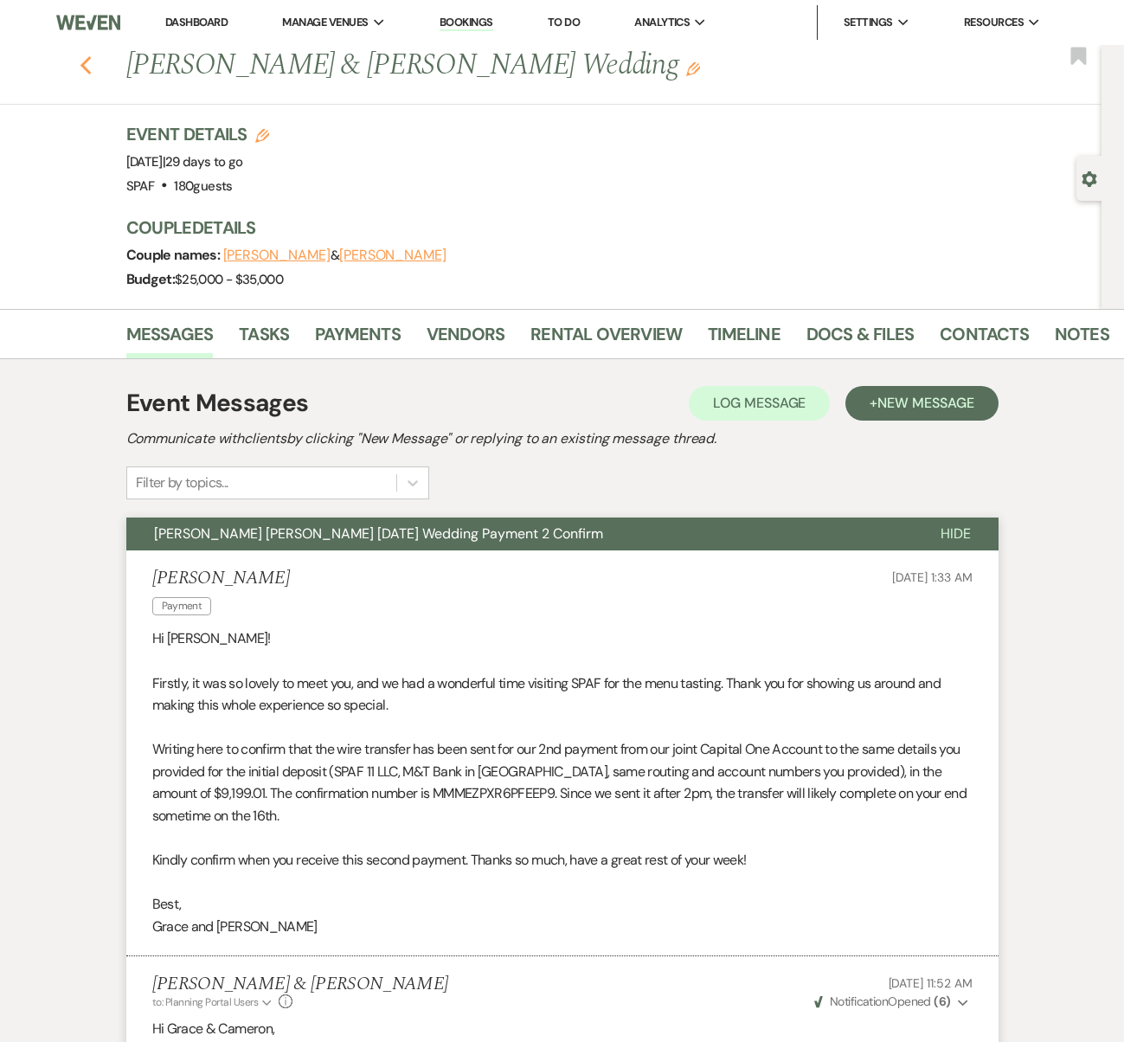
click at [90, 72] on icon "Previous" at bounding box center [86, 65] width 13 height 21
click at [84, 65] on div "Previous [PERSON_NAME] & [PERSON_NAME] Wedding Edit Bookmark" at bounding box center [546, 75] width 1110 height 60
click at [88, 65] on use "button" at bounding box center [85, 65] width 11 height 19
click at [90, 68] on use "button" at bounding box center [85, 65] width 11 height 19
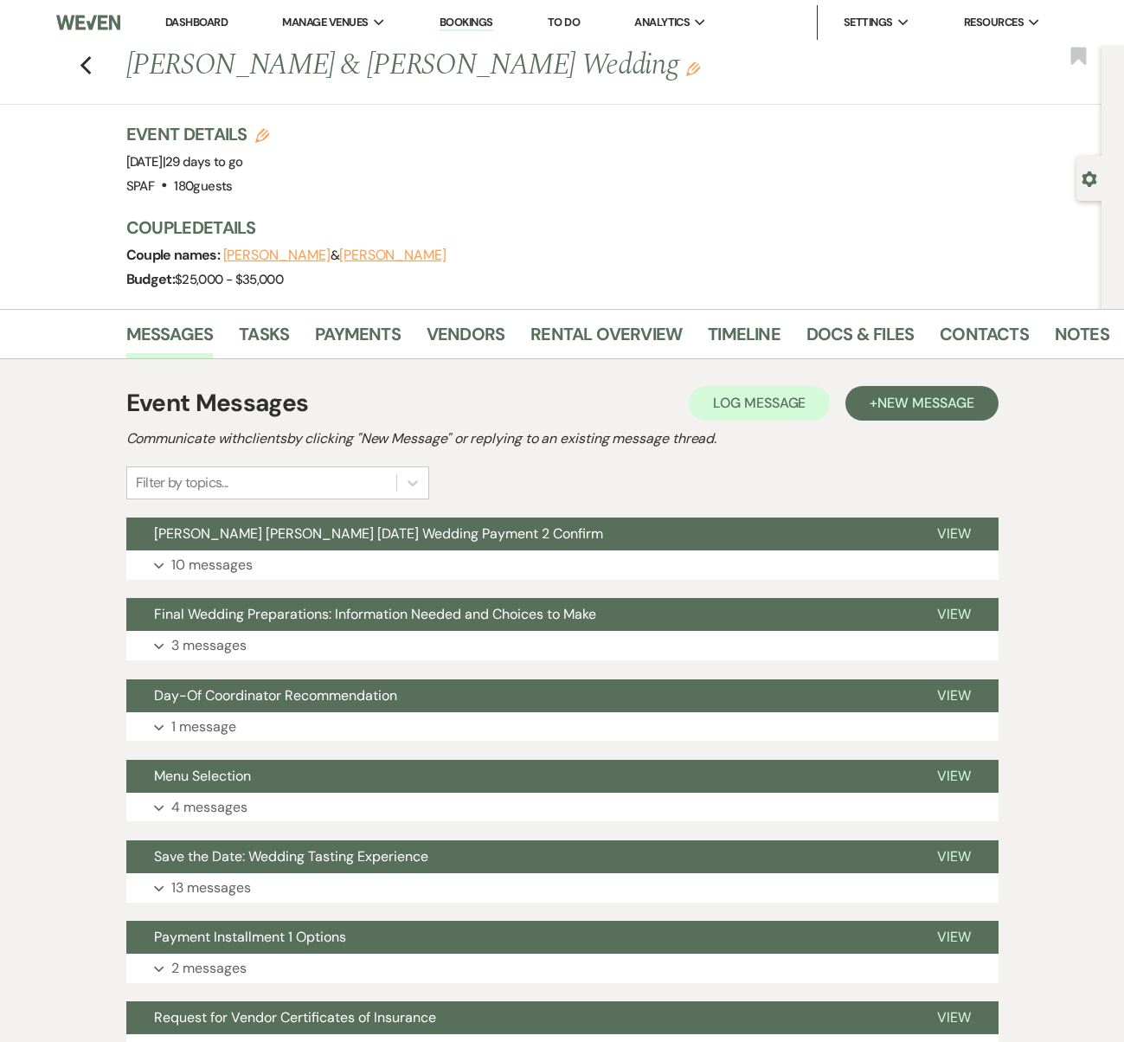
click at [93, 63] on icon "Previous" at bounding box center [86, 65] width 13 height 21
